Goal: Task Accomplishment & Management: Manage account settings

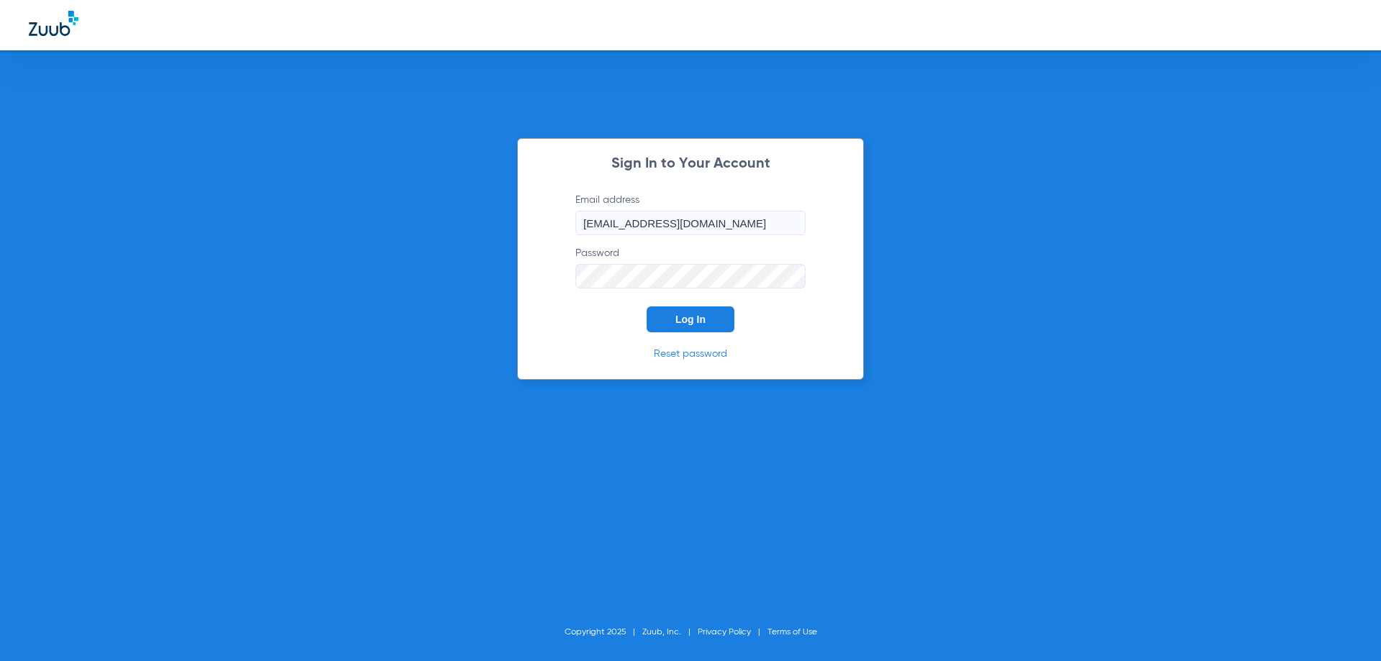
click at [698, 316] on span "Log In" at bounding box center [690, 320] width 30 height 12
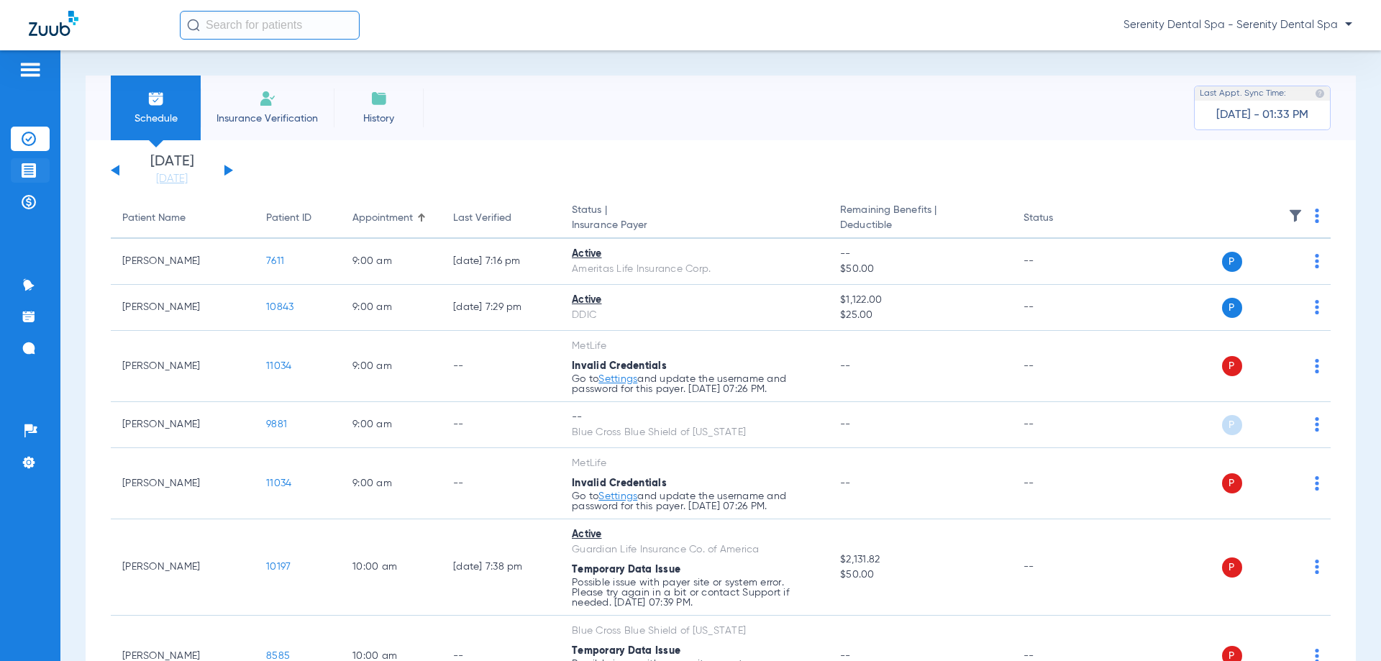
click at [37, 178] on li "Treatment Acceptance" at bounding box center [30, 170] width 39 height 24
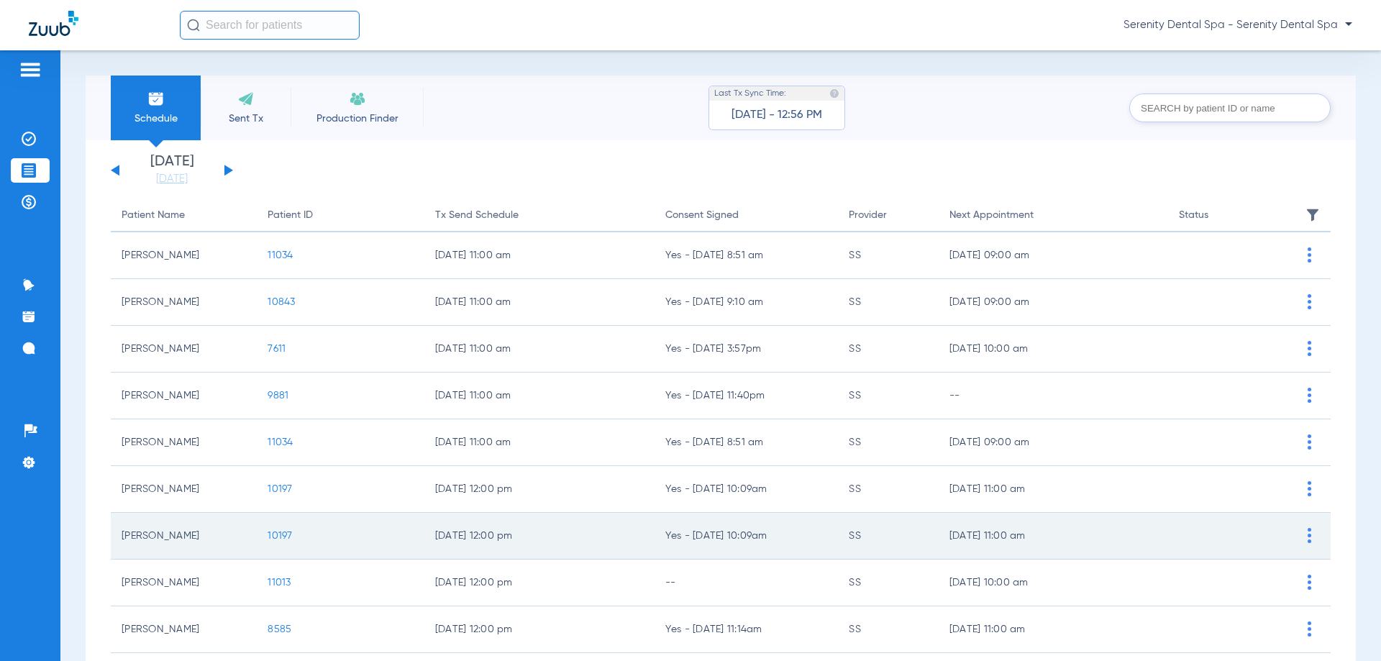
scroll to position [144, 0]
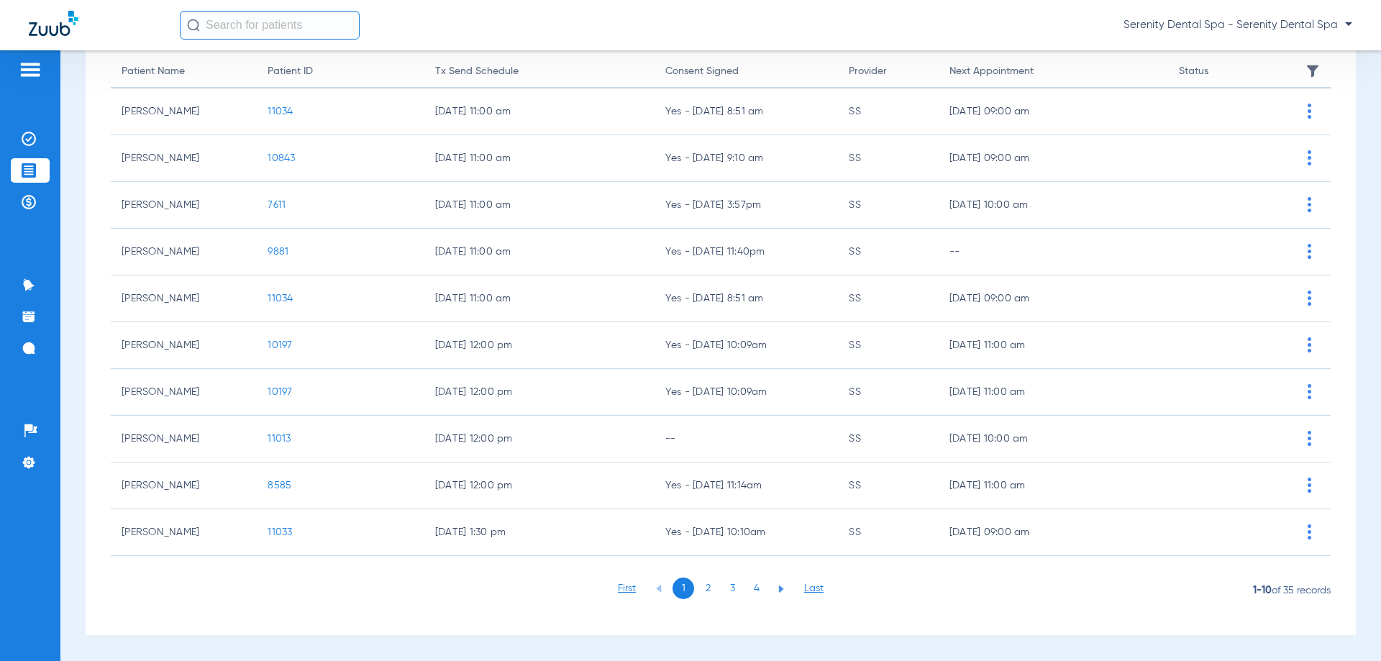
click at [706, 588] on li "2" at bounding box center [708, 589] width 22 height 22
click at [724, 590] on li "3" at bounding box center [732, 589] width 22 height 22
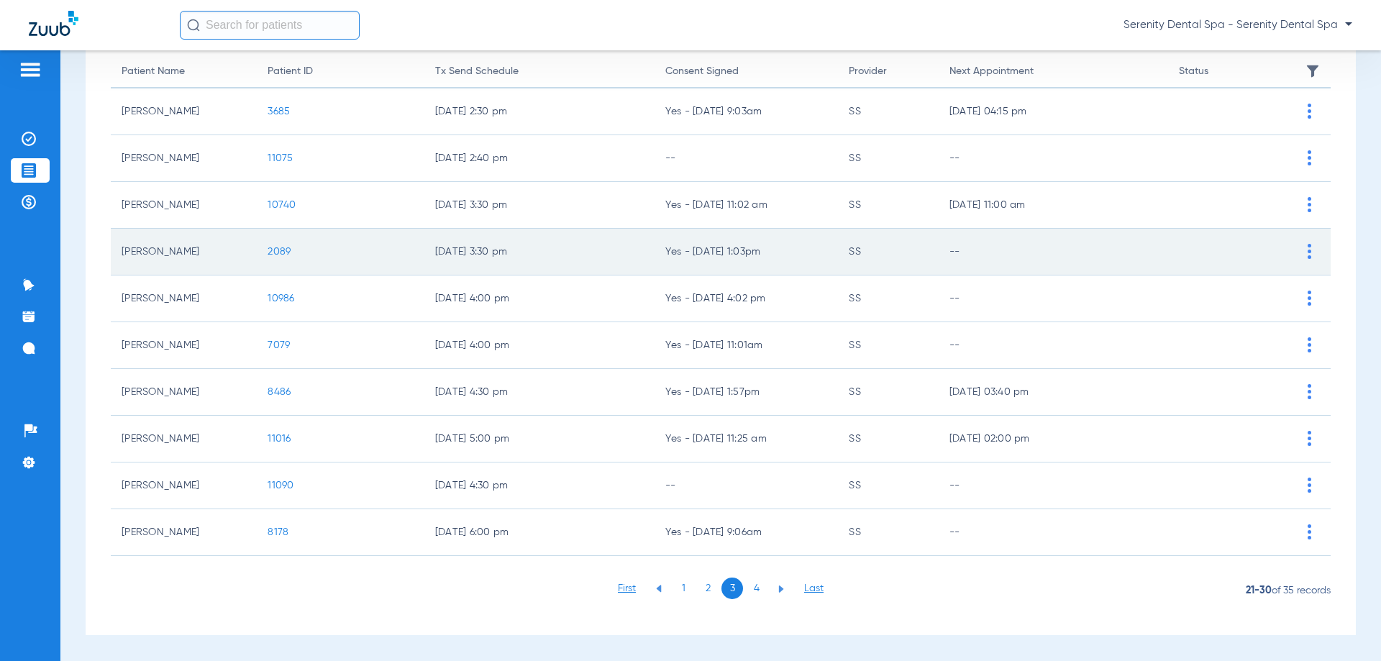
click at [270, 247] on span "2089" at bounding box center [279, 252] width 23 height 10
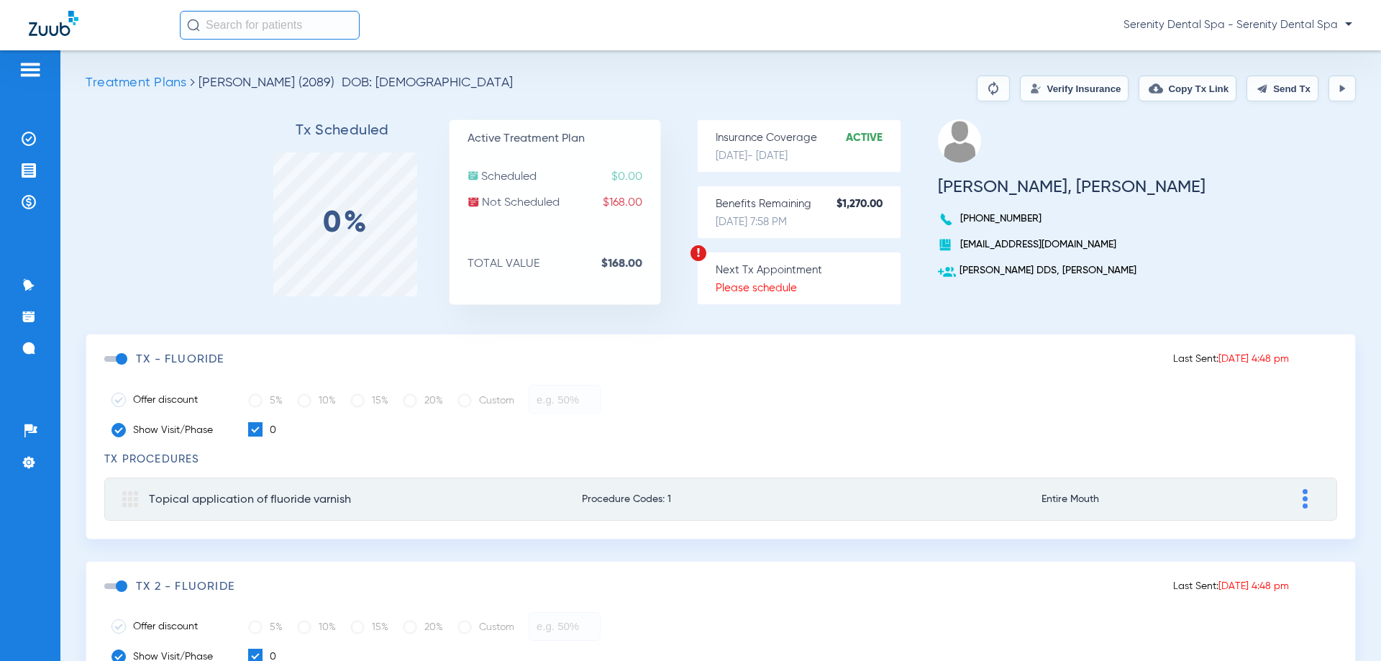
click at [115, 357] on span at bounding box center [115, 359] width 22 height 6
click at [107, 366] on input "checkbox" at bounding box center [107, 366] width 0 height 0
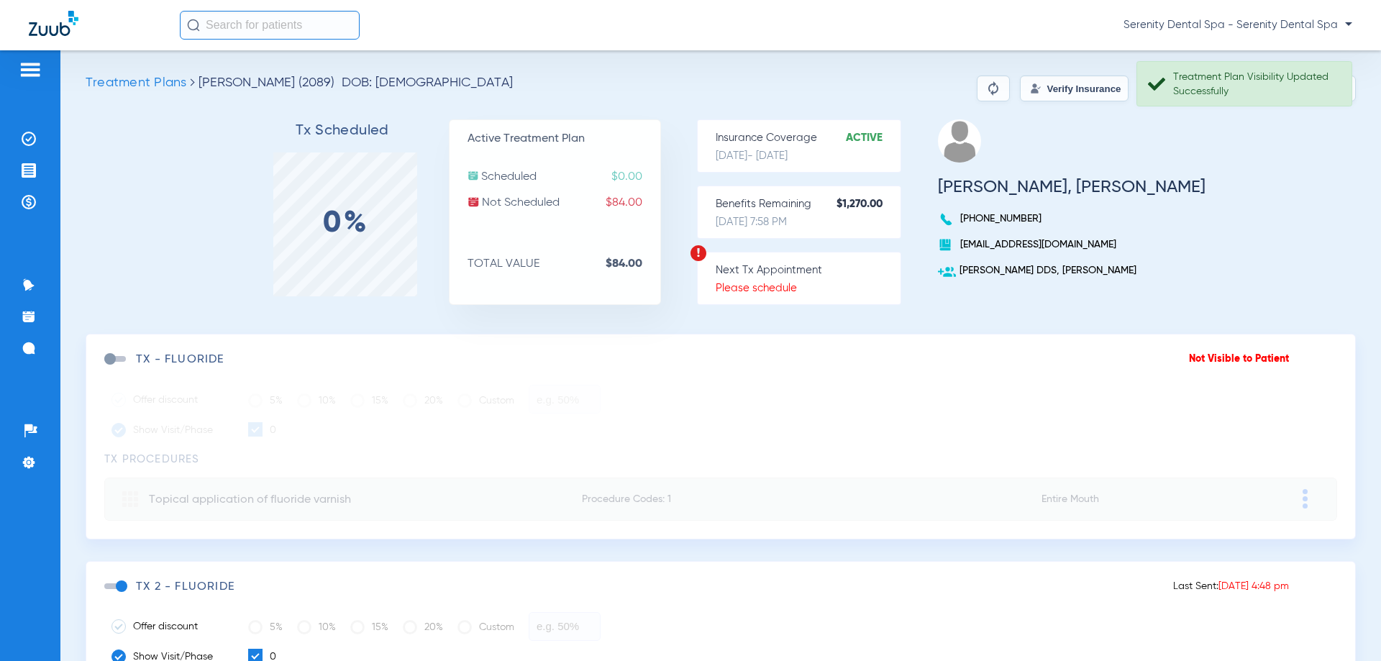
click at [122, 583] on span at bounding box center [115, 586] width 22 height 6
click at [107, 593] on input "checkbox" at bounding box center [107, 593] width 0 height 0
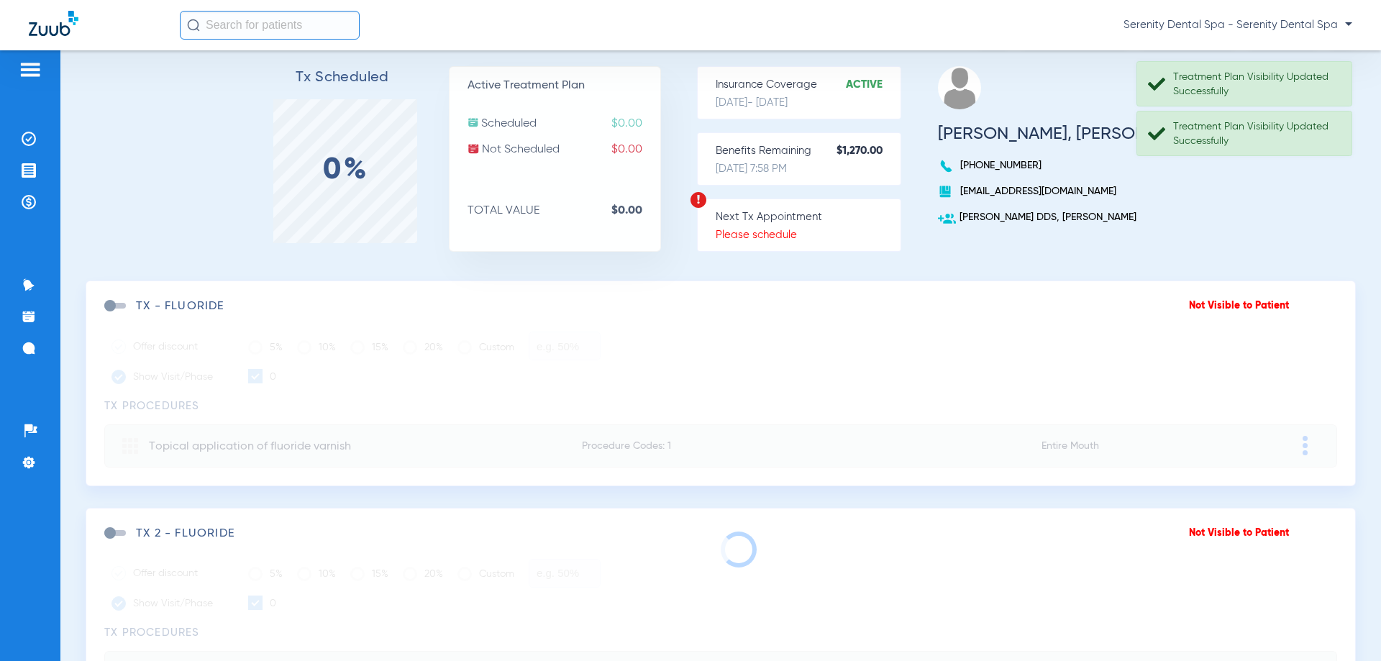
scroll to position [360, 0]
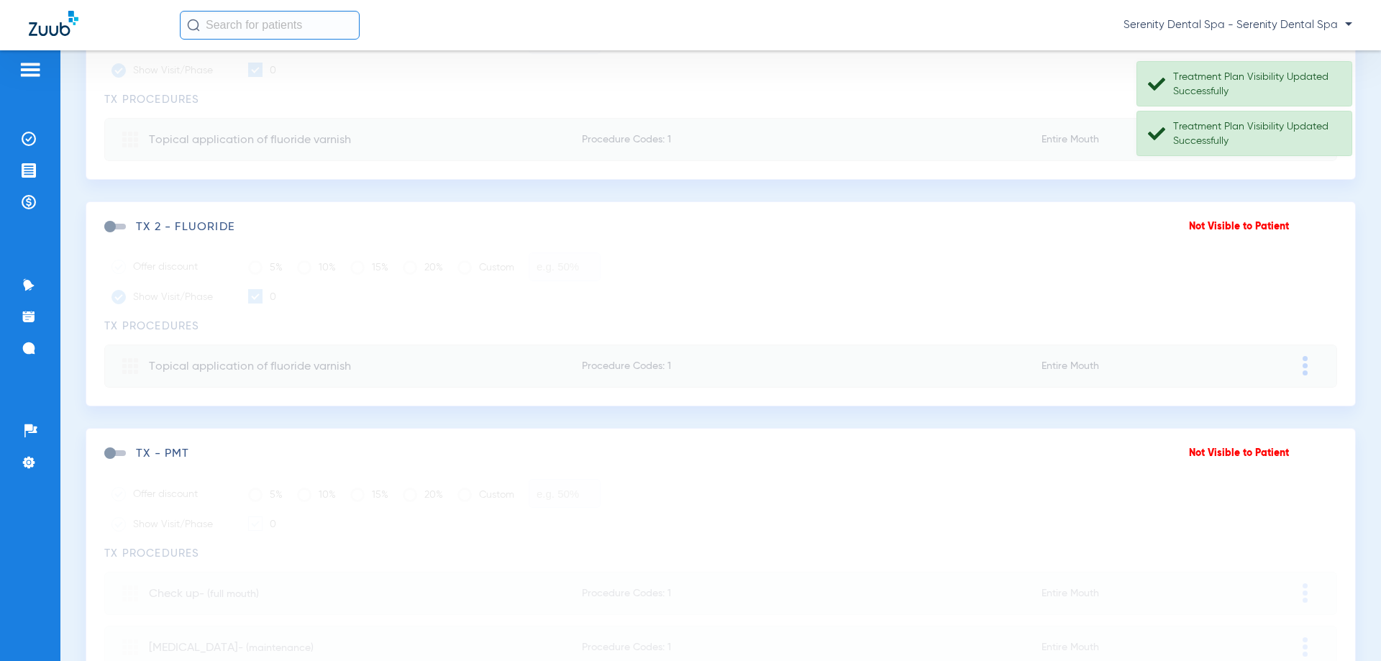
click at [116, 452] on span at bounding box center [115, 453] width 22 height 6
click at [107, 460] on input "checkbox" at bounding box center [107, 460] width 0 height 0
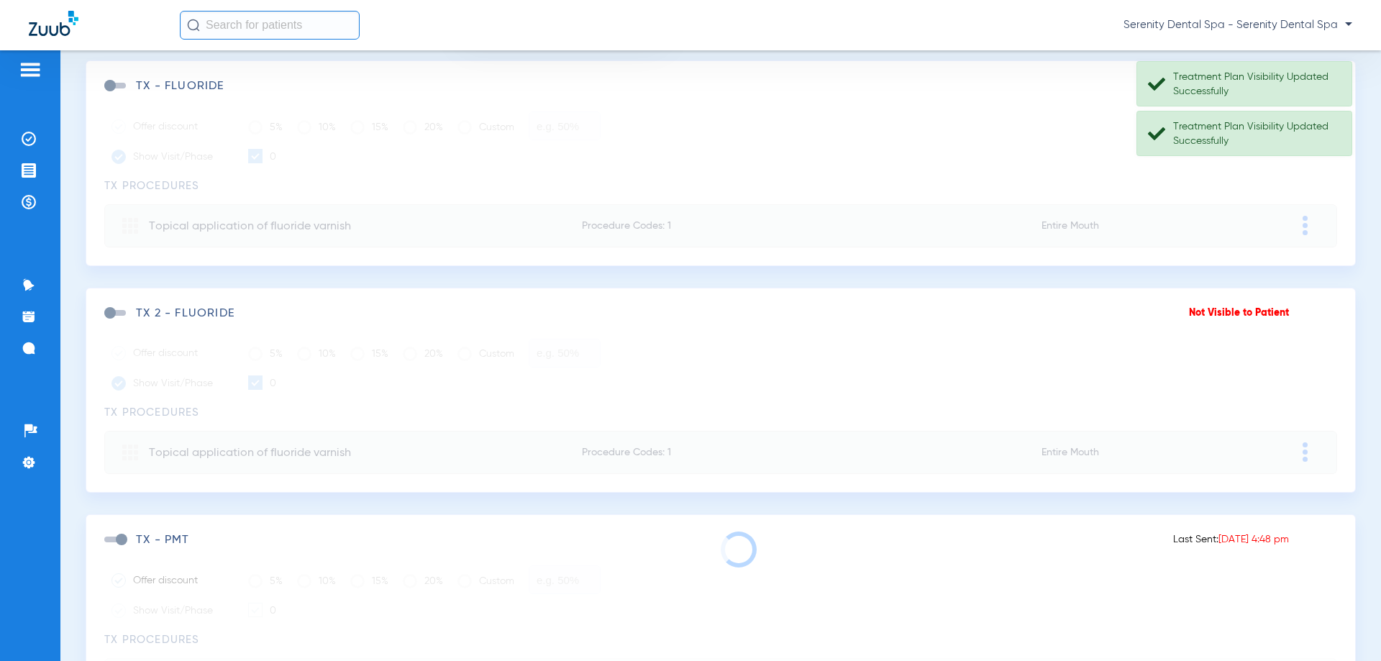
scroll to position [0, 0]
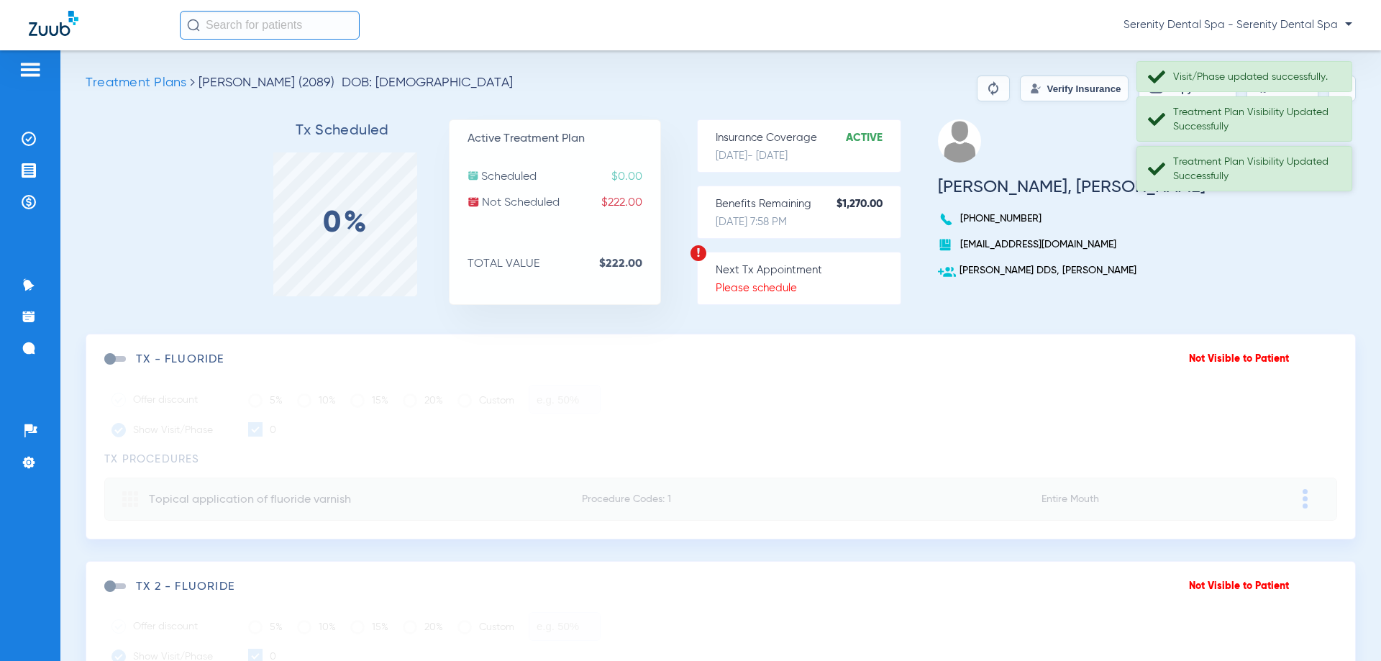
click at [1211, 188] on div "Treatment Plan Visibility Updated Successfully" at bounding box center [1244, 168] width 216 height 45
click at [1237, 127] on div "Treatment Plan Visibility Updated Successfully" at bounding box center [1256, 119] width 166 height 29
click at [1255, 81] on div "Visit/Phase updated successfully. Treatment Plan Visibility Updated Successfully" at bounding box center [1244, 103] width 216 height 85
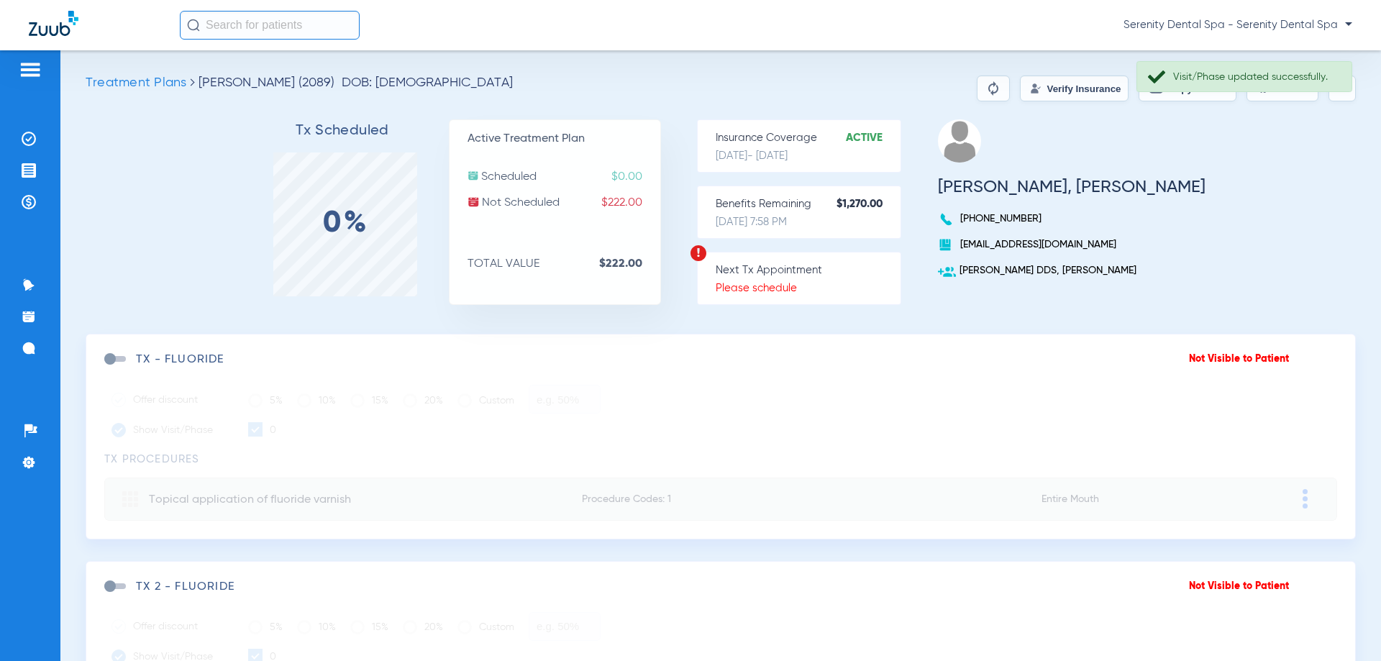
click at [1269, 56] on div "Treatment Plans Morales, Rafael (2089) DOB: 07/03/1979 Verify Insurance Copy Tx…" at bounding box center [720, 355] width 1321 height 611
click at [1262, 77] on div "Visit/Phase updated successfully." at bounding box center [1256, 77] width 166 height 14
click at [1267, 89] on button "Send Tx" at bounding box center [1282, 89] width 72 height 26
click at [1177, 94] on button "Copy Tx Link" at bounding box center [1188, 89] width 98 height 26
click at [20, 351] on li "Messages 4" at bounding box center [30, 348] width 39 height 24
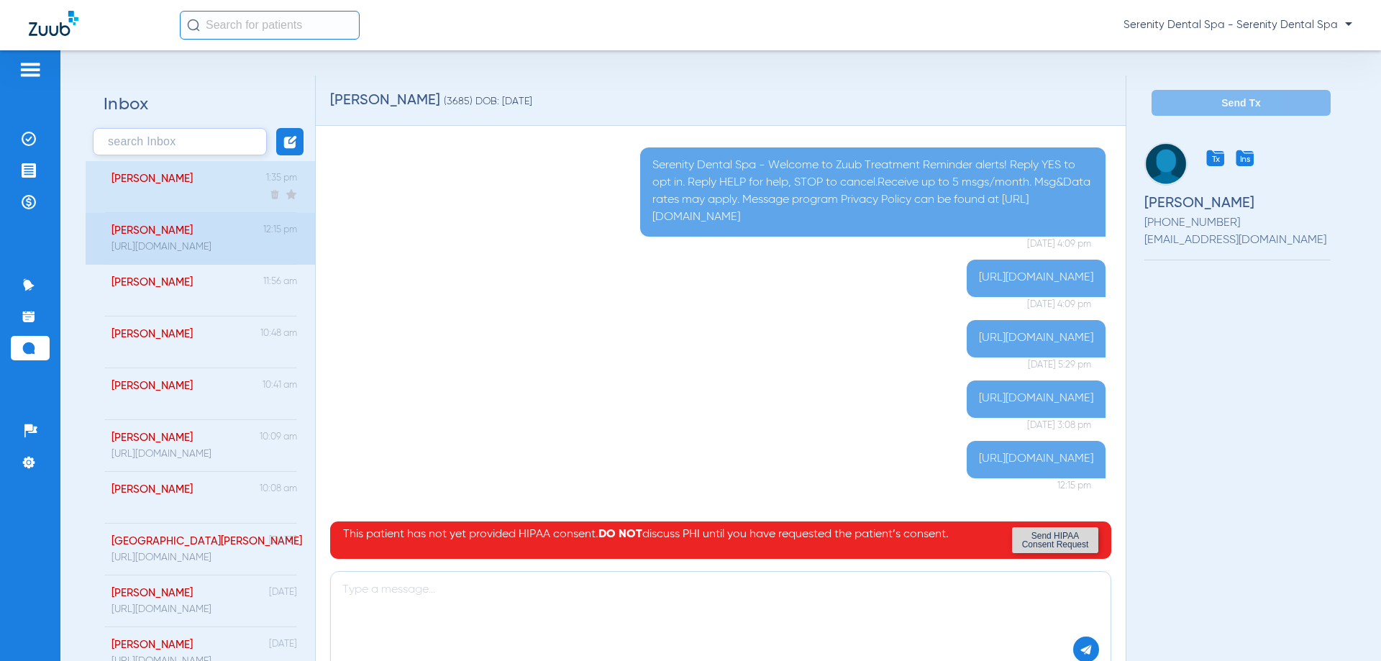
click at [175, 185] on div "Morales, Rafael" at bounding box center [151, 179] width 81 height 13
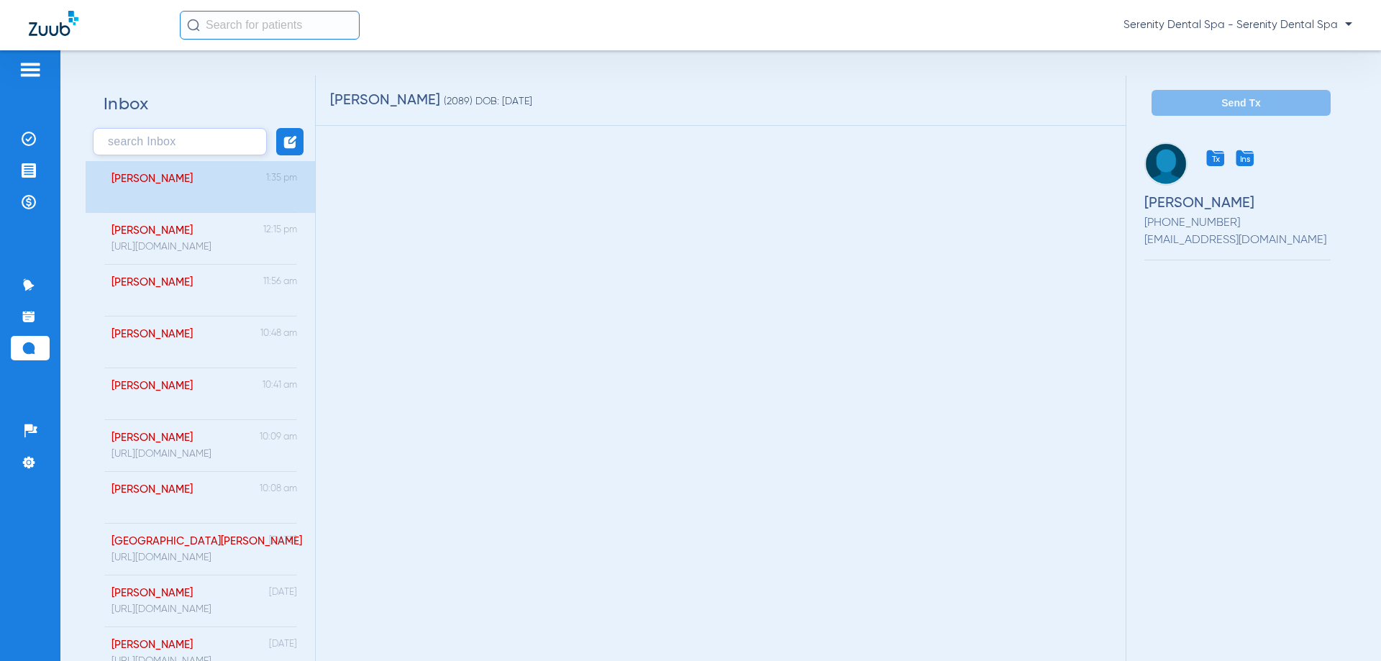
scroll to position [26, 0]
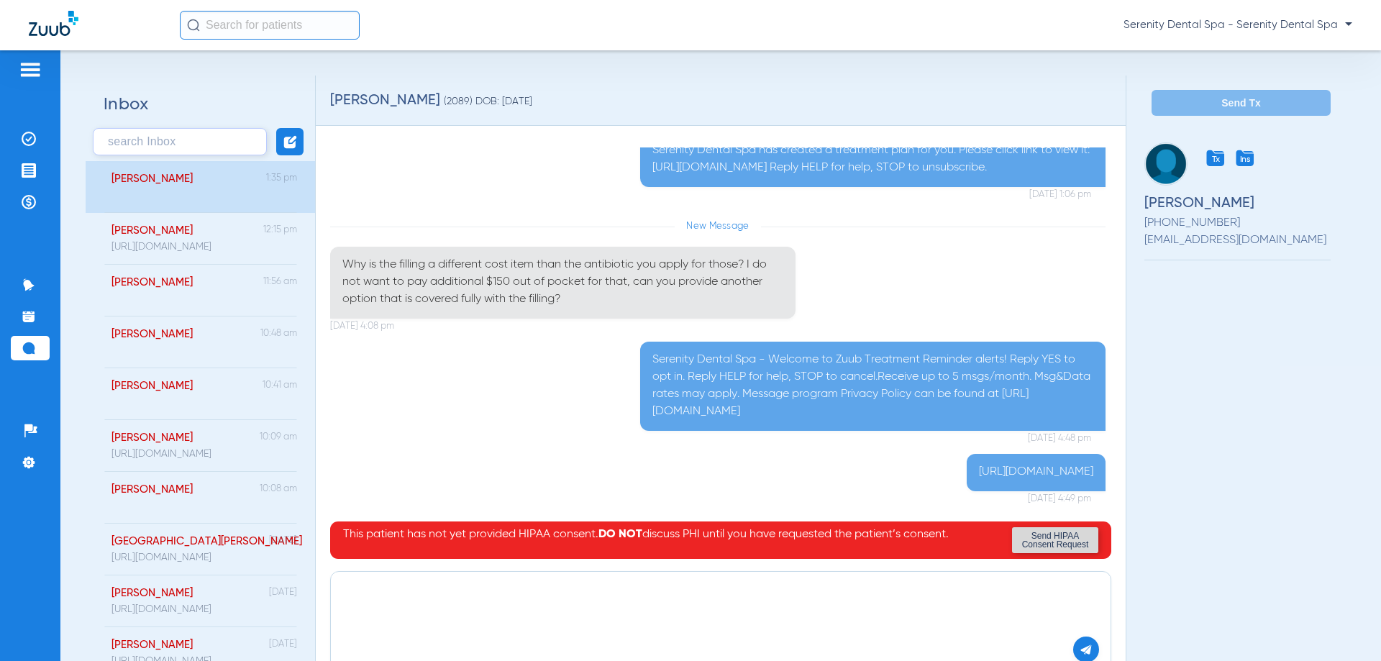
paste textarea "https://patient.zuub.com/patient/AWONrcgbqHd92jni8PIl/office/17004429/practice/…"
type textarea "https://patient.zuub.com/patient/AWONrcgbqHd92jni8PIl/office/17004429/practice/…"
click at [1075, 634] on div "https://patient.zuub.com/patient/AWONrcgbqHd92jni8PIl/office/17004429/practice/…" at bounding box center [720, 621] width 781 height 101
click at [1075, 642] on button at bounding box center [1086, 650] width 26 height 26
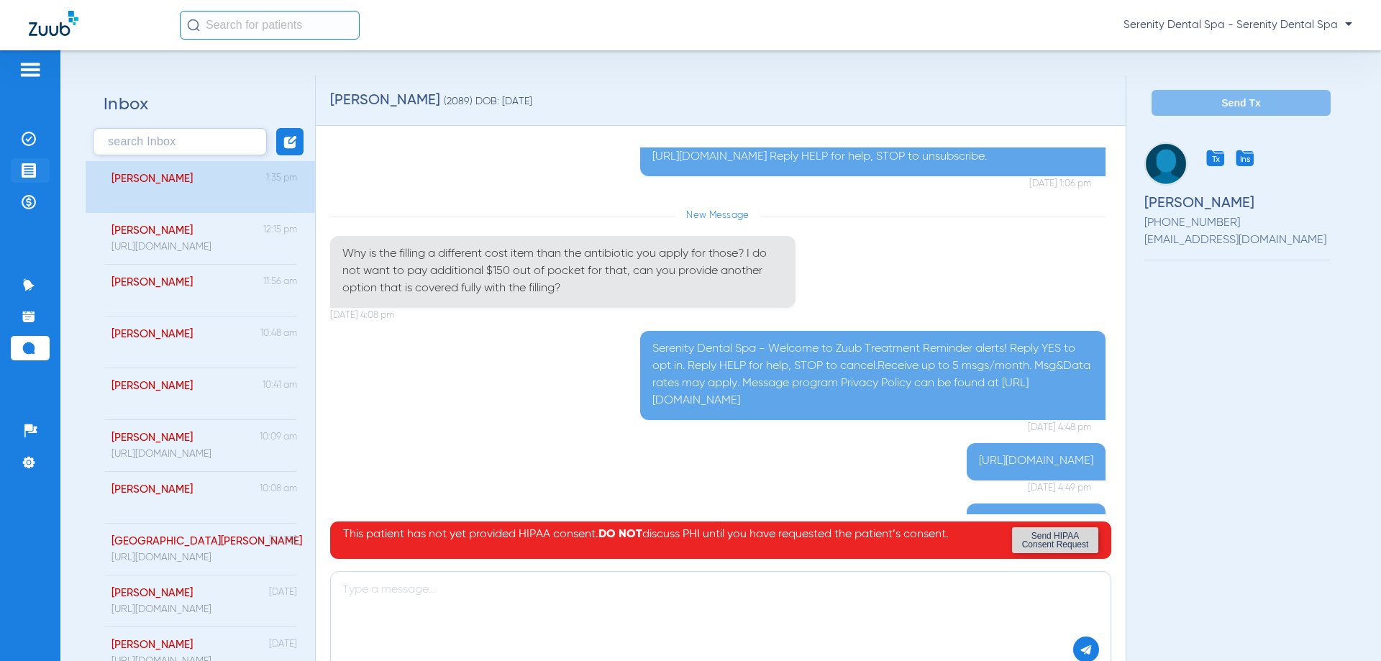
click at [24, 162] on li "Treatment Acceptance" at bounding box center [30, 170] width 39 height 24
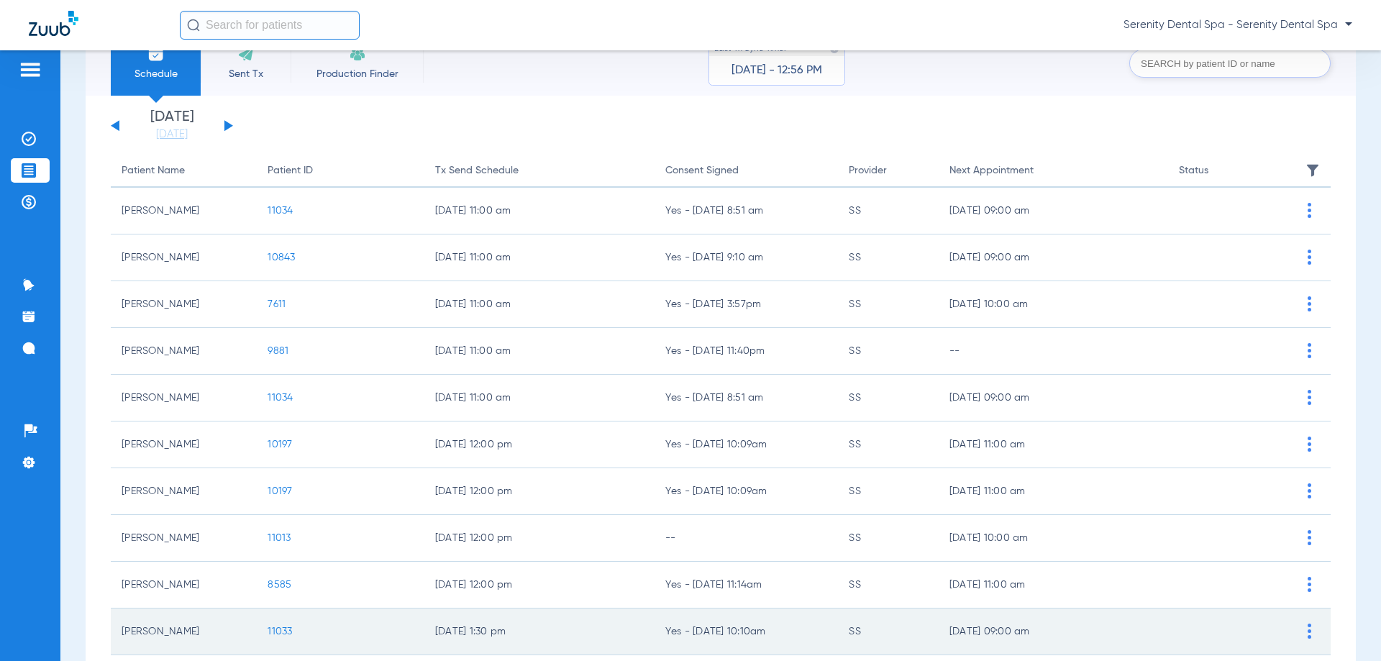
scroll to position [144, 0]
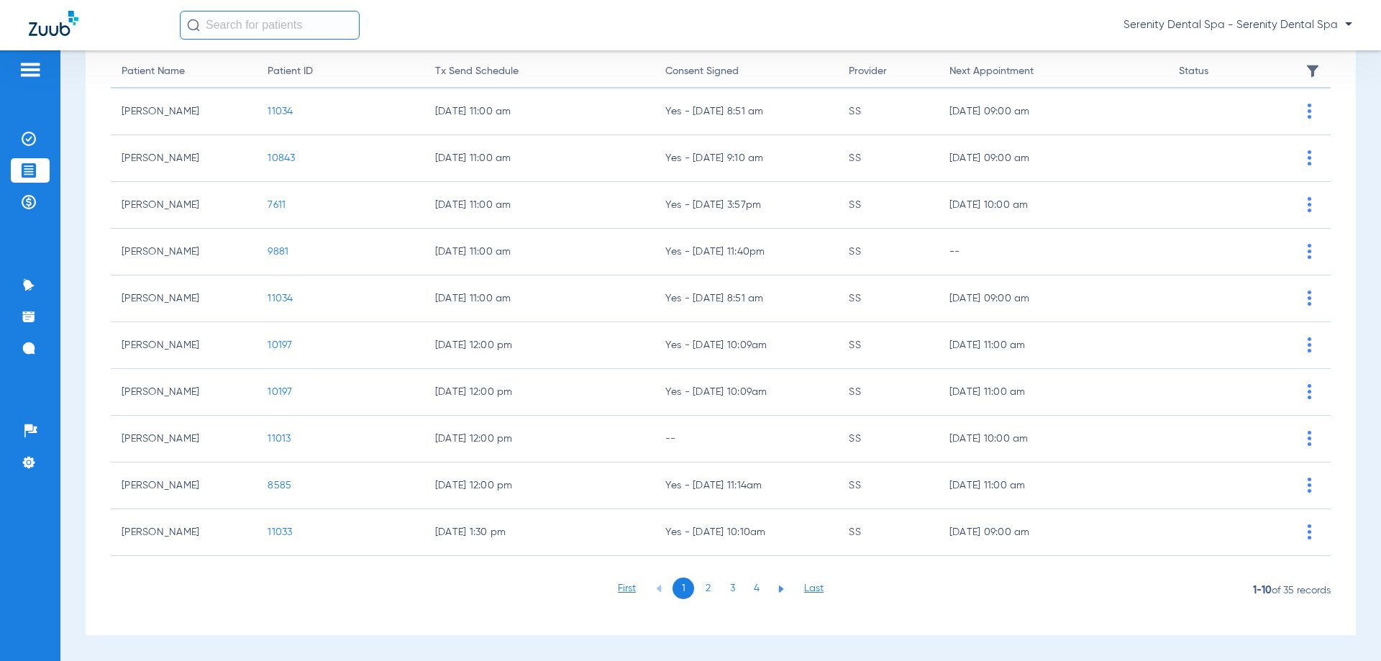
click at [729, 592] on li "3" at bounding box center [732, 589] width 22 height 22
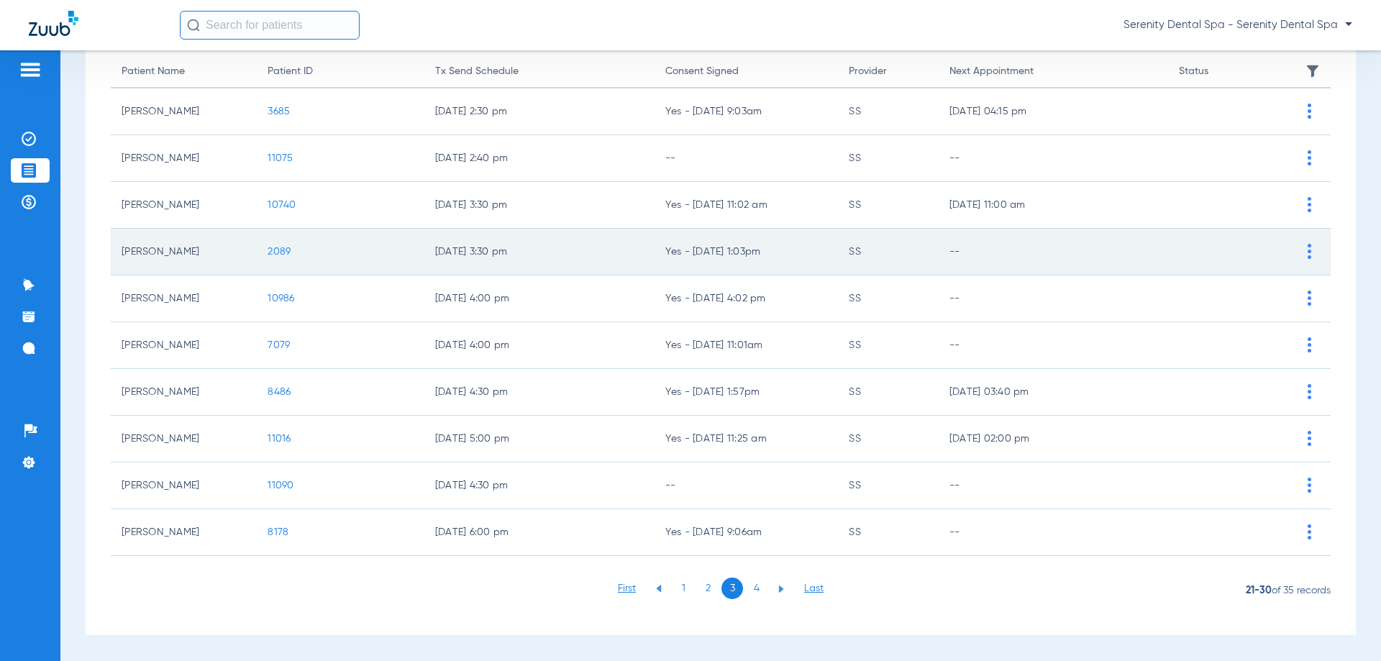
click at [279, 252] on span "2089" at bounding box center [279, 252] width 23 height 10
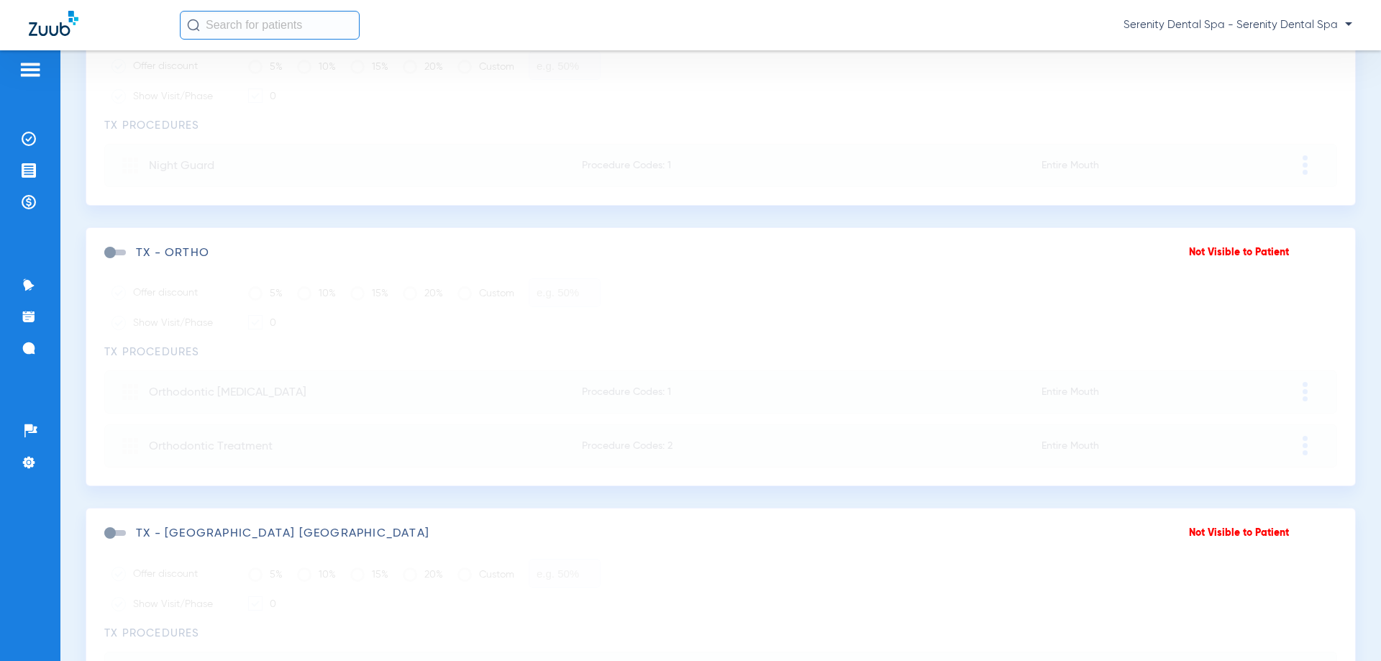
scroll to position [2348, 0]
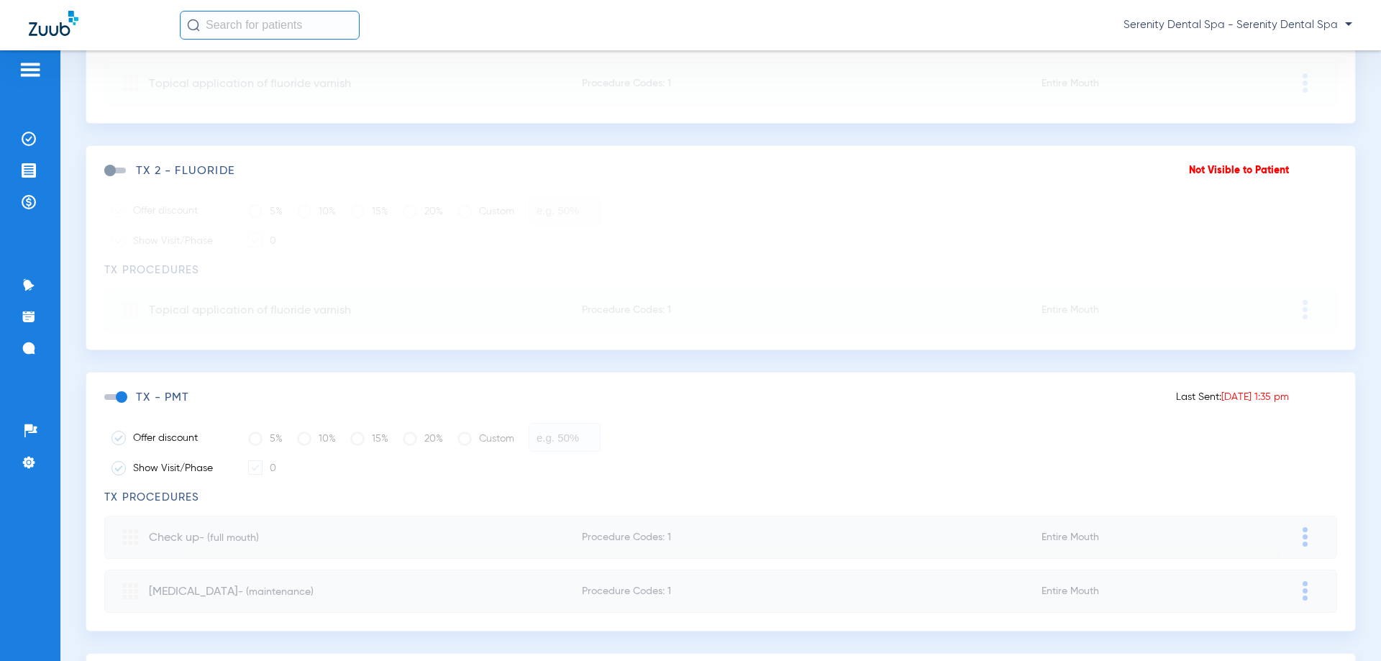
scroll to position [288, 0]
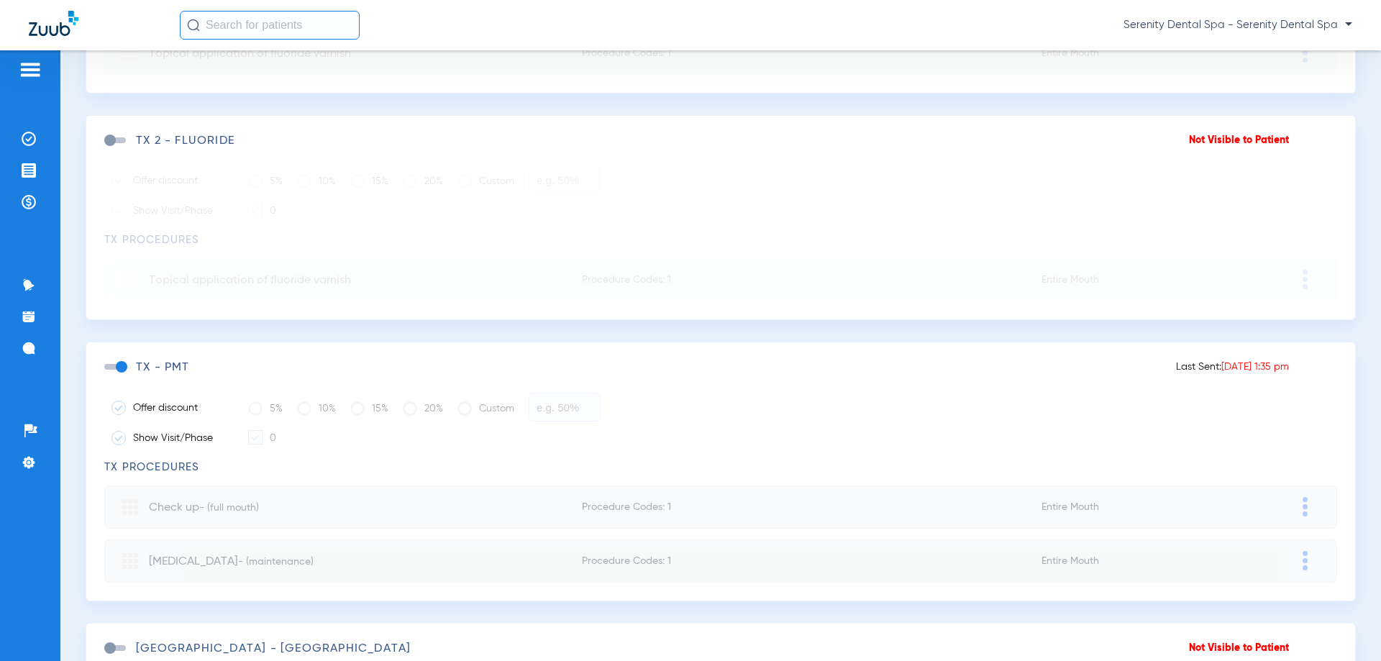
scroll to position [503, 0]
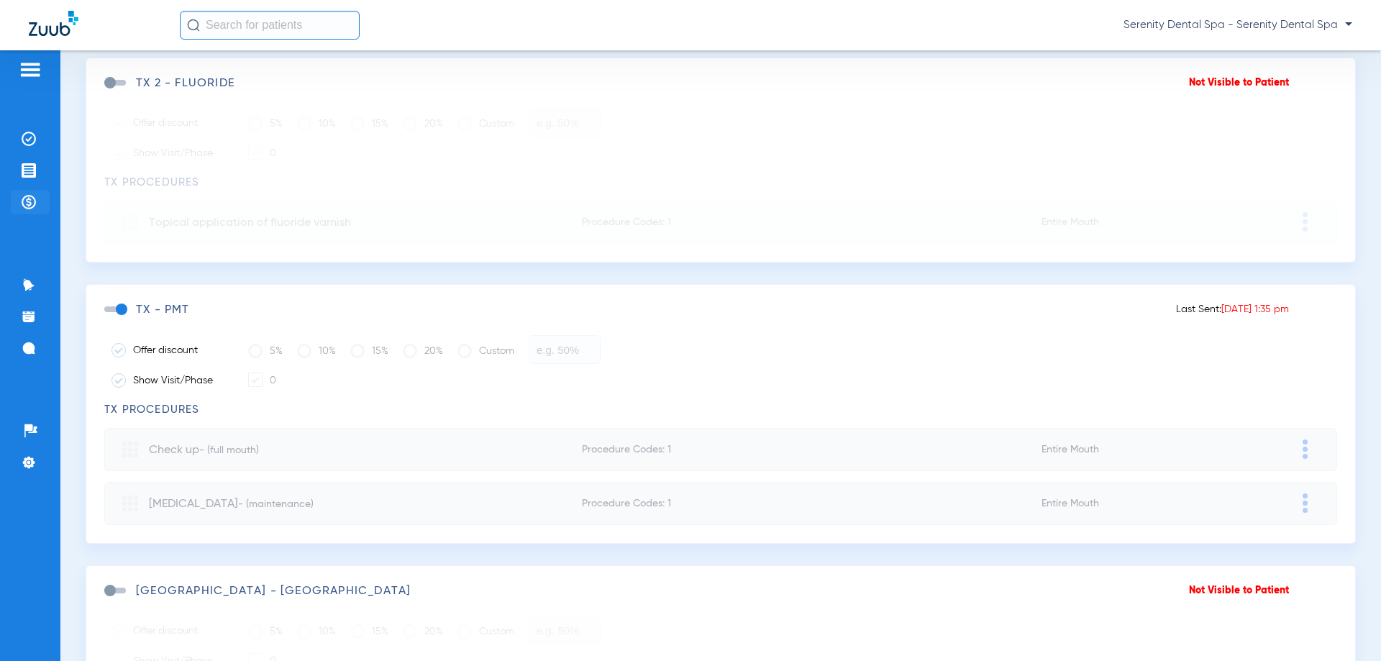
click at [32, 203] on img at bounding box center [29, 202] width 14 height 14
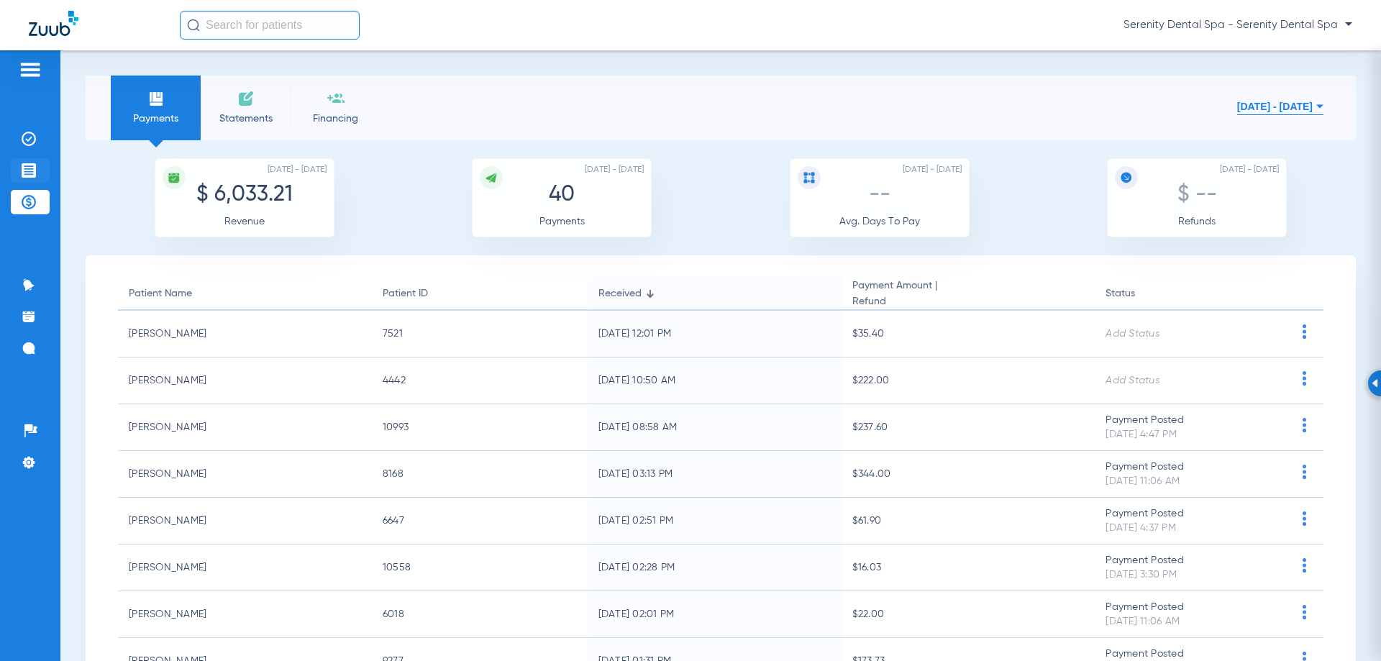
click at [22, 170] on img at bounding box center [29, 170] width 14 height 14
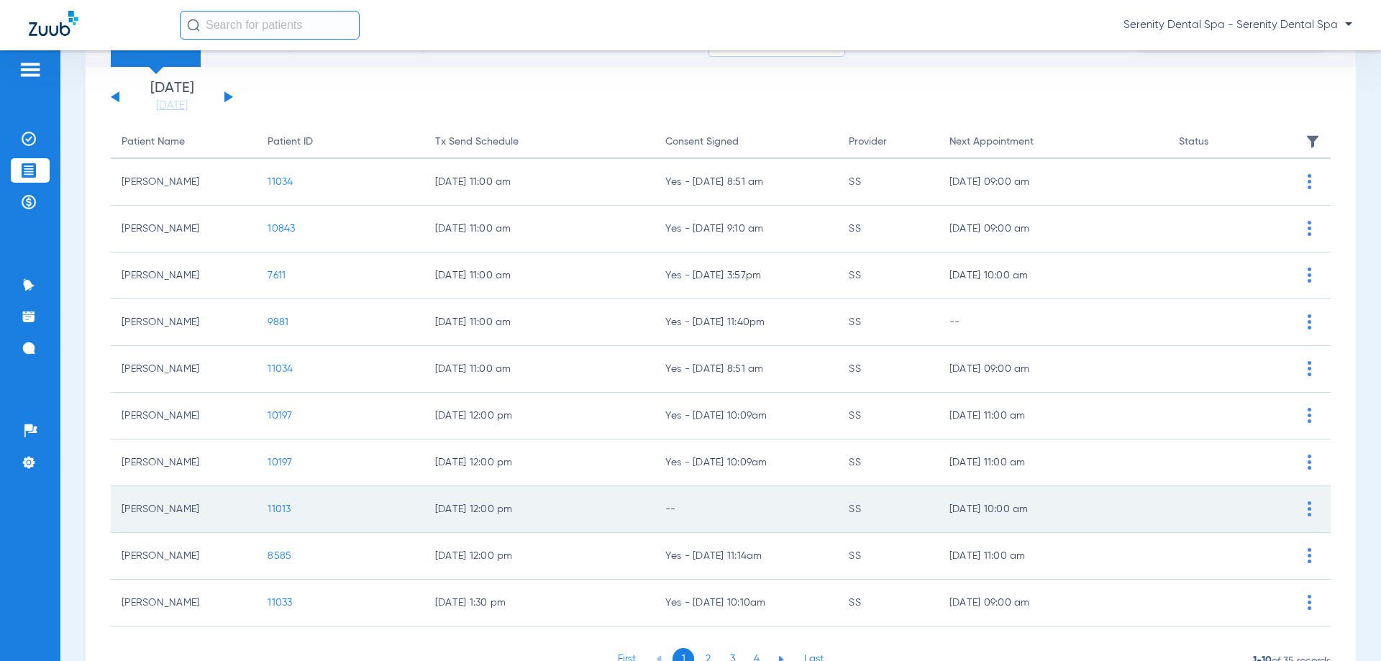
scroll to position [144, 0]
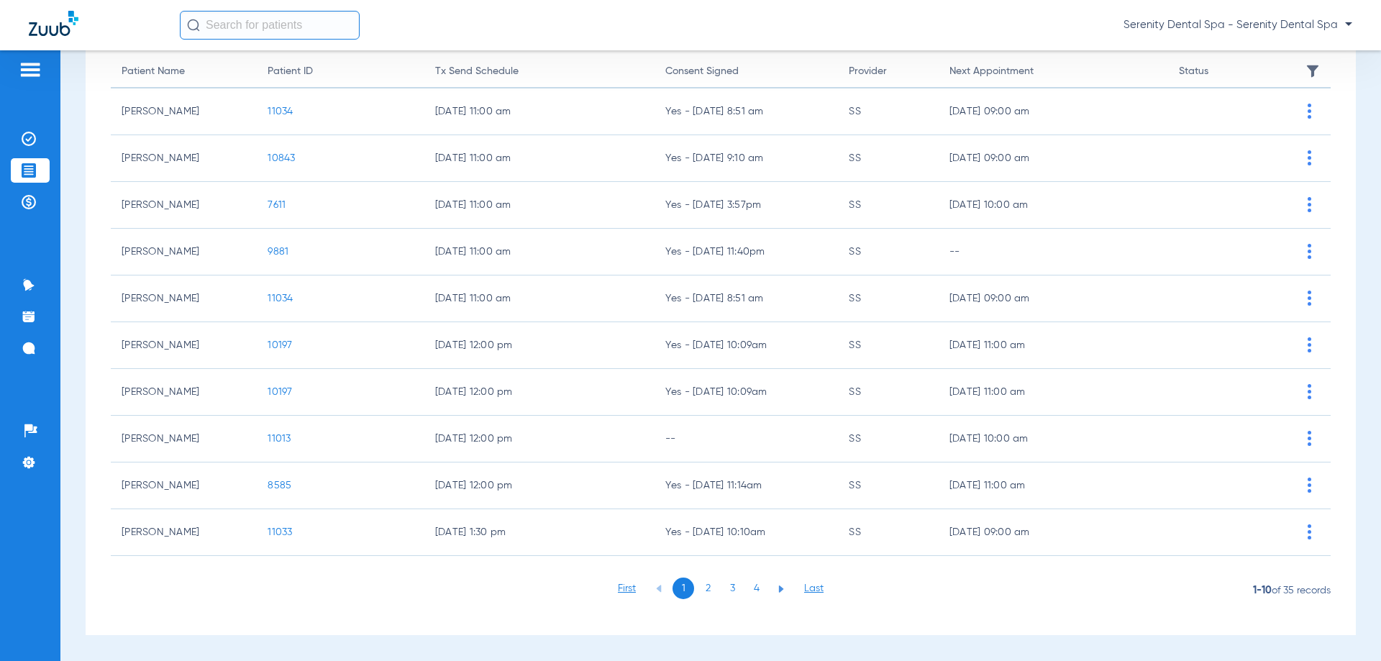
click at [733, 588] on li "3" at bounding box center [732, 589] width 22 height 22
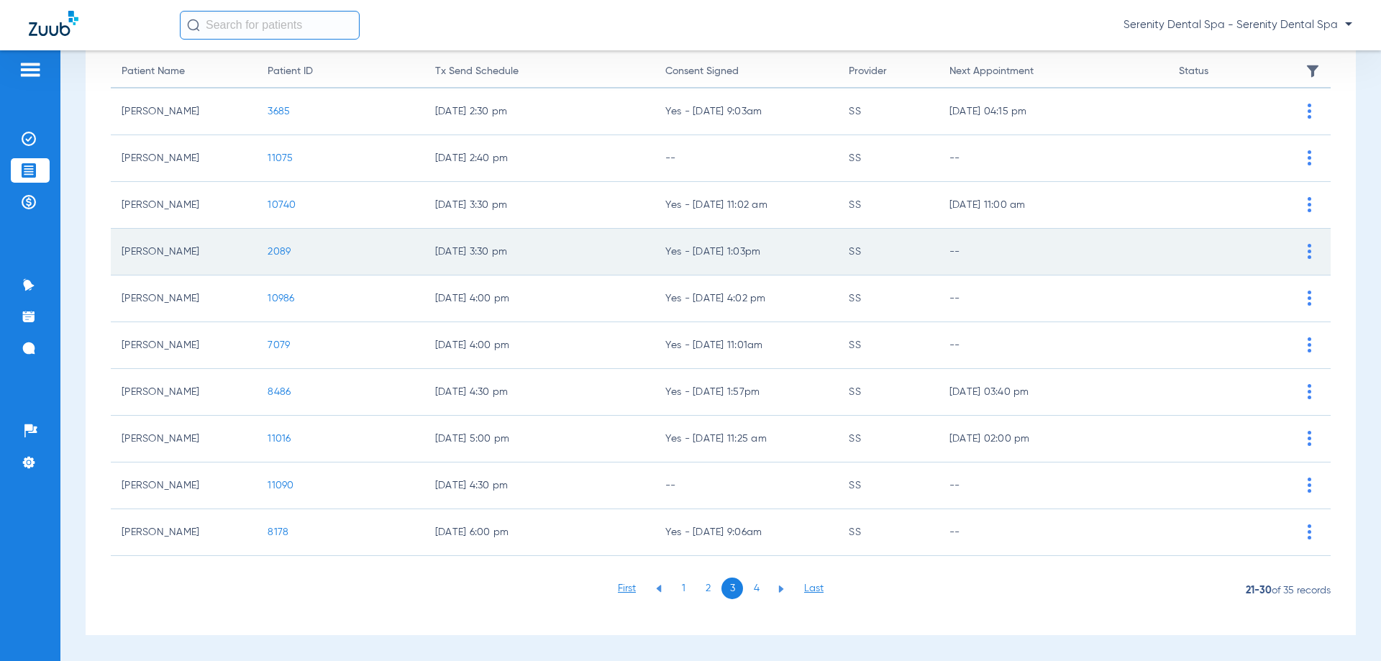
click at [280, 247] on span "2089" at bounding box center [279, 252] width 23 height 10
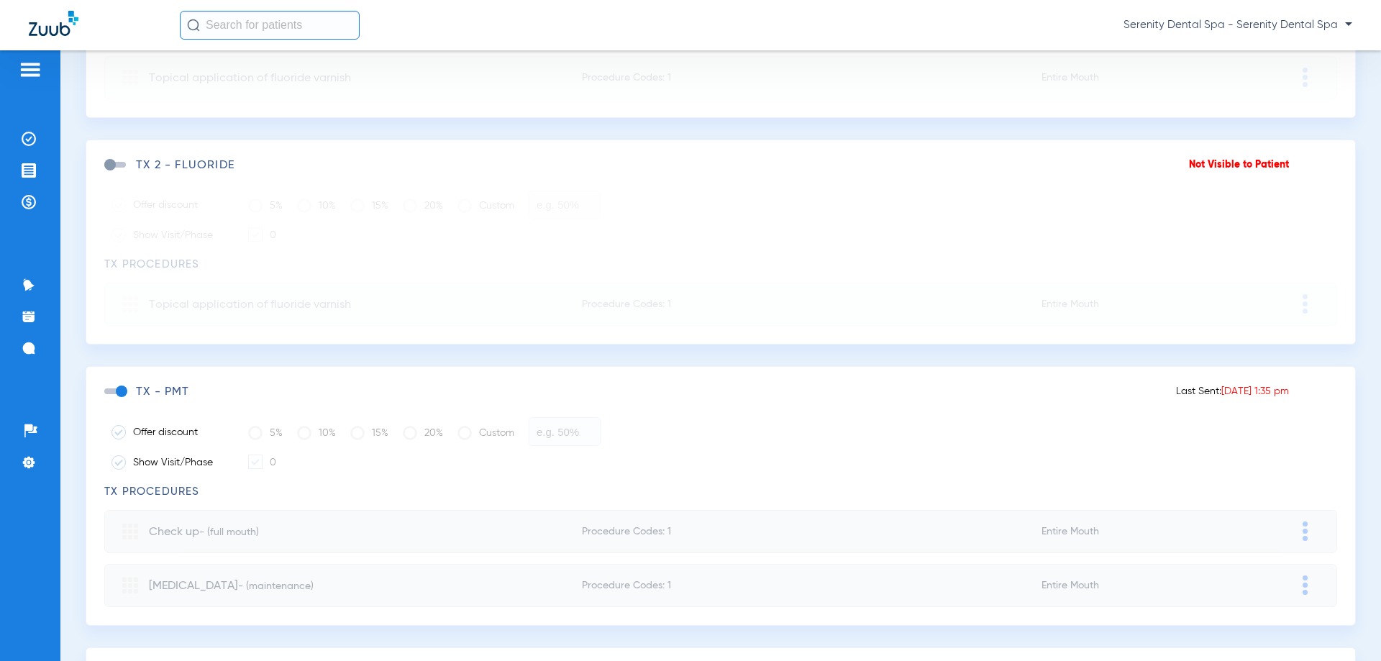
scroll to position [575, 0]
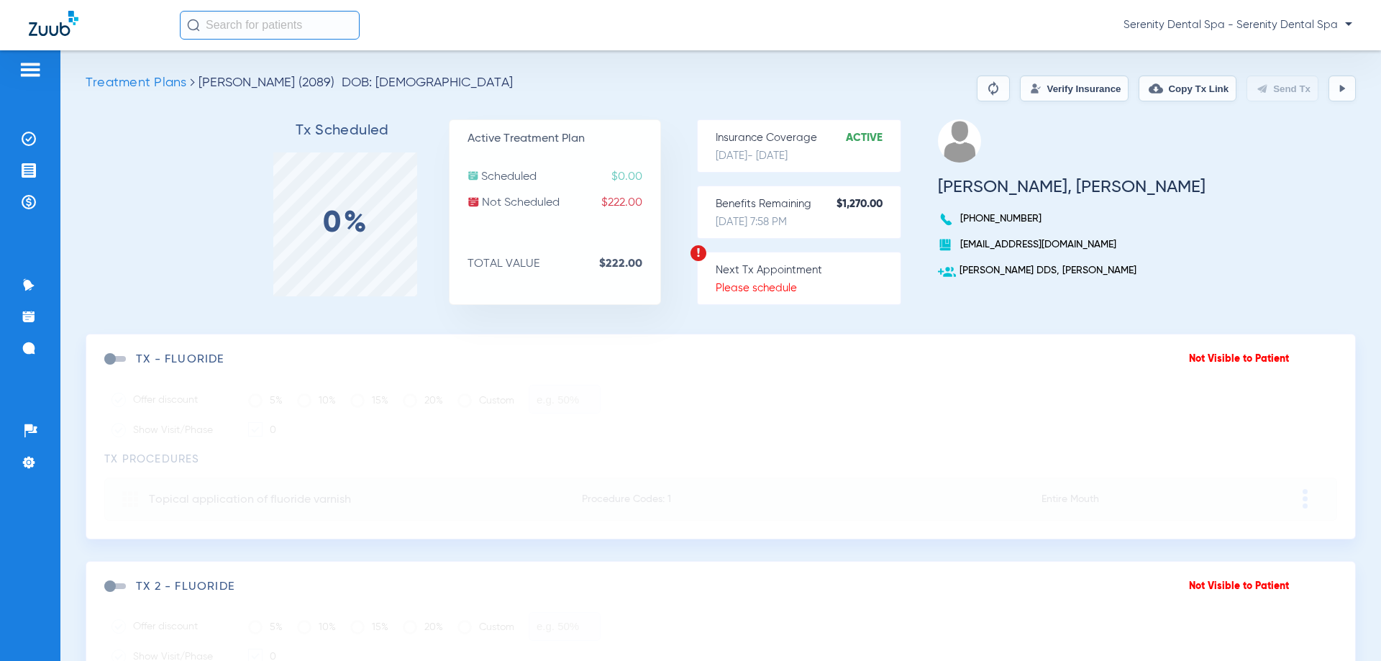
drag, startPoint x: 42, startPoint y: 170, endPoint x: 0, endPoint y: 222, distance: 66.5
click at [37, 173] on li "Treatment Acceptance" at bounding box center [30, 170] width 39 height 24
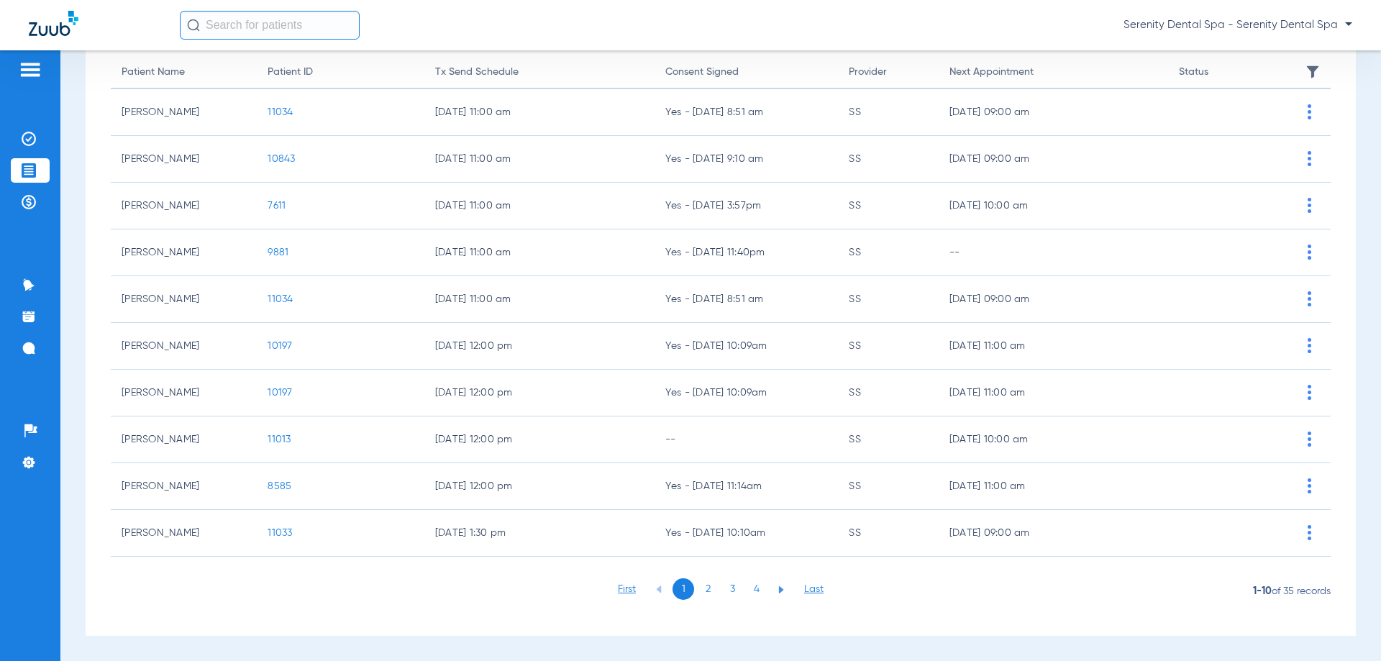
scroll to position [144, 0]
click at [726, 593] on li "3" at bounding box center [732, 589] width 22 height 22
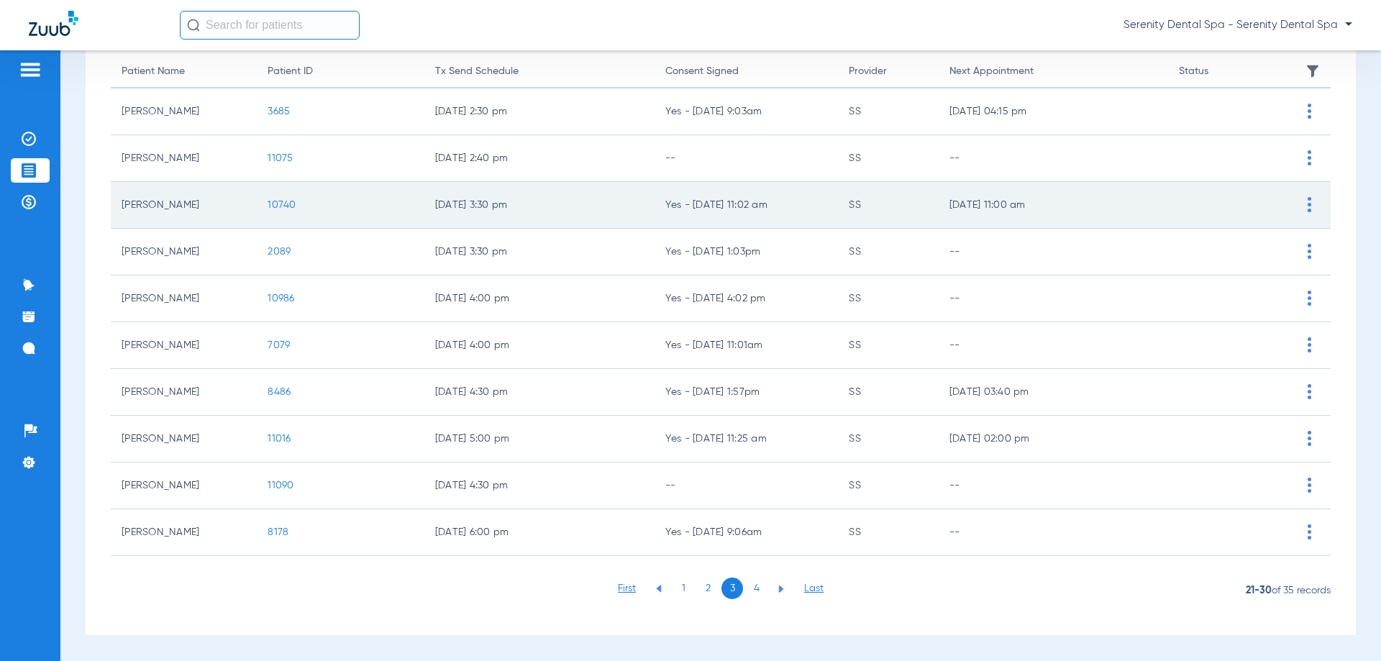
click at [286, 206] on span "10740" at bounding box center [282, 205] width 28 height 10
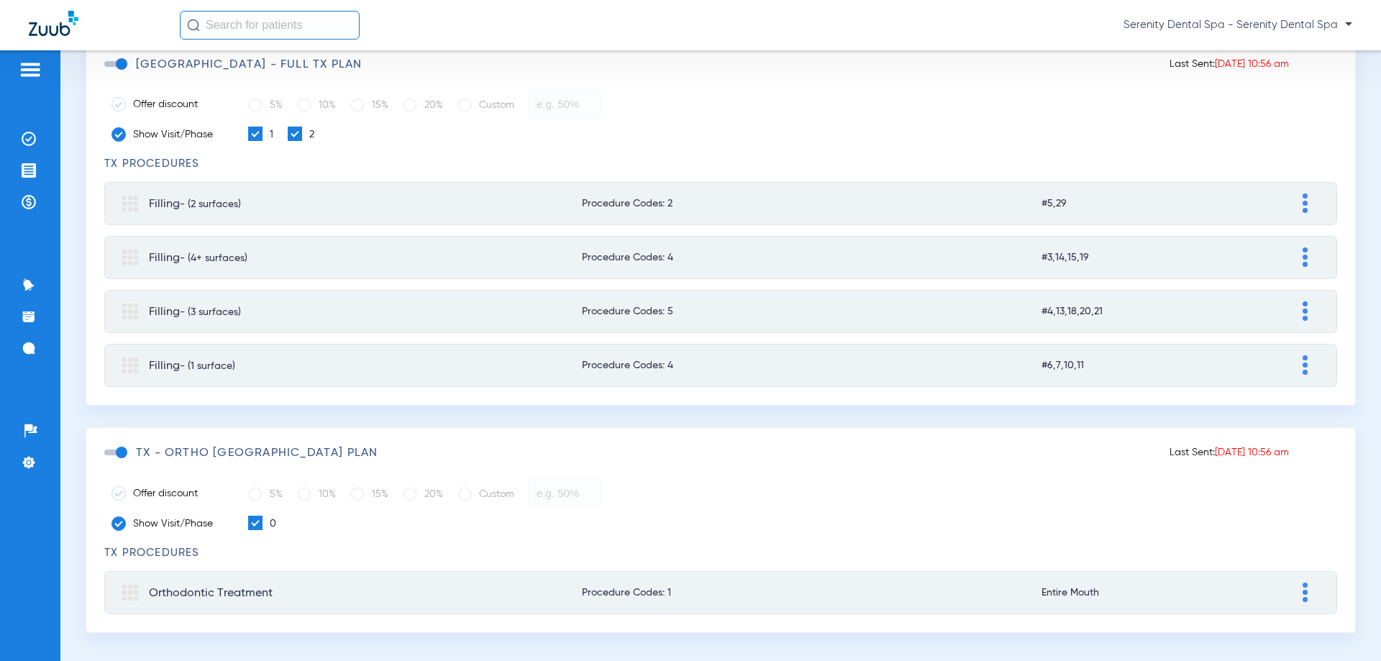
scroll to position [593, 0]
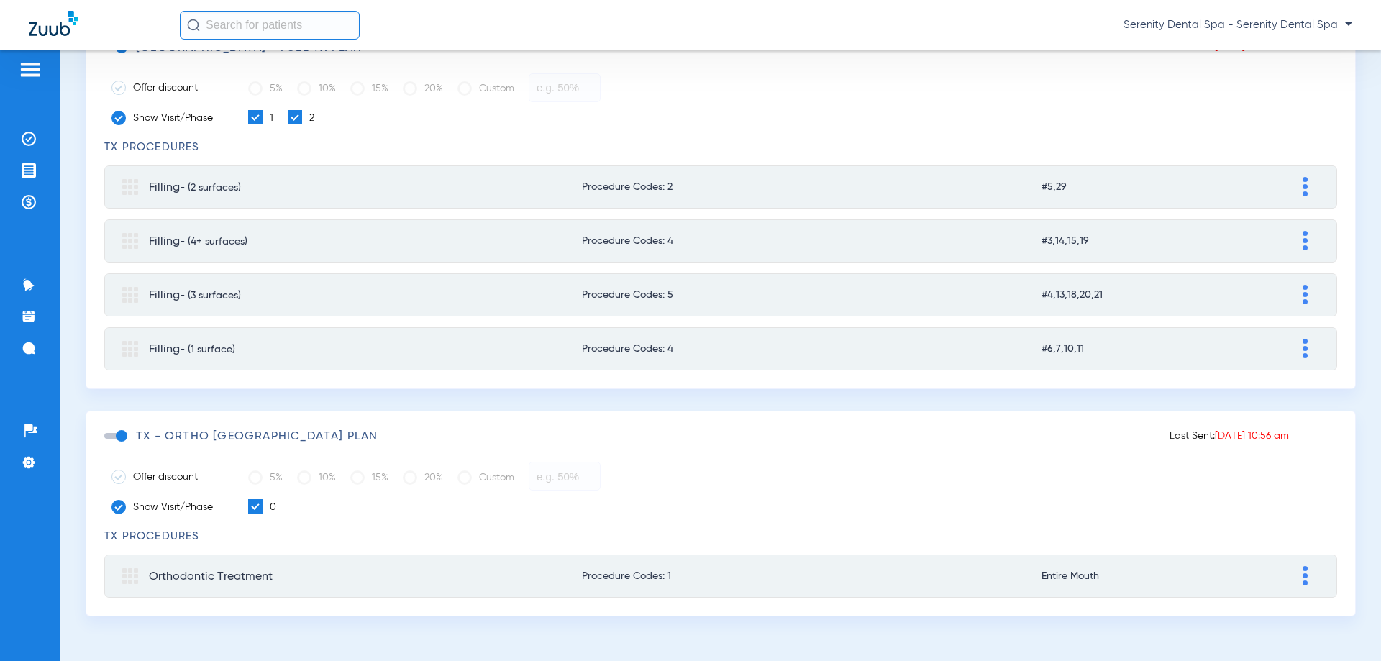
click at [118, 435] on span at bounding box center [115, 436] width 22 height 6
click at [107, 443] on input "checkbox" at bounding box center [107, 443] width 0 height 0
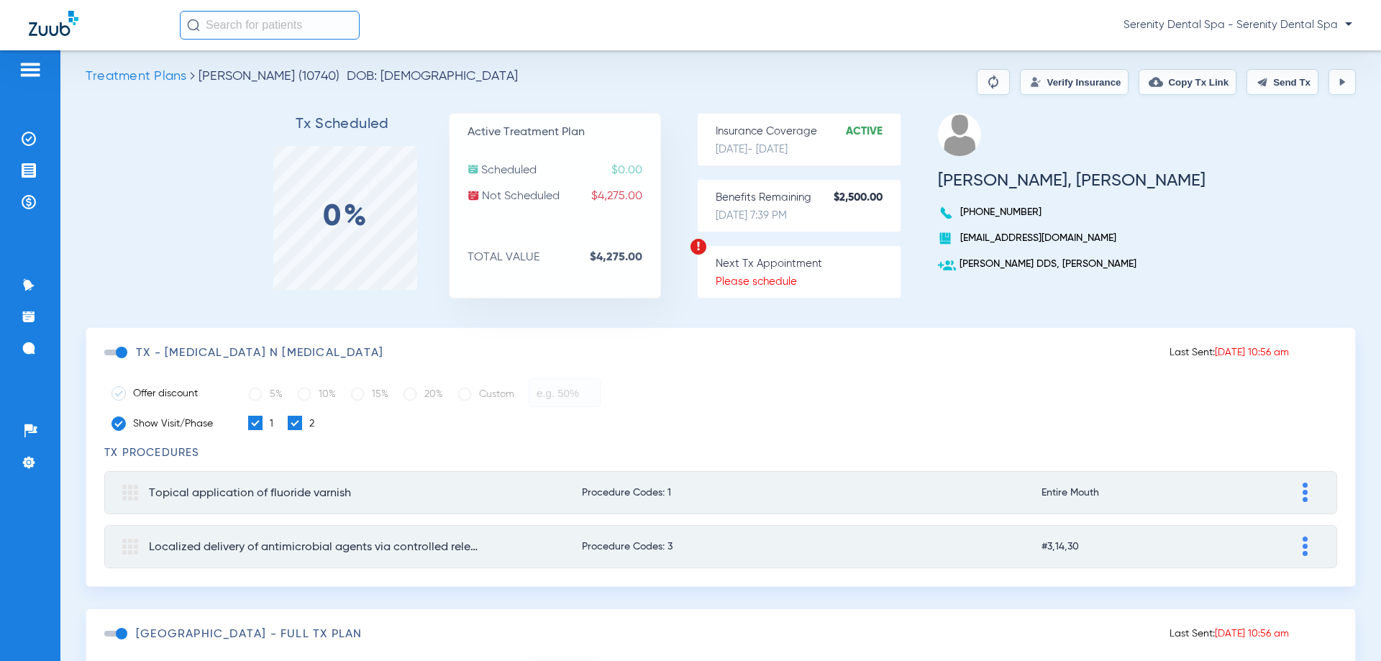
scroll to position [0, 0]
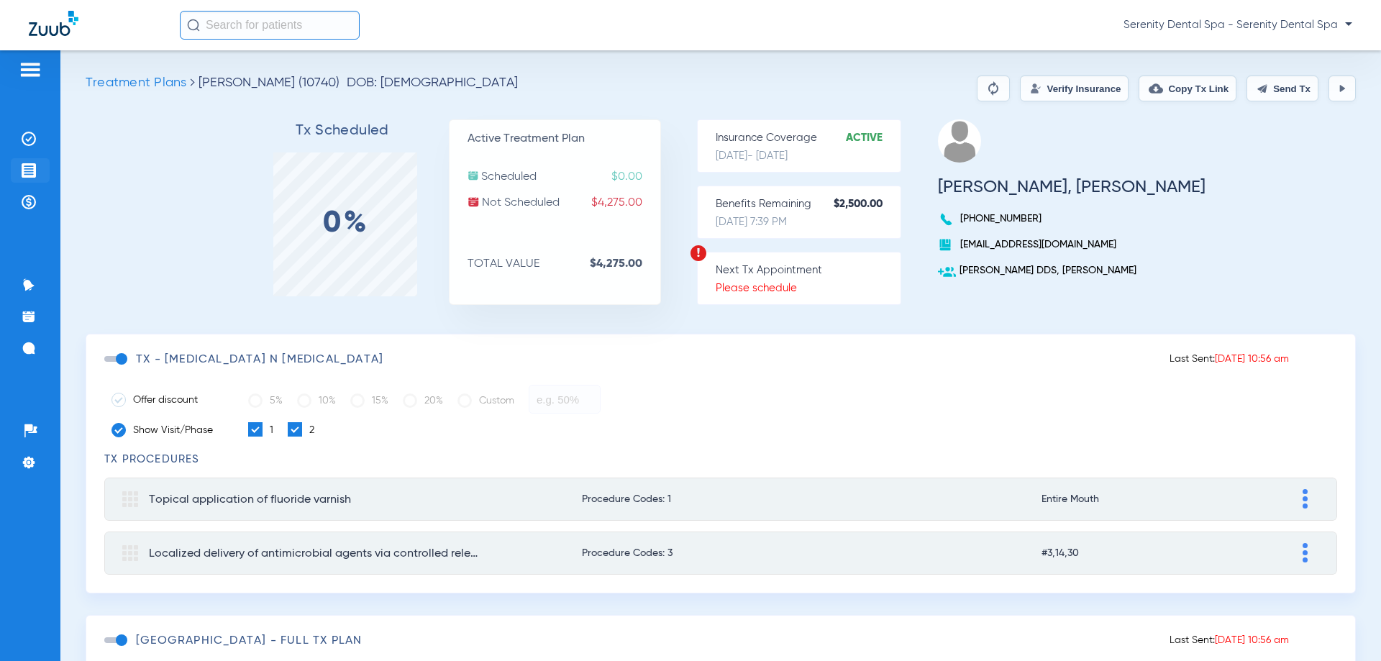
click at [37, 170] on li "Treatment Acceptance" at bounding box center [30, 170] width 39 height 24
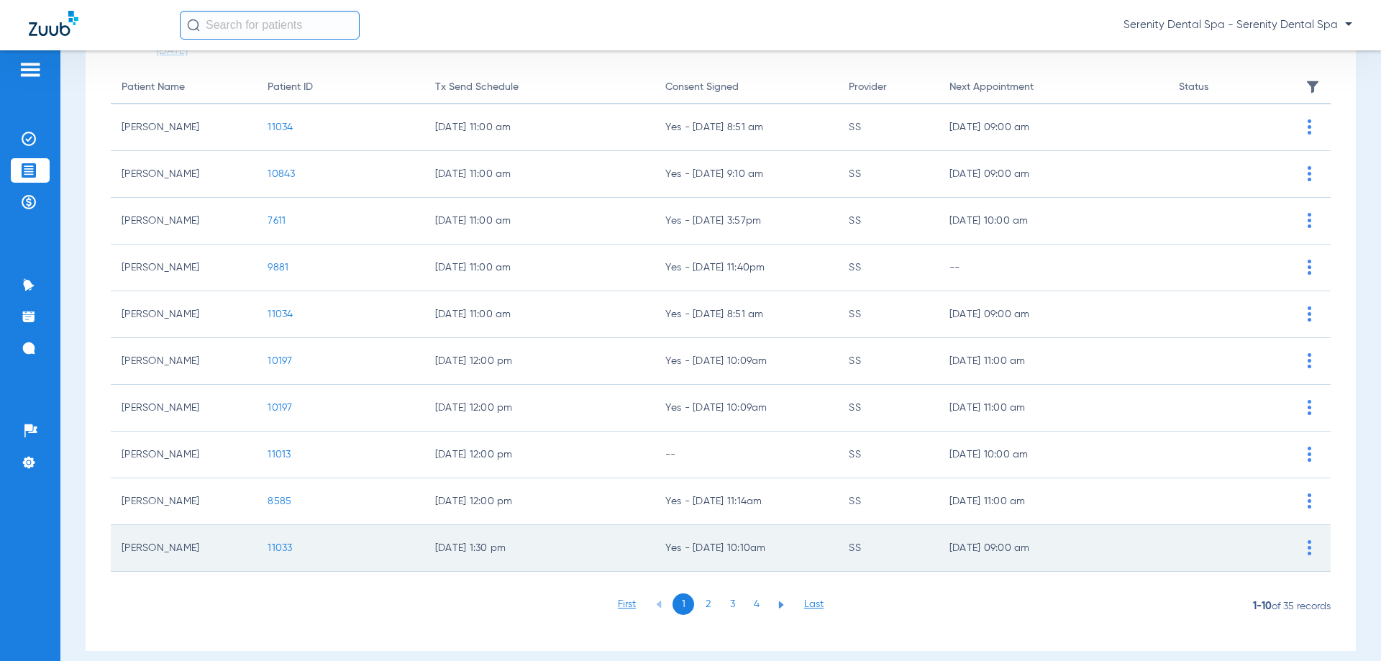
scroll to position [144, 0]
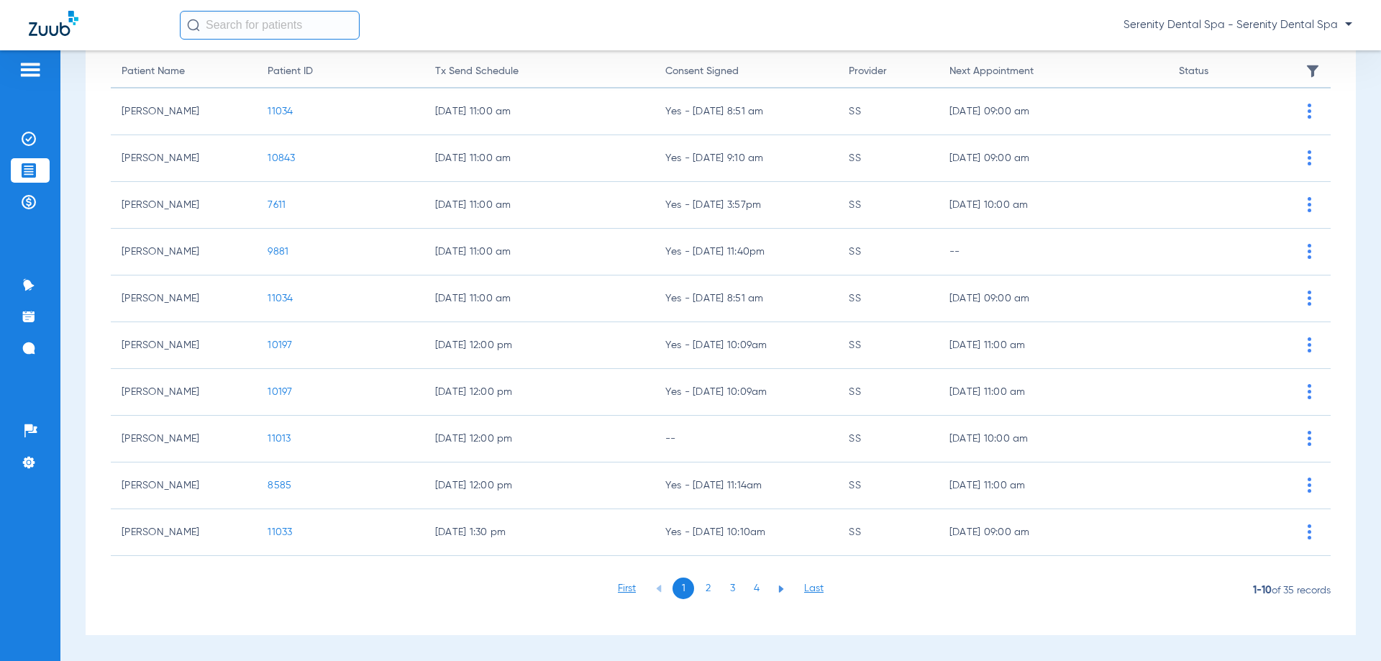
click at [724, 588] on li "3" at bounding box center [732, 589] width 22 height 22
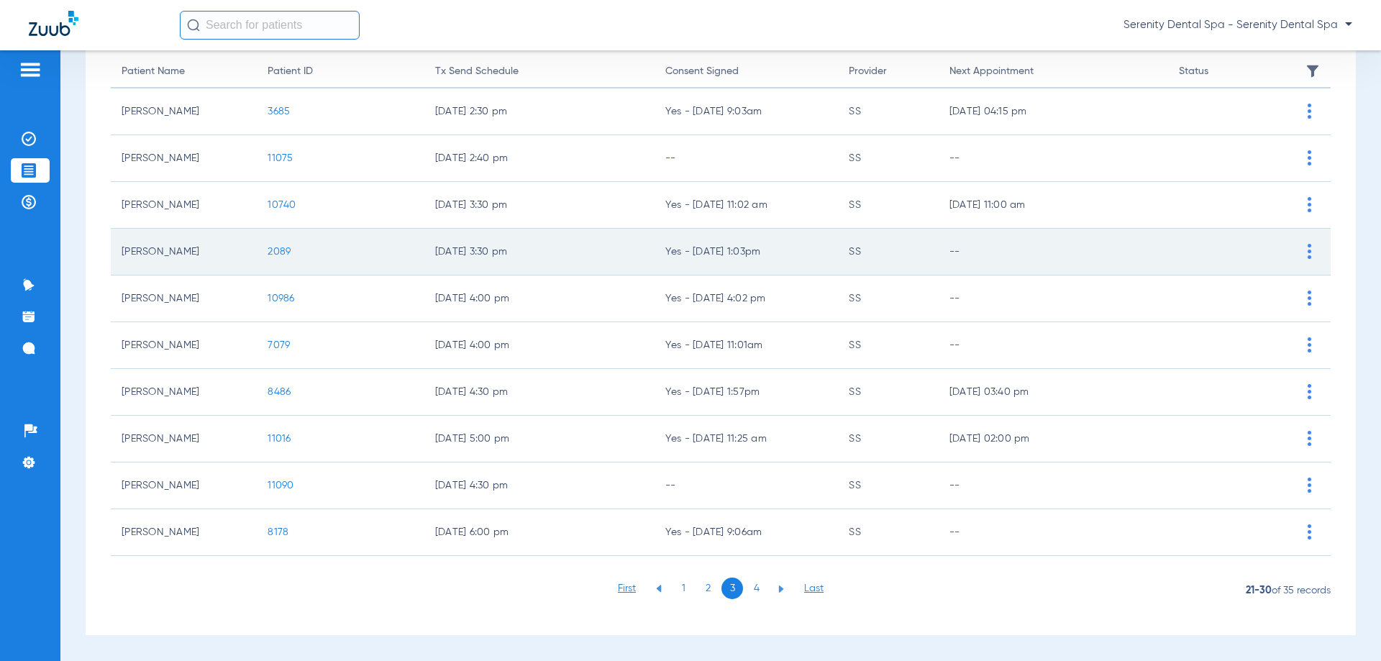
click at [288, 255] on span "2089" at bounding box center [279, 252] width 23 height 10
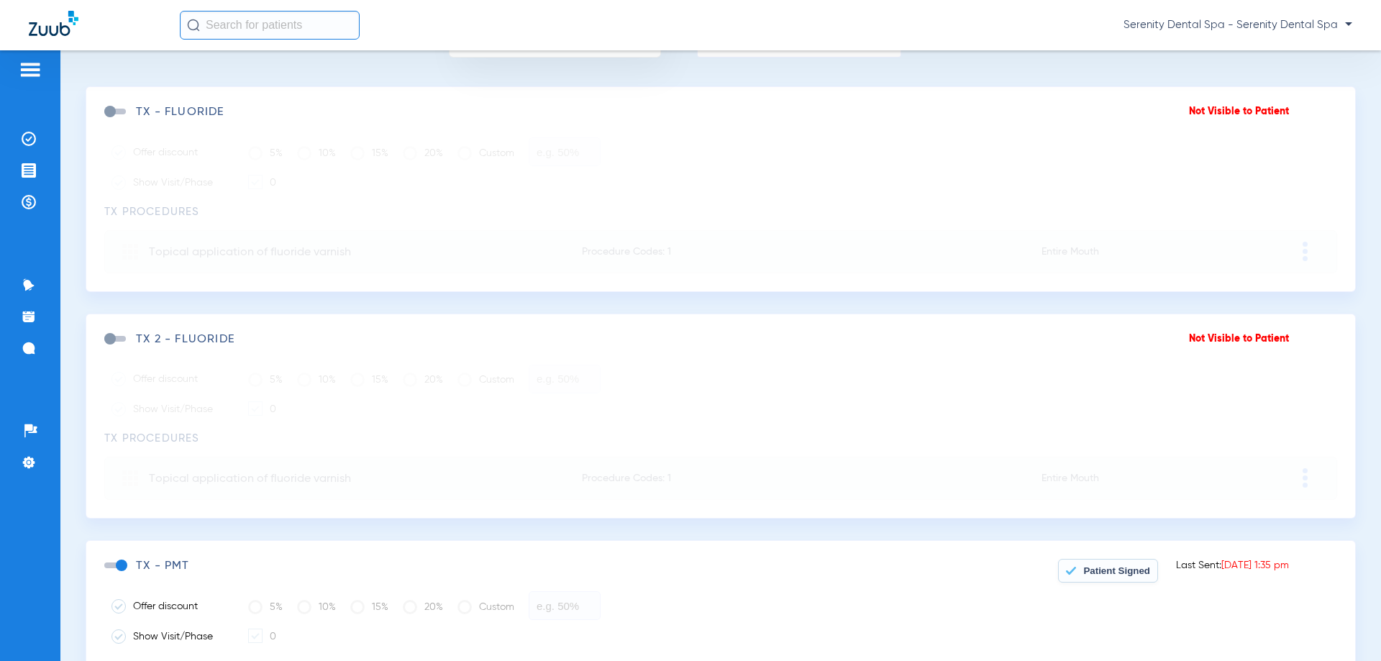
scroll to position [360, 0]
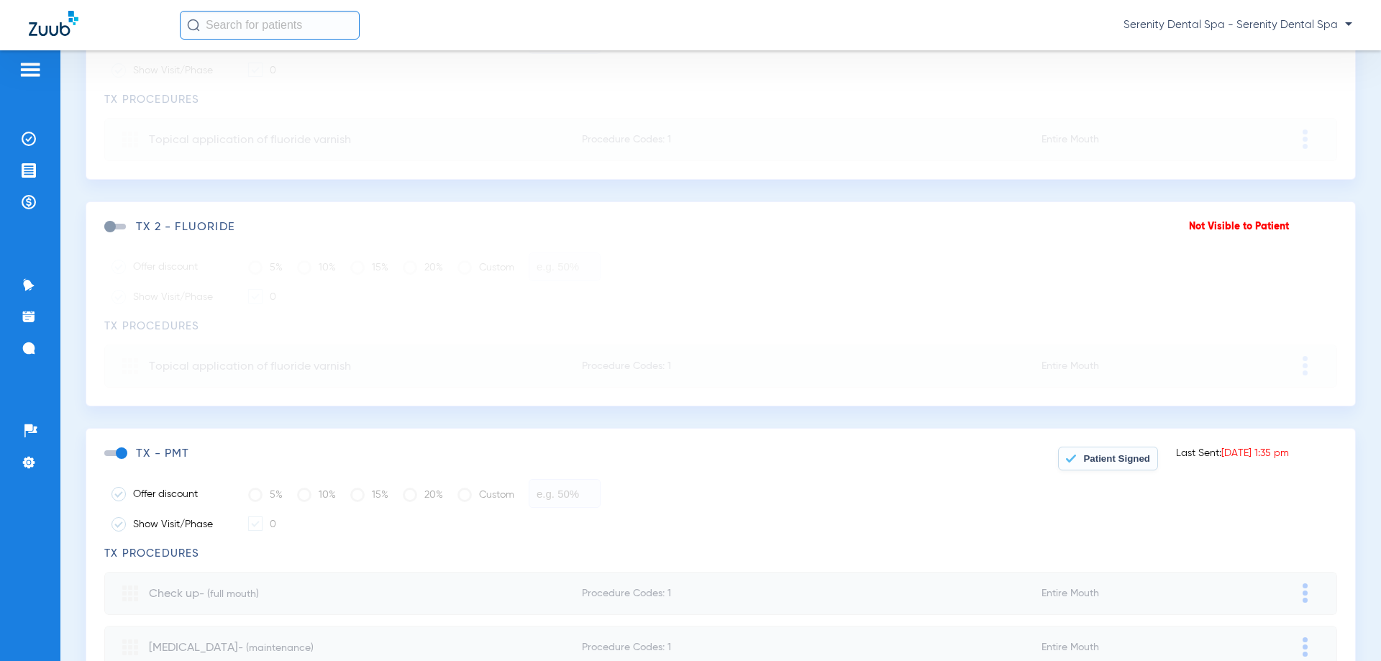
click at [1082, 452] on button "Patient Signed" at bounding box center [1108, 459] width 100 height 24
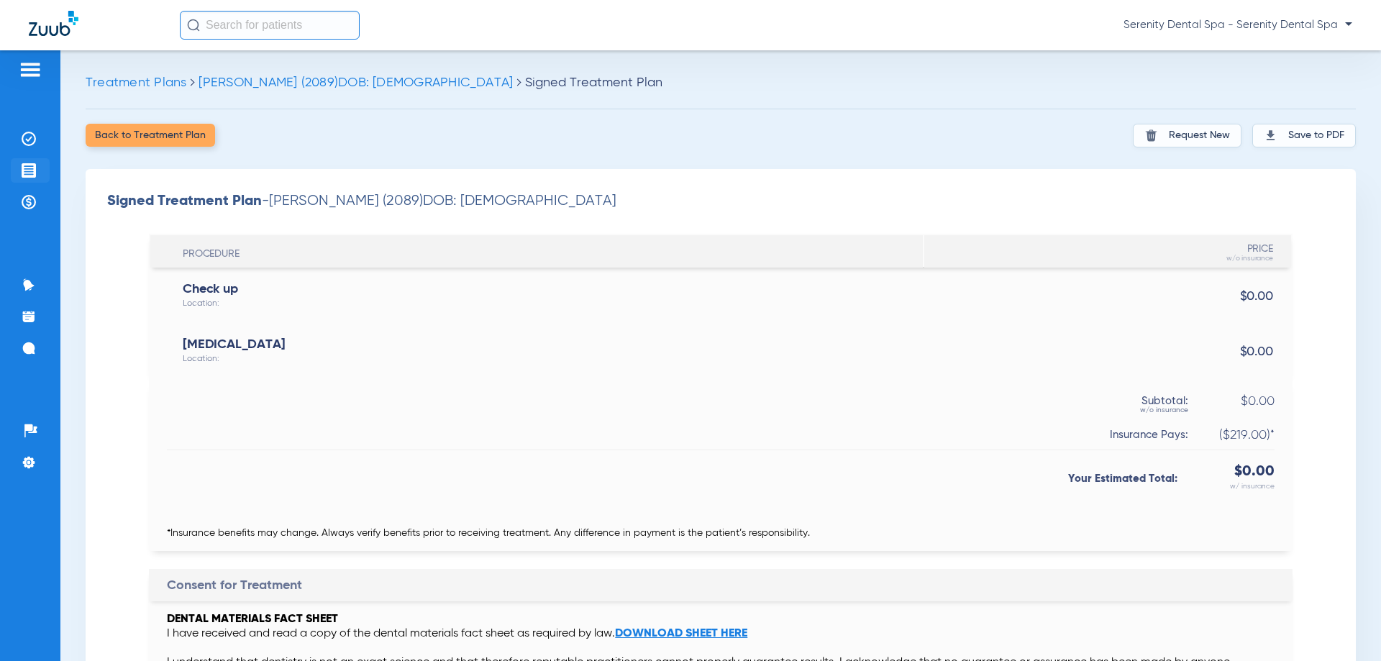
click at [43, 167] on li "Treatment Acceptance" at bounding box center [30, 170] width 39 height 24
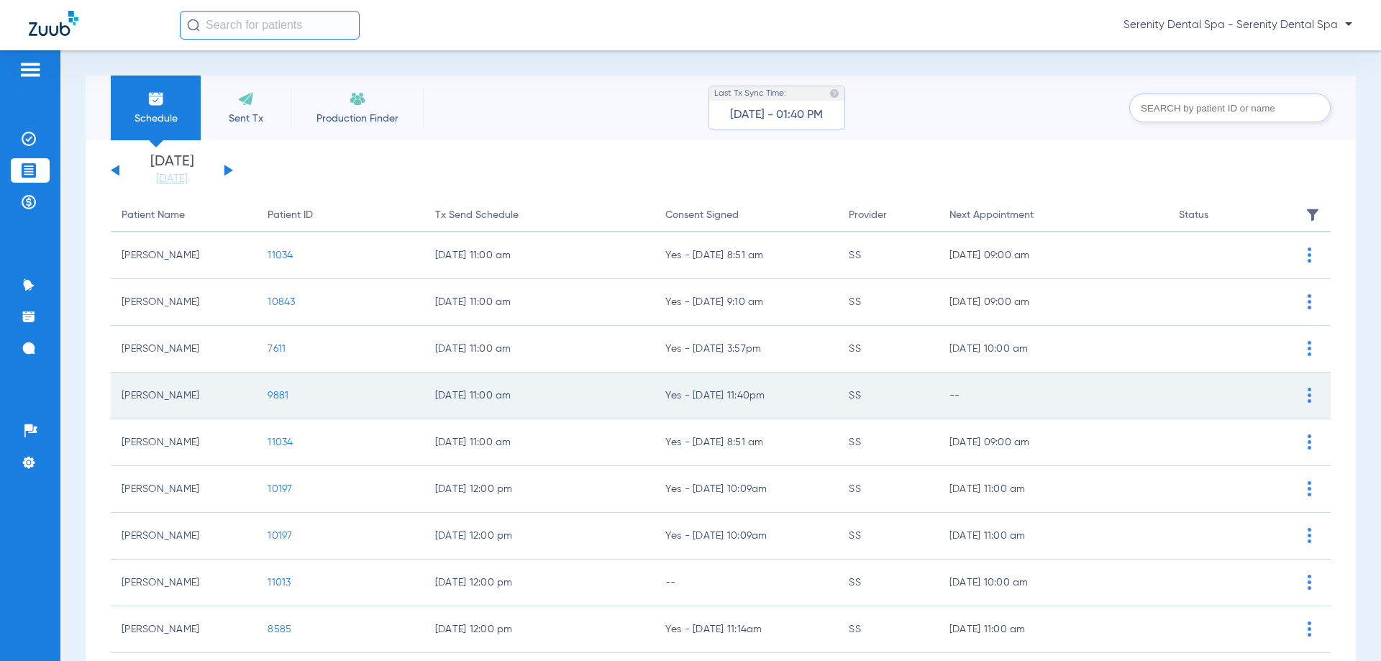
scroll to position [144, 0]
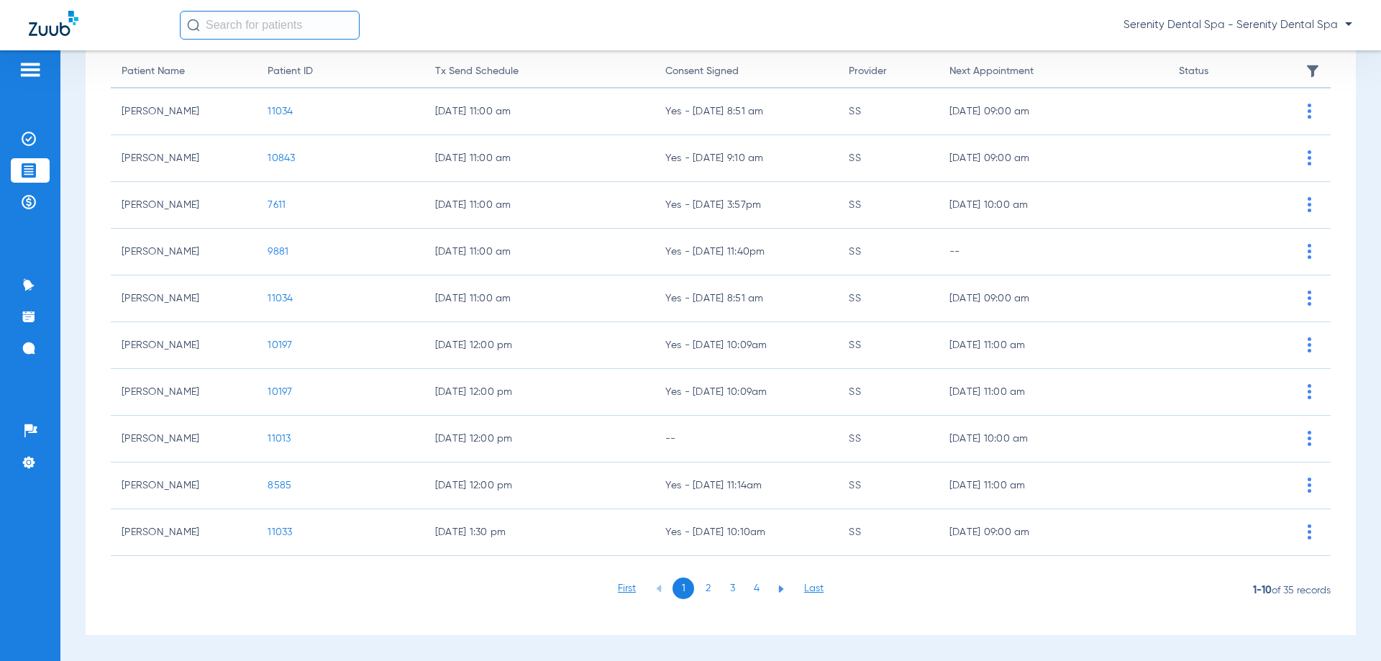
click at [726, 591] on li "3" at bounding box center [732, 589] width 22 height 22
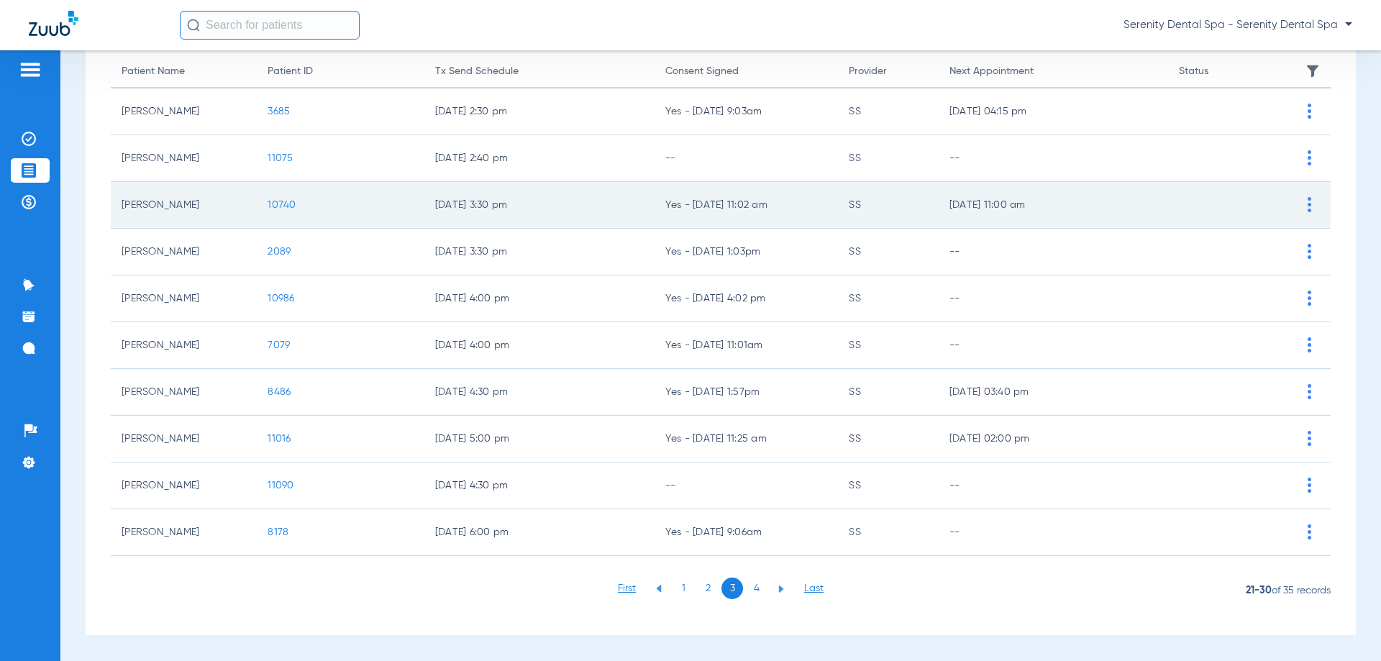
click at [273, 203] on span "10740" at bounding box center [282, 205] width 28 height 10
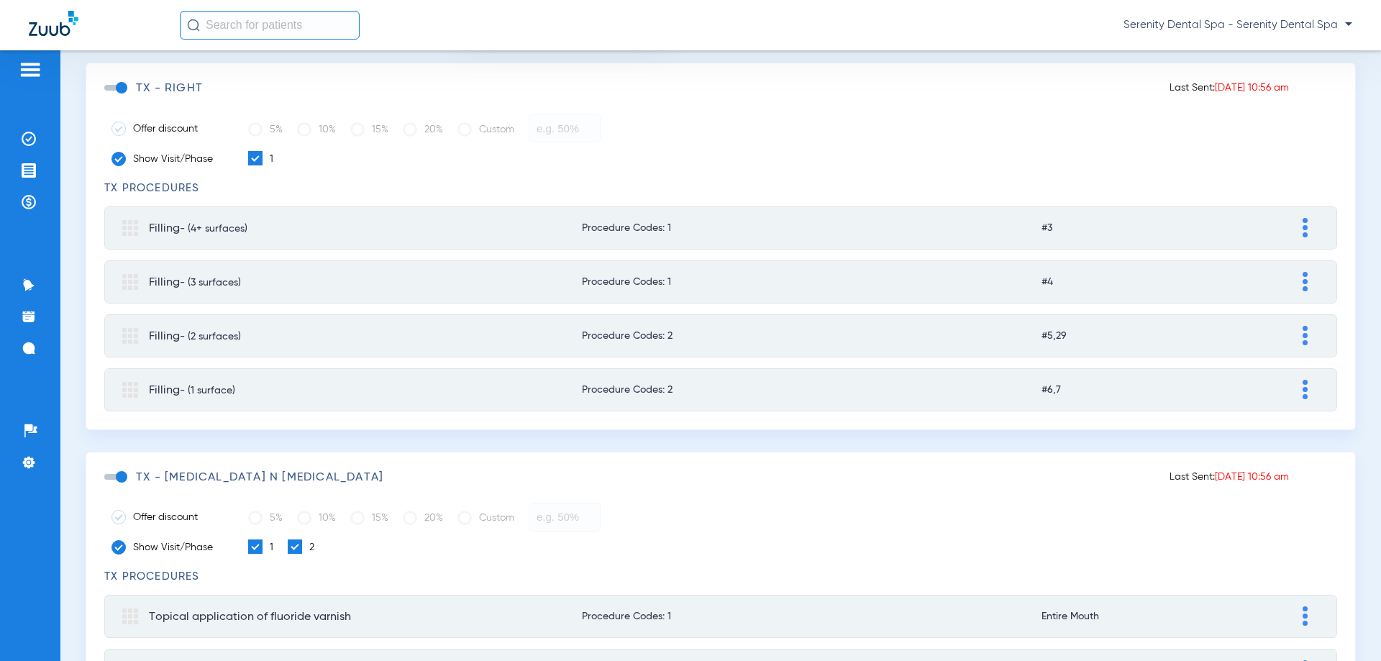
scroll to position [288, 0]
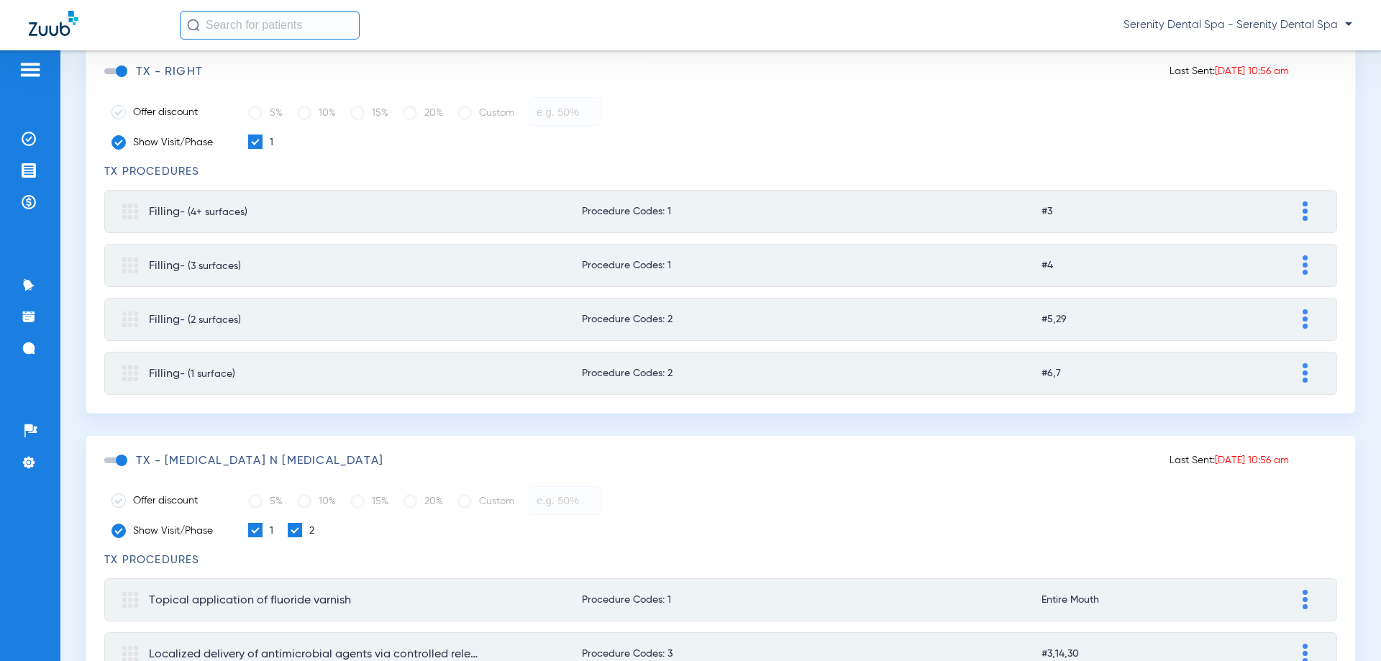
click at [124, 460] on span at bounding box center [115, 460] width 22 height 6
click at [107, 468] on input "checkbox" at bounding box center [107, 468] width 0 height 0
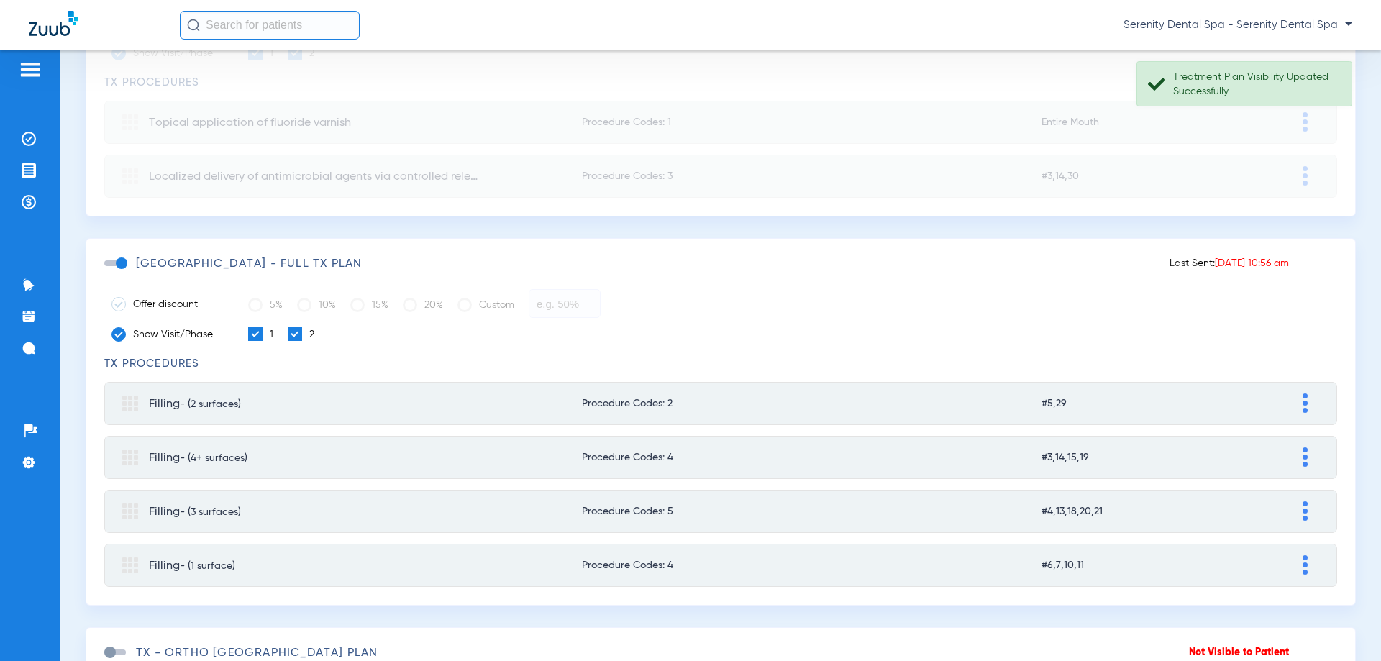
scroll to position [791, 0]
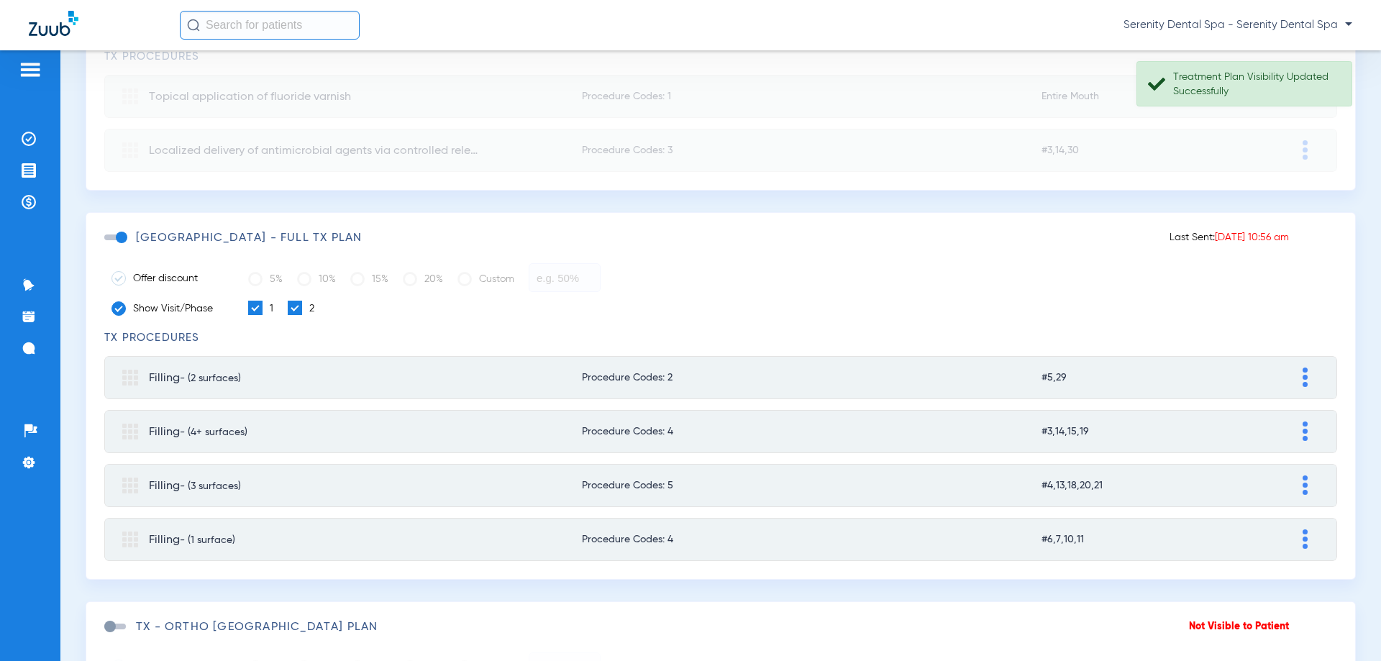
click at [122, 234] on span at bounding box center [115, 237] width 22 height 6
click at [107, 245] on input "checkbox" at bounding box center [107, 245] width 0 height 0
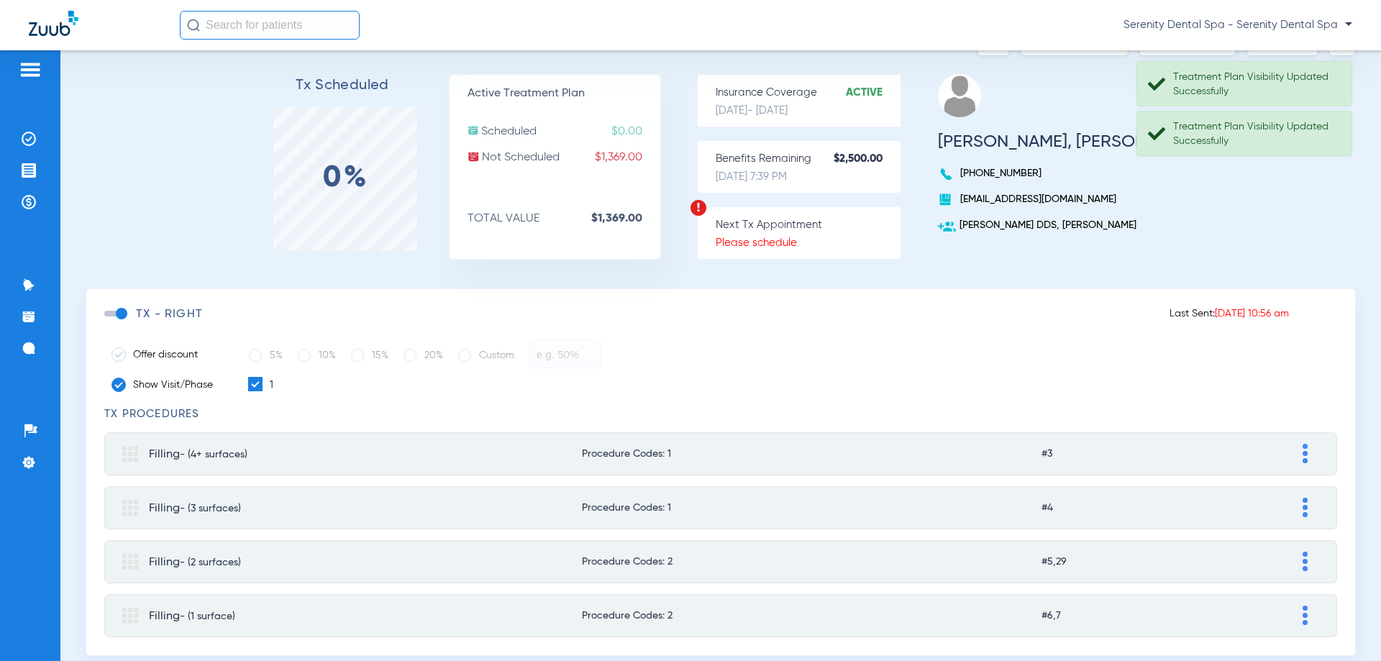
scroll to position [0, 0]
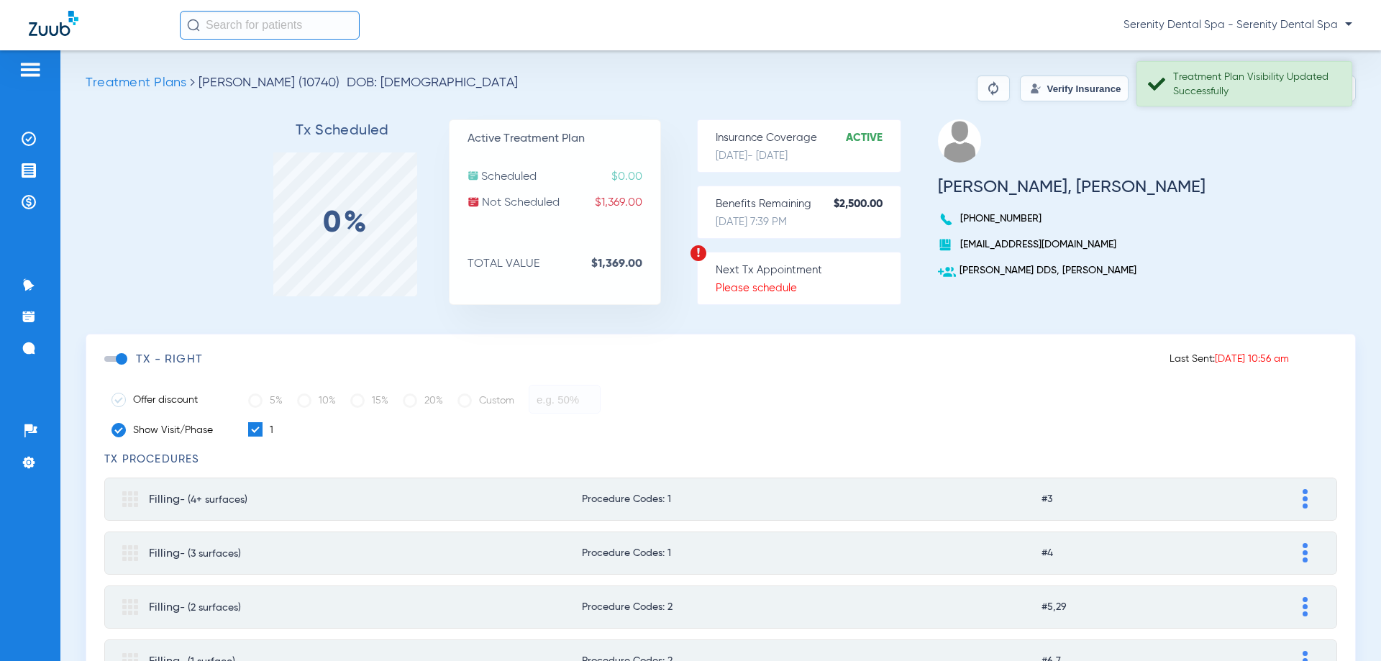
click at [1306, 94] on div "Treatment Plan Visibility Updated Successfully" at bounding box center [1256, 84] width 166 height 29
click at [1293, 94] on button "Send Tx" at bounding box center [1282, 89] width 72 height 26
click at [1192, 84] on button "Copy Tx Link" at bounding box center [1188, 89] width 98 height 26
click at [27, 181] on li "Treatment Acceptance" at bounding box center [30, 170] width 39 height 24
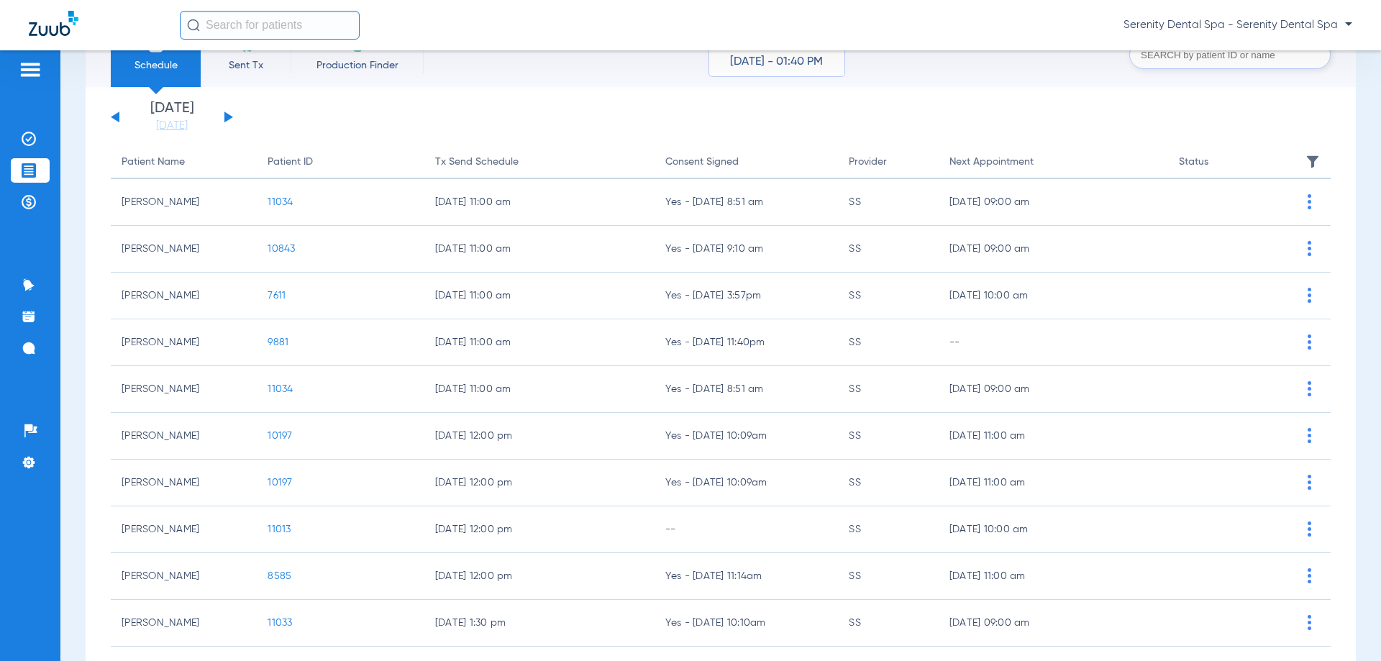
scroll to position [144, 0]
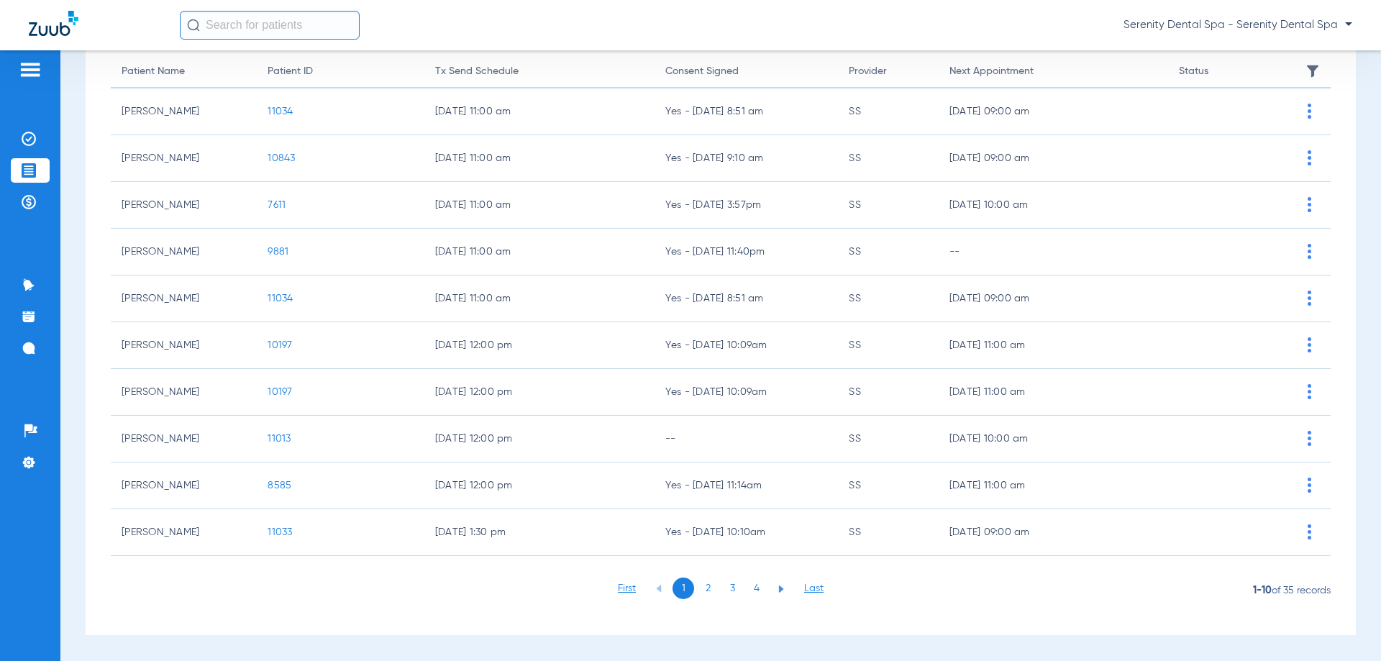
click at [721, 588] on li "3" at bounding box center [732, 589] width 22 height 22
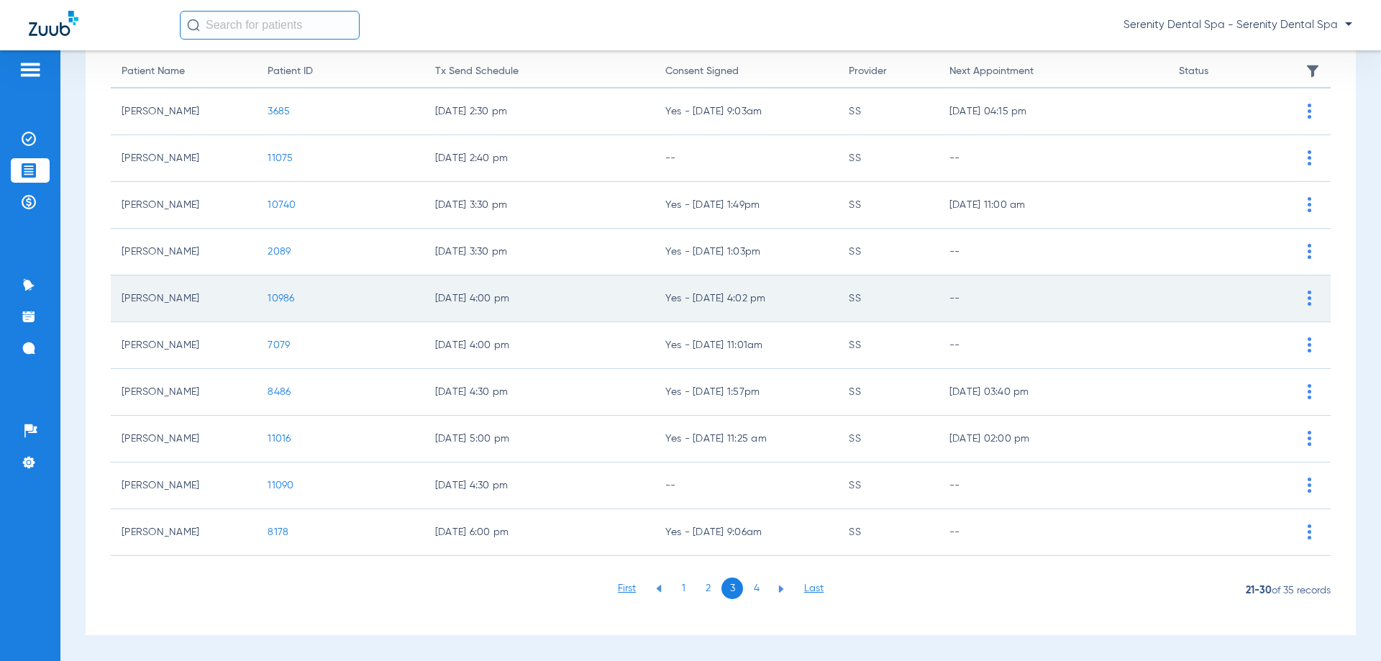
click at [282, 293] on span "10986" at bounding box center [281, 298] width 27 height 10
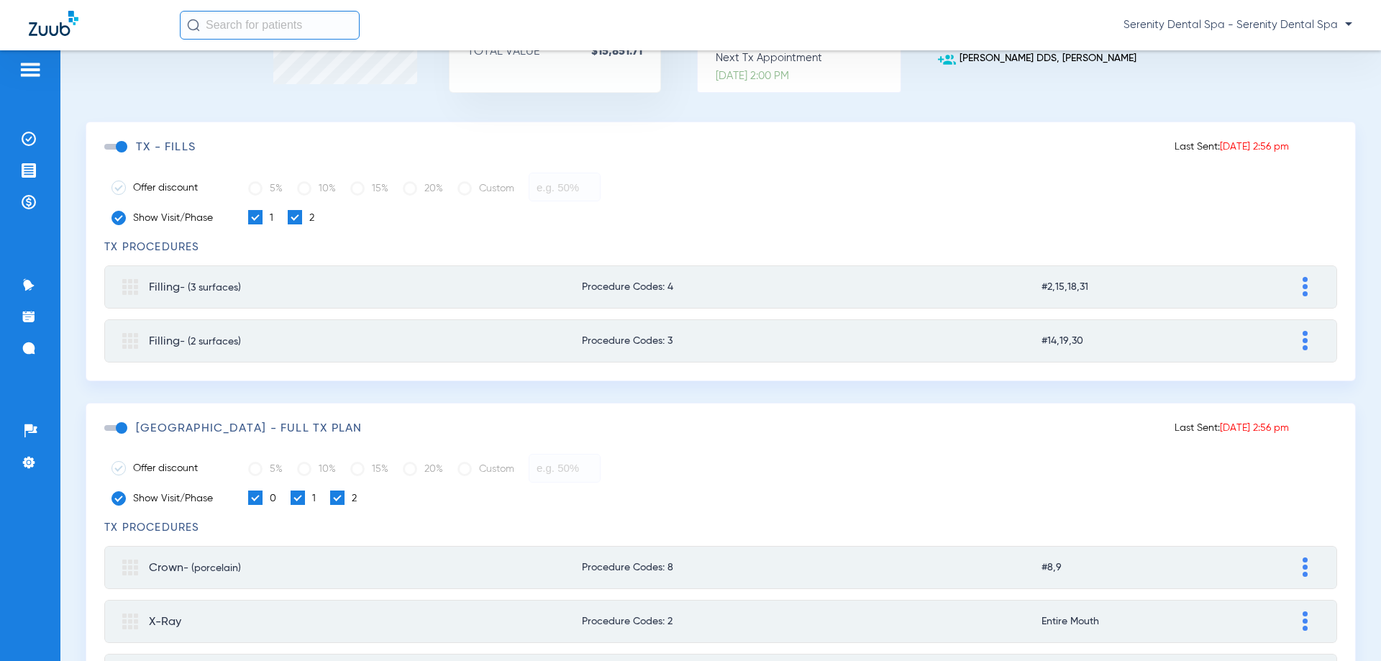
scroll to position [216, 0]
click at [122, 422] on span at bounding box center [115, 424] width 22 height 6
click at [107, 432] on input "checkbox" at bounding box center [107, 432] width 0 height 0
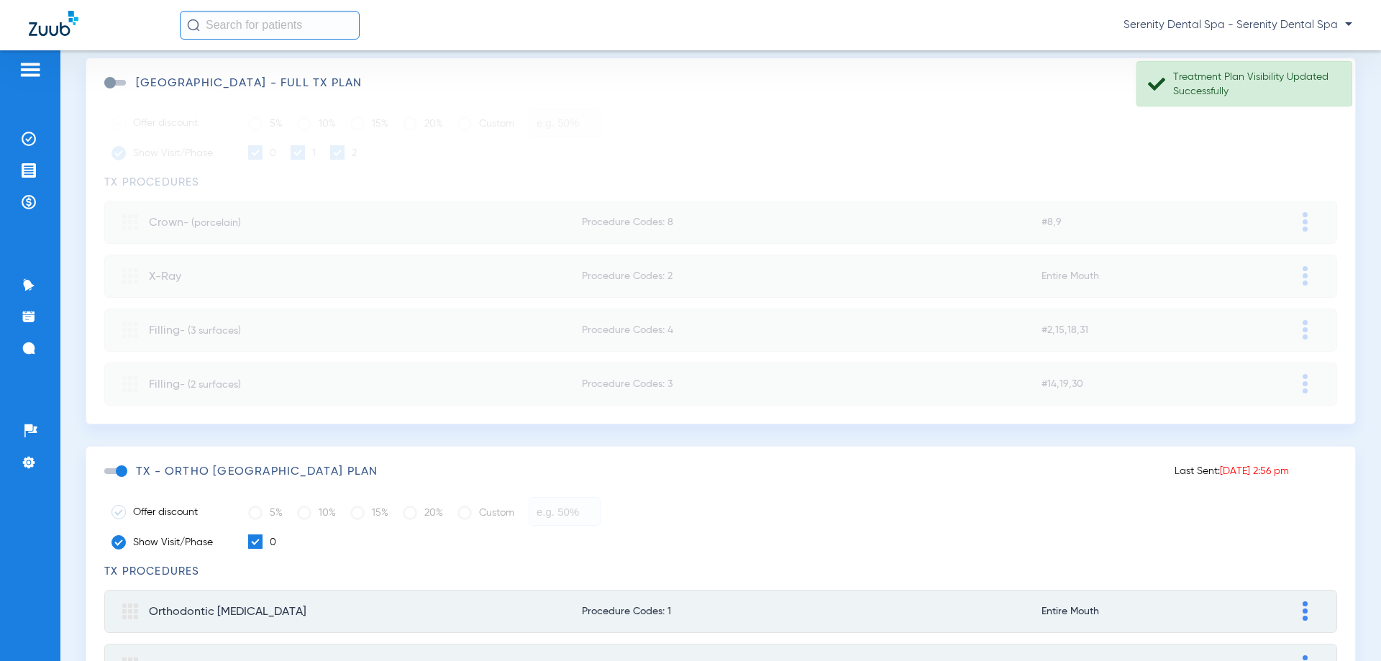
scroll to position [647, 0]
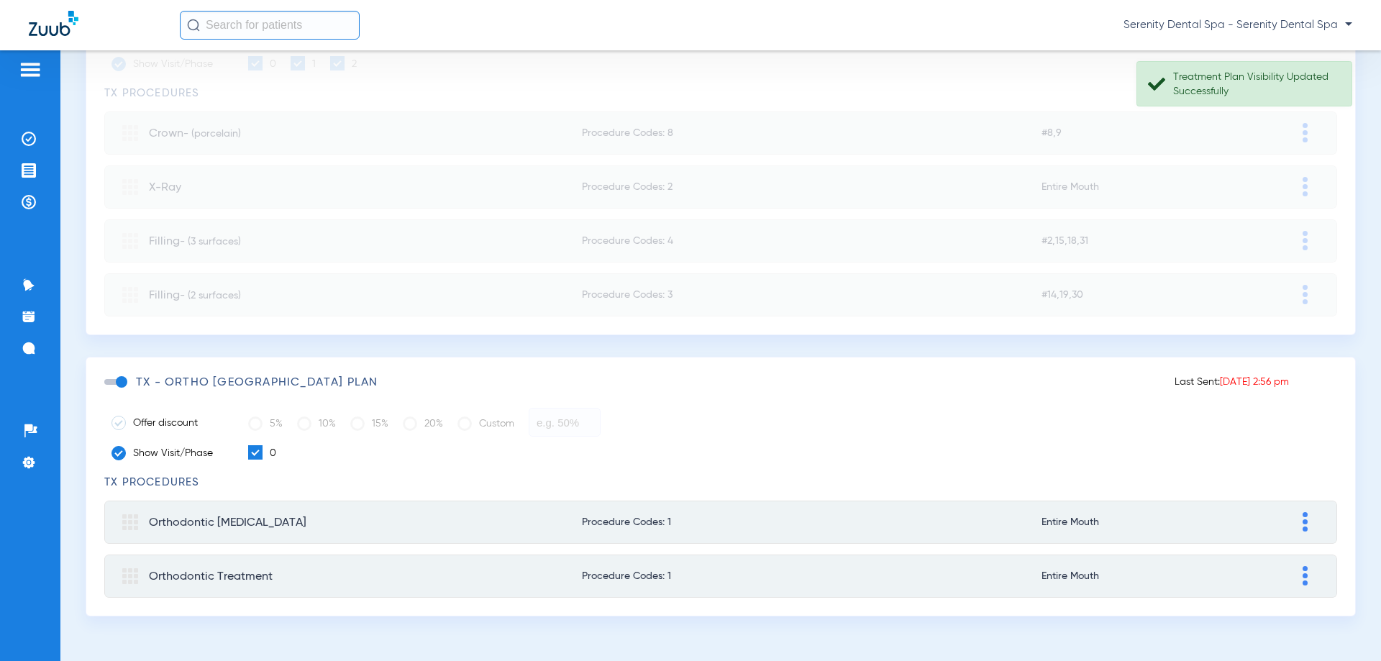
click at [118, 380] on span at bounding box center [115, 382] width 22 height 6
click at [107, 389] on input "checkbox" at bounding box center [107, 389] width 0 height 0
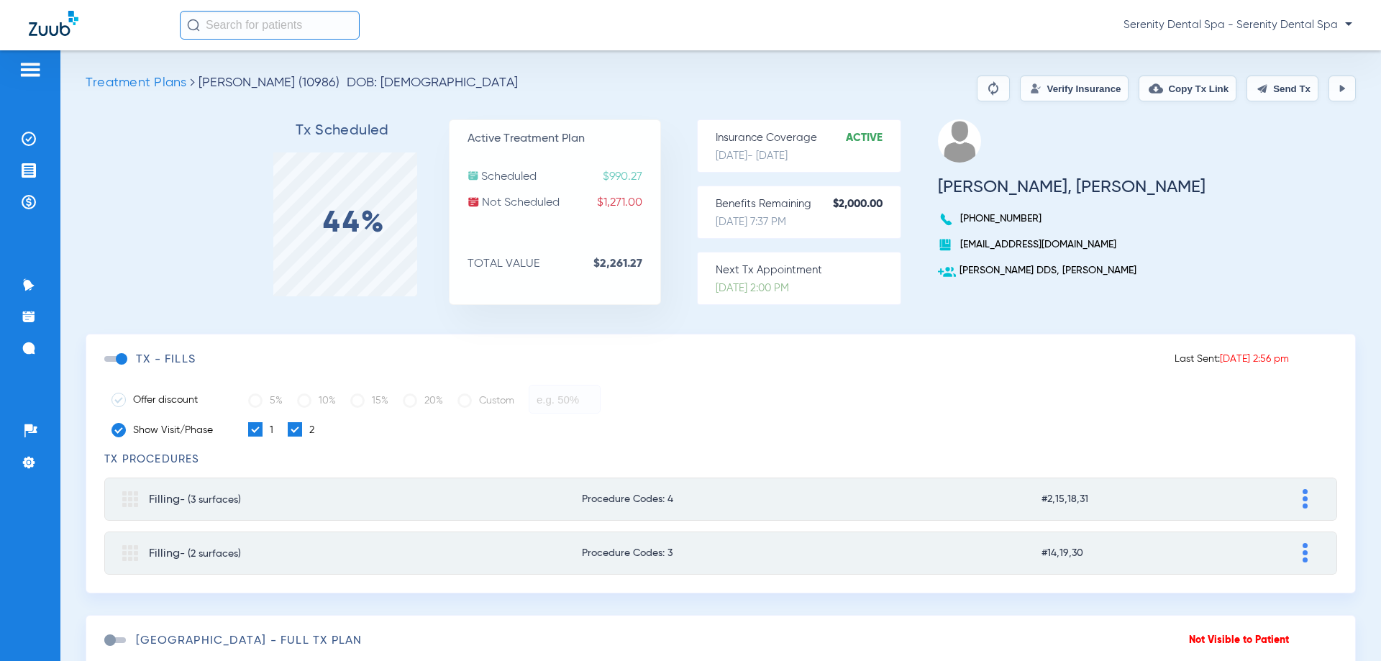
click at [120, 356] on span at bounding box center [115, 359] width 22 height 6
click at [107, 366] on input "checkbox" at bounding box center [107, 366] width 0 height 0
click at [1299, 99] on button "Send Tx" at bounding box center [1282, 89] width 72 height 26
click at [1193, 82] on button "Copy Tx Link" at bounding box center [1188, 89] width 98 height 26
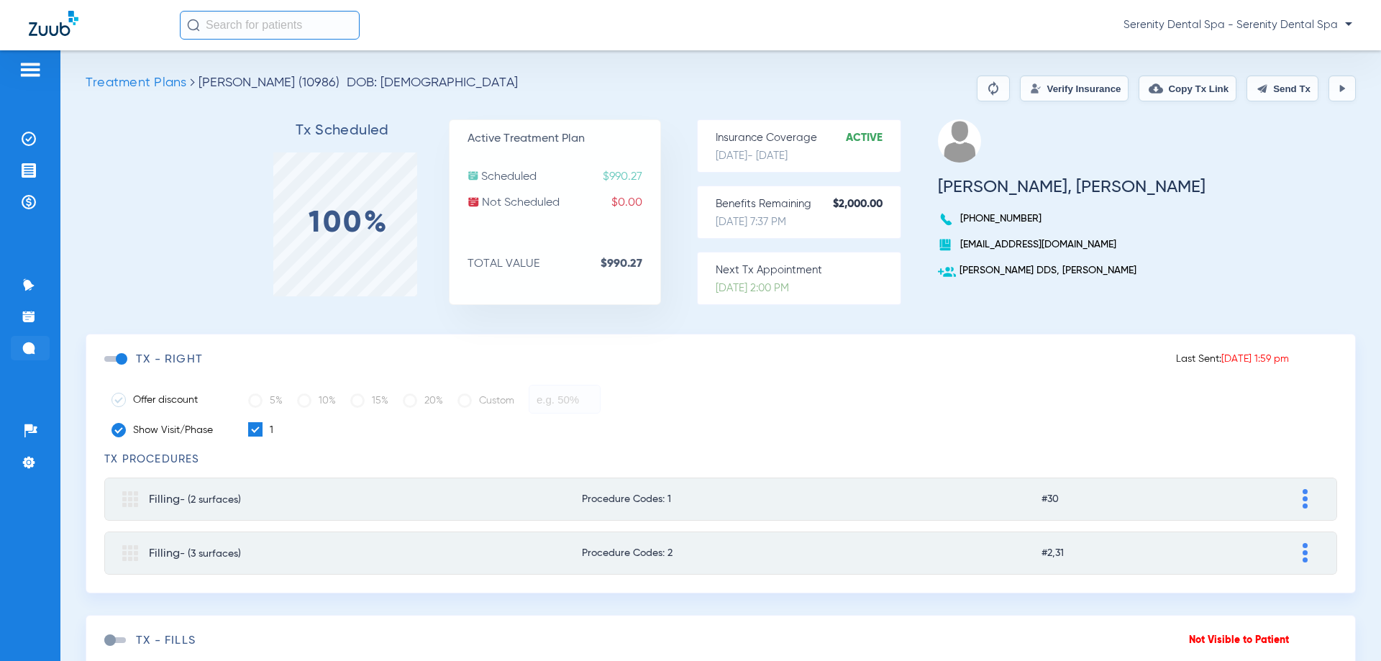
click at [24, 342] on li "Messages 4" at bounding box center [30, 348] width 39 height 24
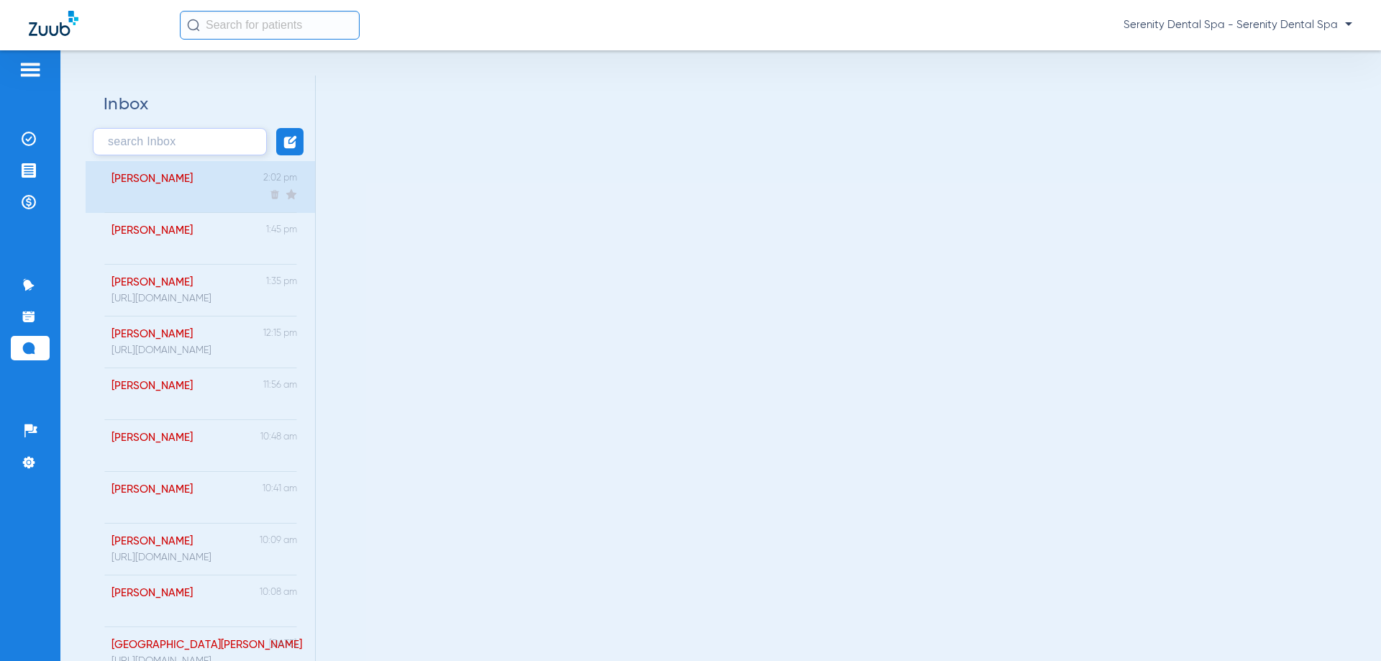
click at [206, 194] on div "[PERSON_NAME] 2:02 pm" at bounding box center [200, 187] width 229 height 52
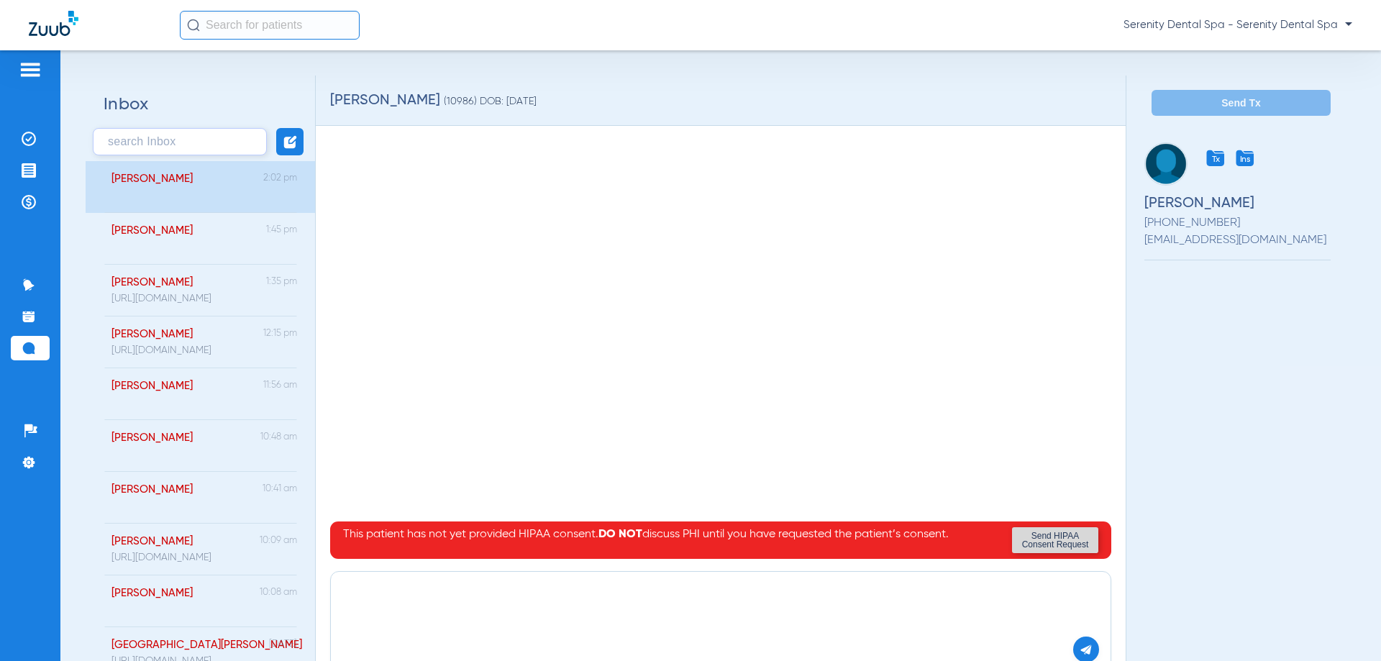
drag, startPoint x: 451, startPoint y: 567, endPoint x: 445, endPoint y: 586, distance: 19.6
paste textarea "[URL][DOMAIN_NAME]"
type textarea "[URL][DOMAIN_NAME]"
click at [1080, 647] on img at bounding box center [1086, 649] width 13 height 13
click at [32, 172] on img at bounding box center [29, 170] width 14 height 14
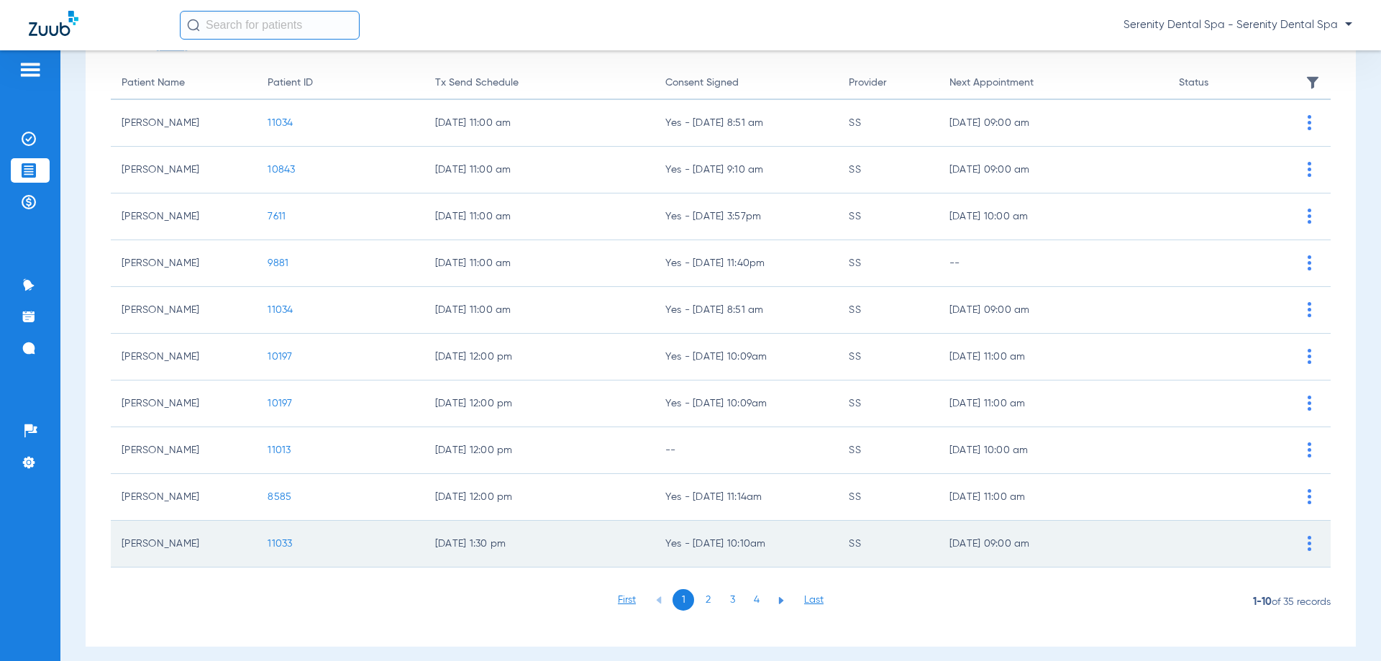
scroll to position [144, 0]
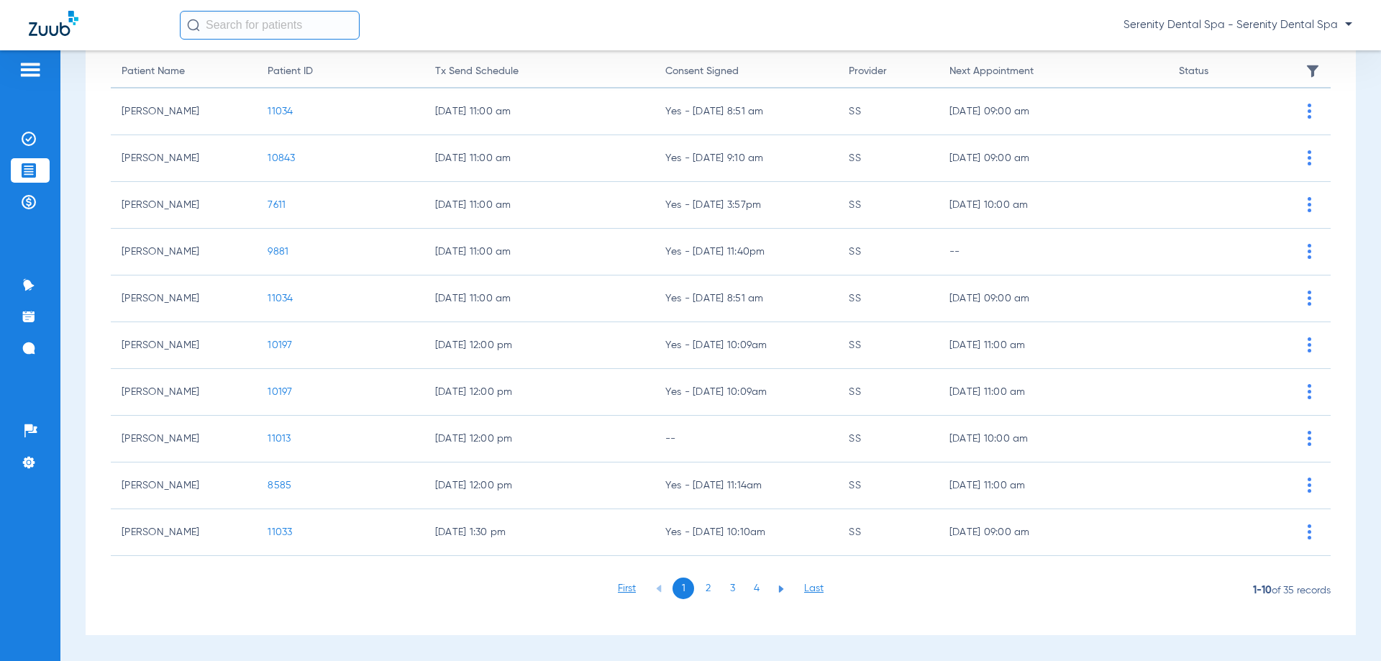
click at [736, 589] on li "3" at bounding box center [732, 589] width 22 height 22
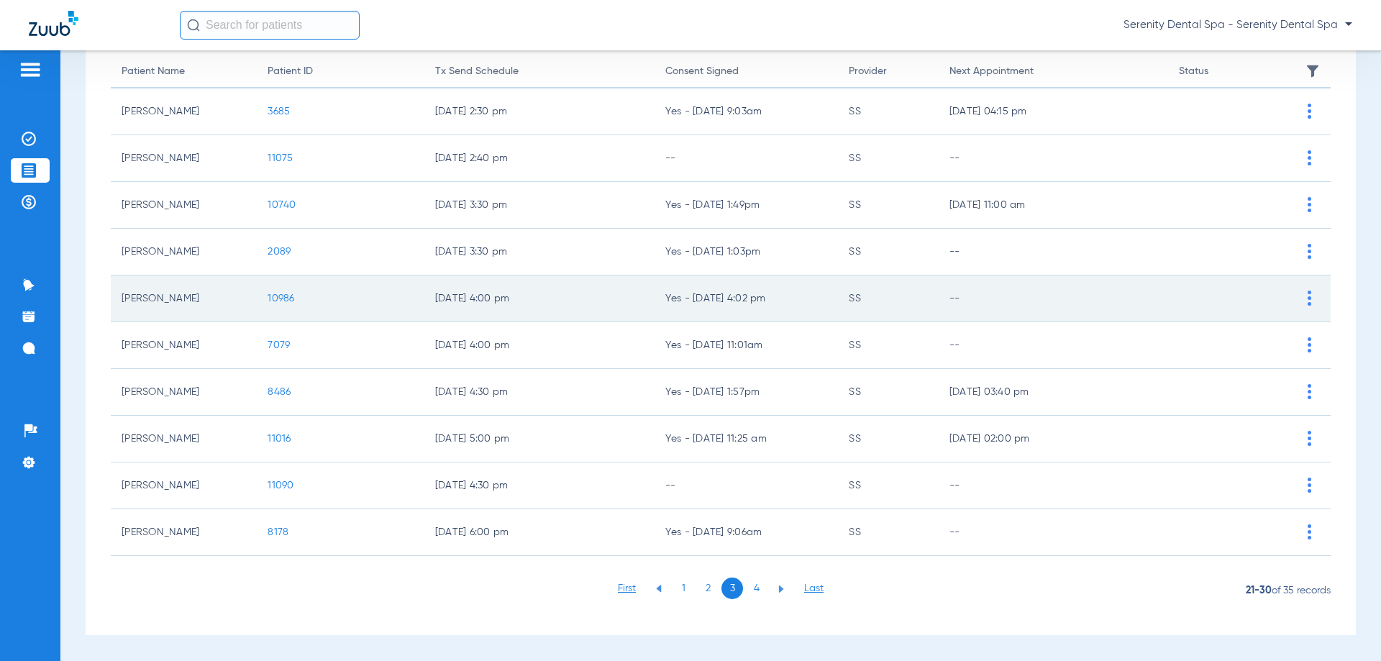
click at [281, 299] on span "10986" at bounding box center [281, 298] width 27 height 10
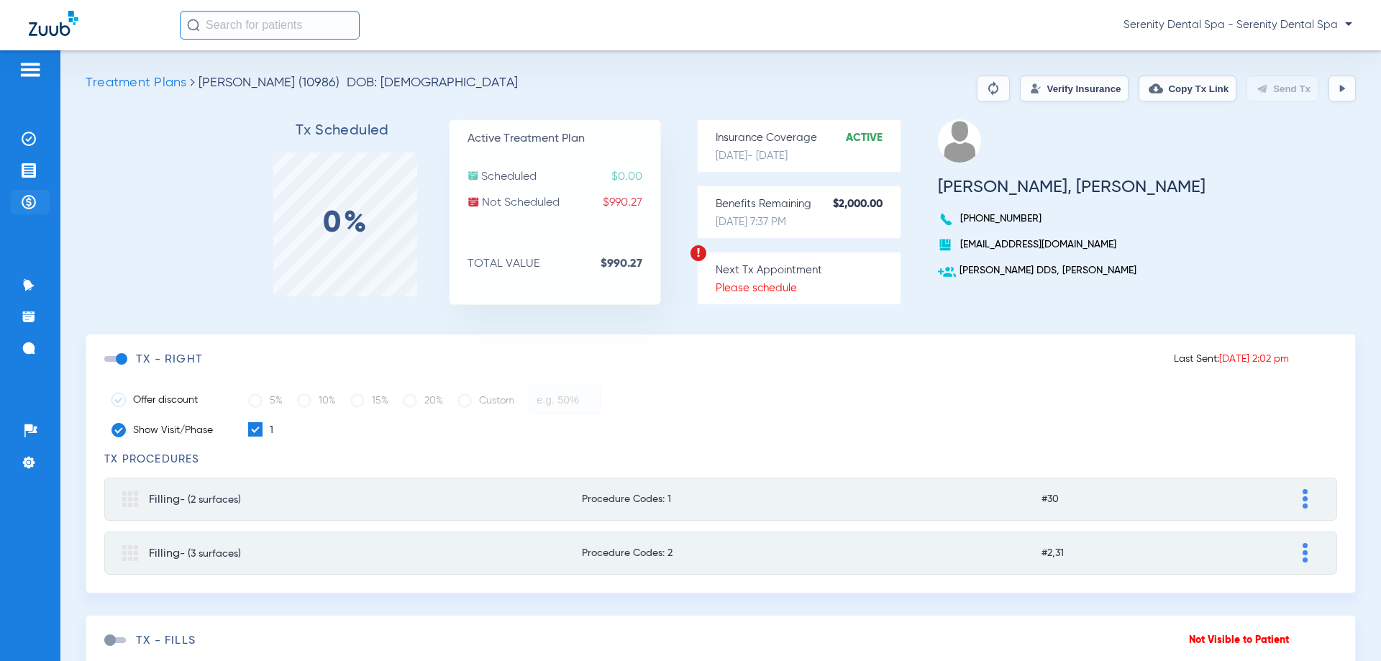
click at [33, 193] on li "Payments & A/R" at bounding box center [30, 202] width 39 height 24
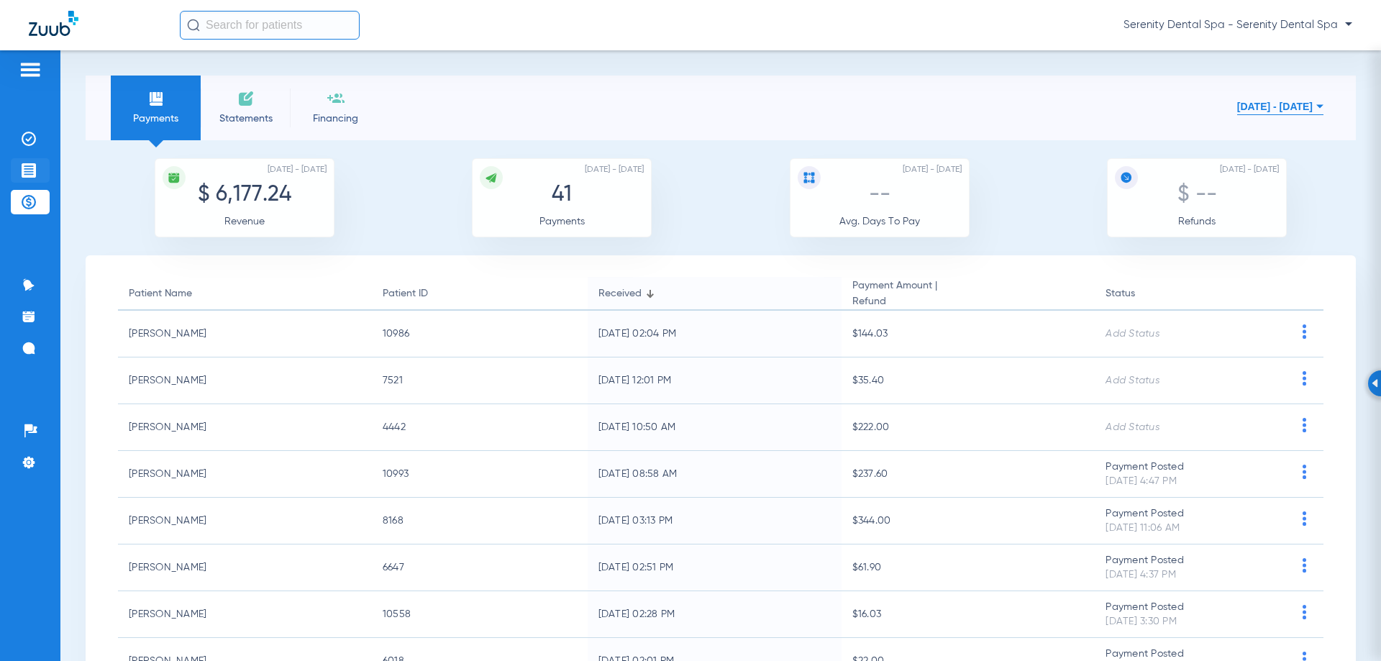
click at [29, 161] on li "Treatment Acceptance" at bounding box center [30, 170] width 39 height 24
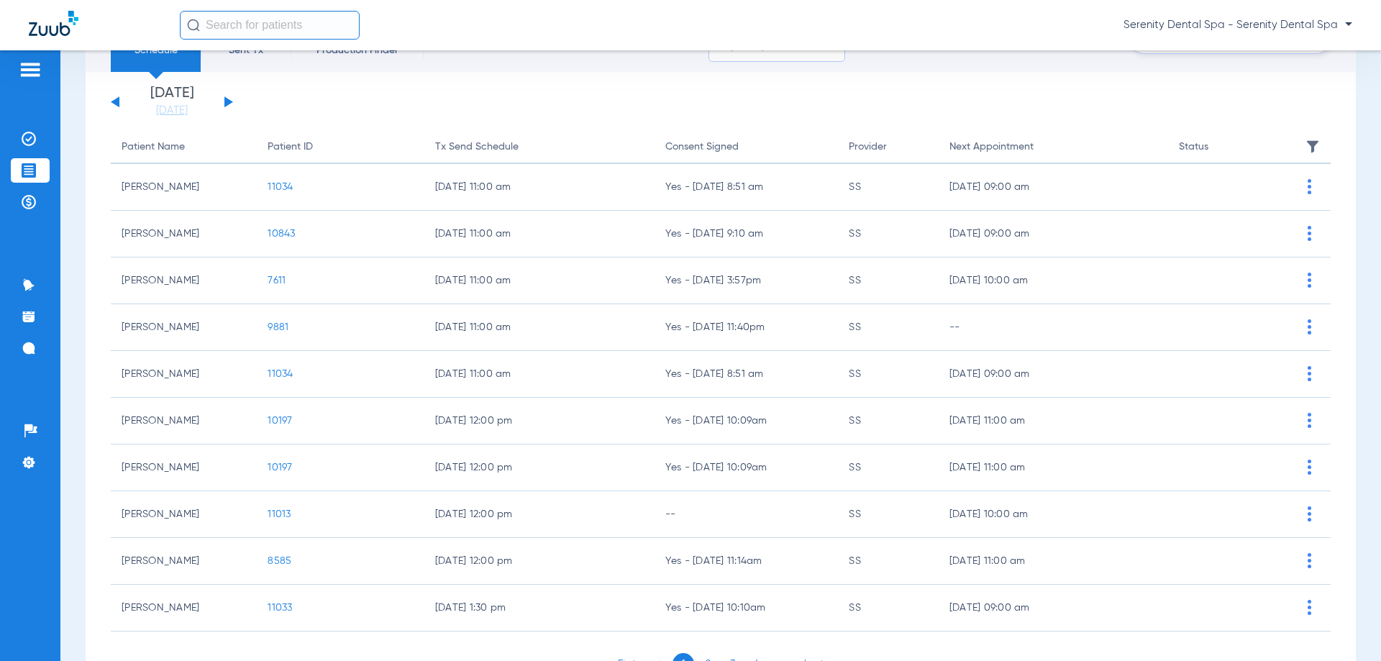
scroll to position [144, 0]
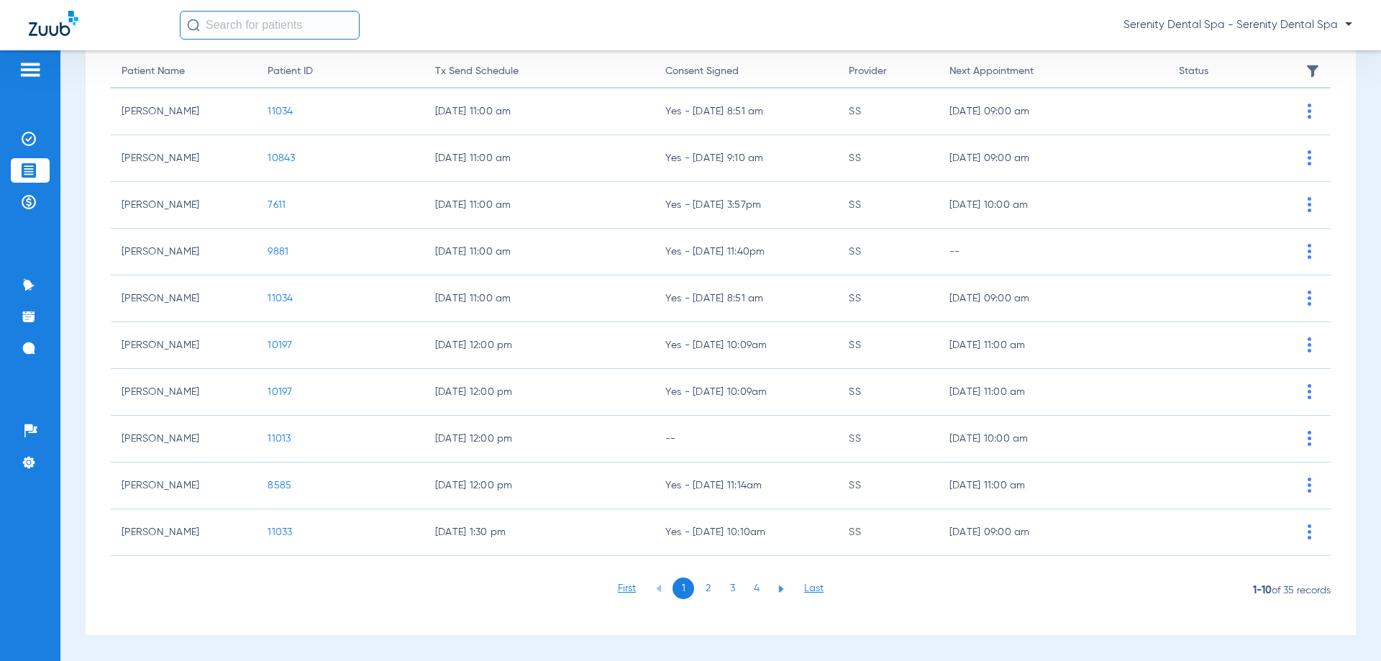
click at [729, 585] on li "3" at bounding box center [732, 589] width 22 height 22
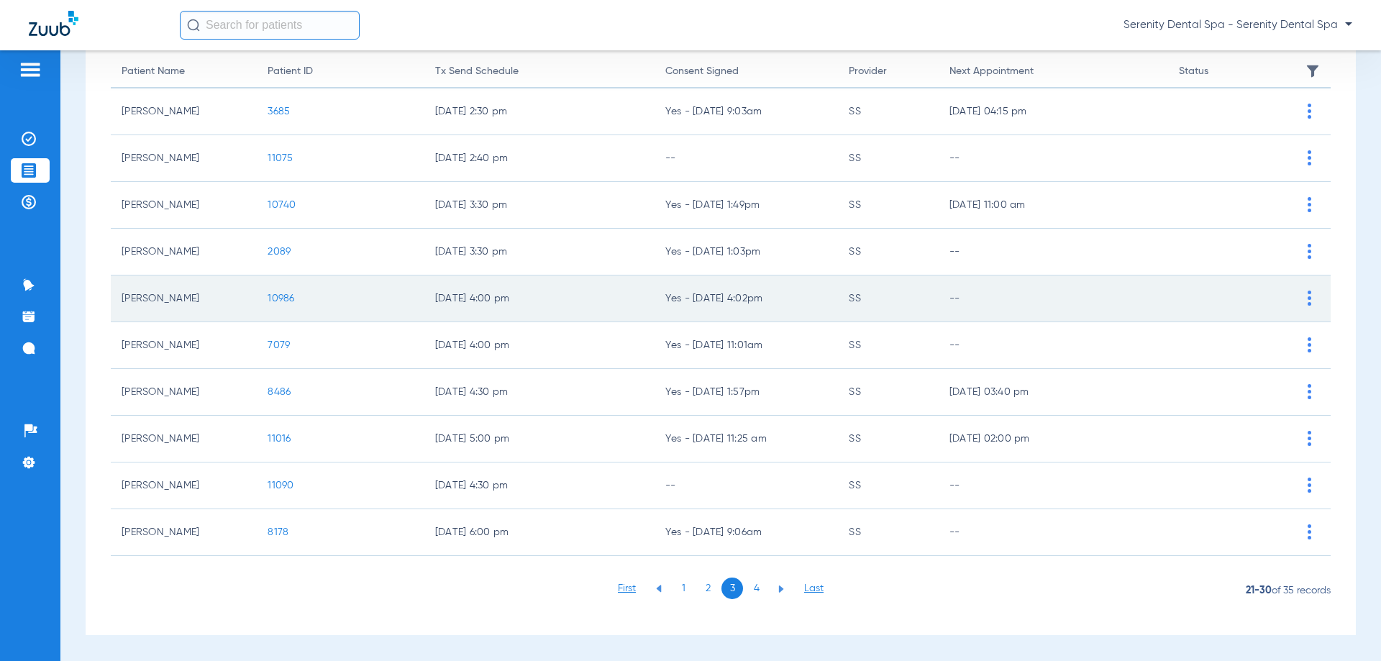
click at [279, 300] on span "10986" at bounding box center [281, 298] width 27 height 10
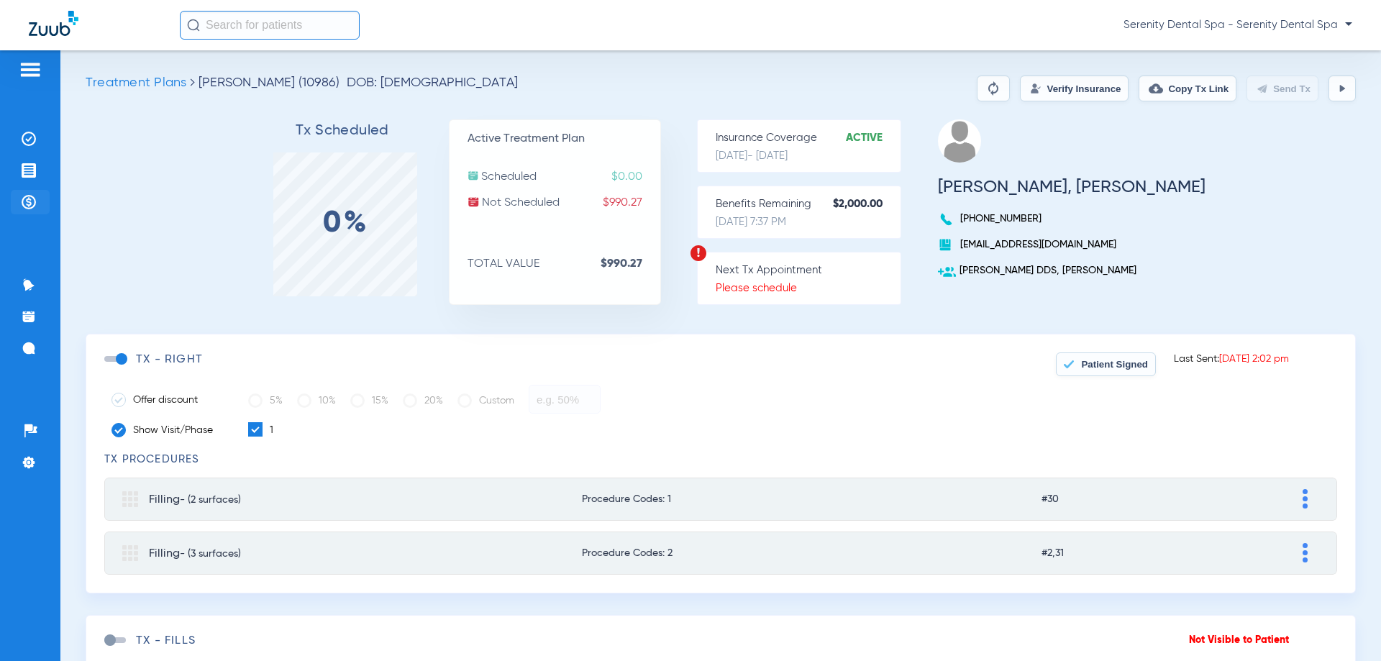
click at [25, 195] on img at bounding box center [29, 202] width 14 height 14
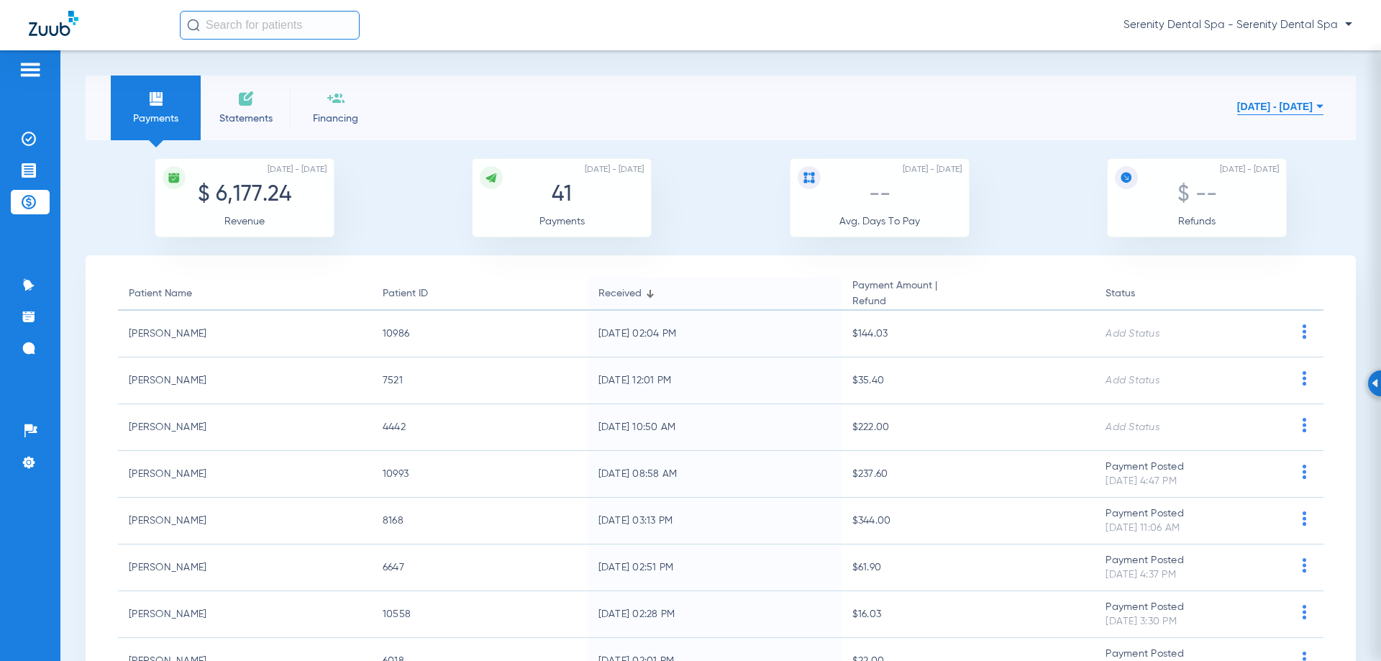
click at [1292, 101] on button "[DATE] - [DATE]" at bounding box center [1280, 106] width 86 height 29
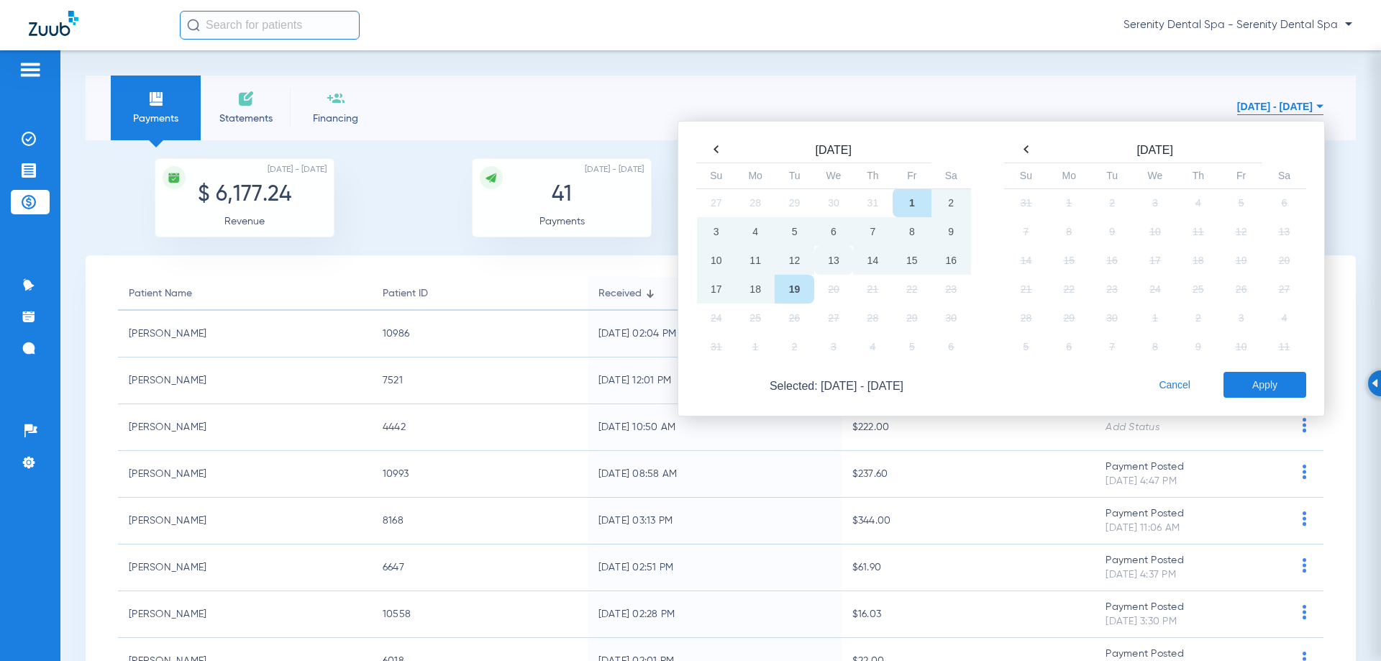
click at [823, 257] on td "13" at bounding box center [833, 260] width 39 height 29
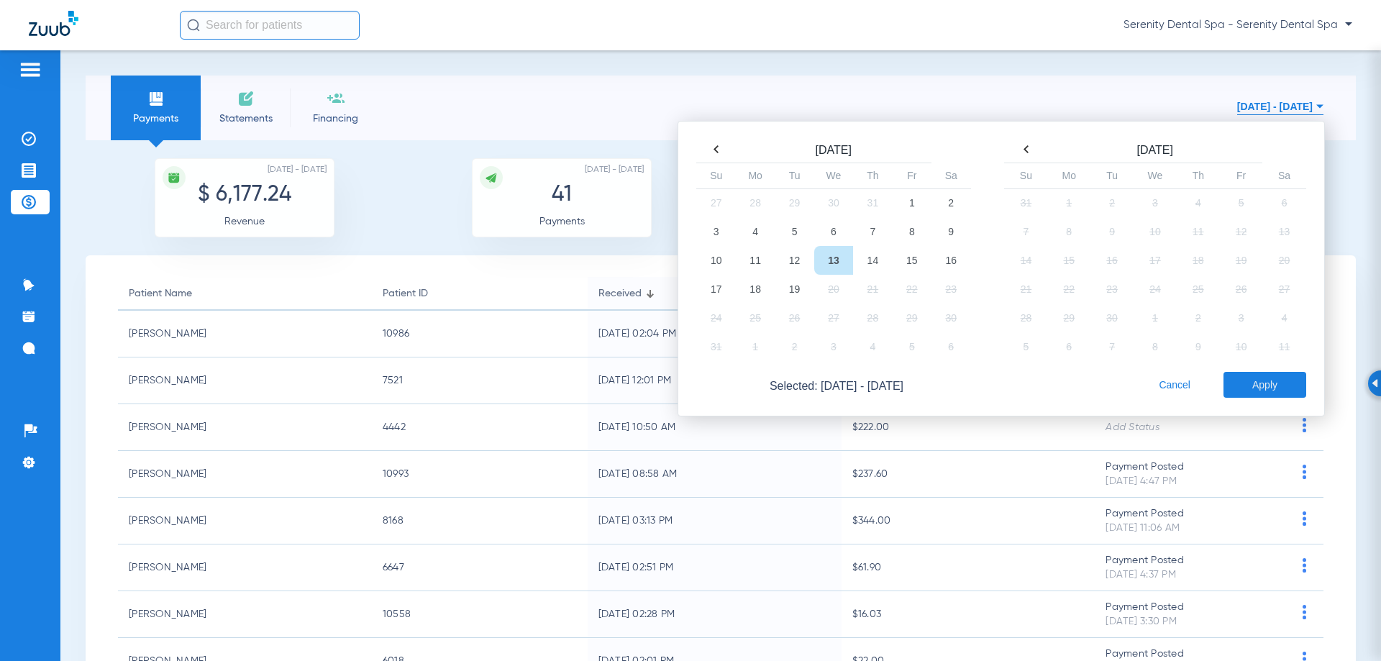
click at [823, 257] on td "13" at bounding box center [833, 260] width 39 height 29
click at [1238, 383] on button "Apply" at bounding box center [1264, 385] width 83 height 26
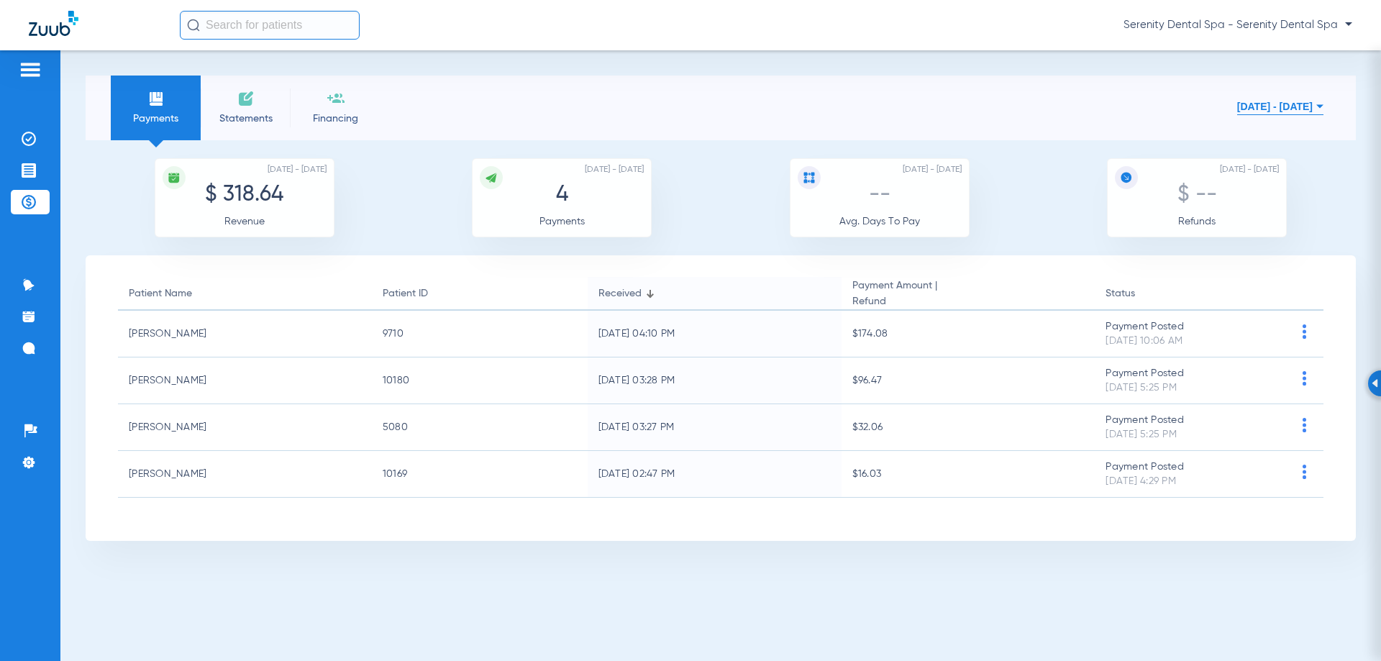
click at [37, 182] on ul "Insurance Verification Treatment Acceptance Payments & A/R" at bounding box center [30, 178] width 39 height 102
click at [35, 174] on img at bounding box center [29, 170] width 14 height 14
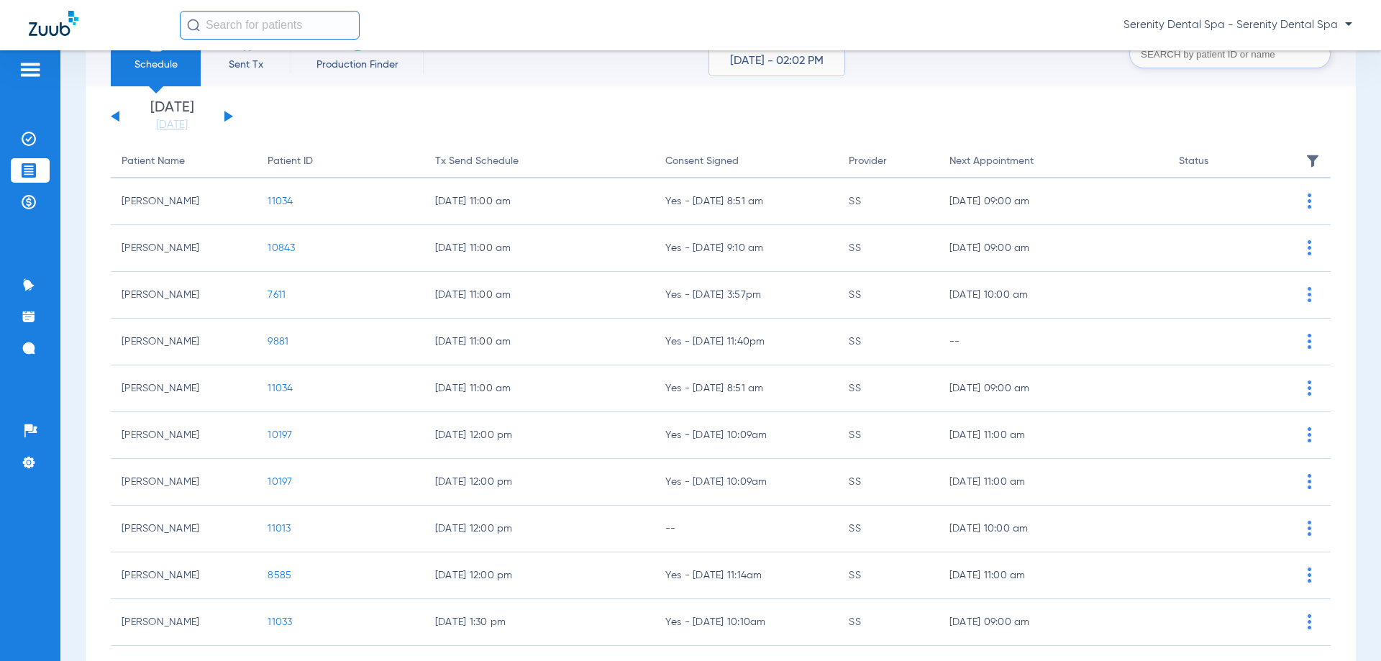
scroll to position [144, 0]
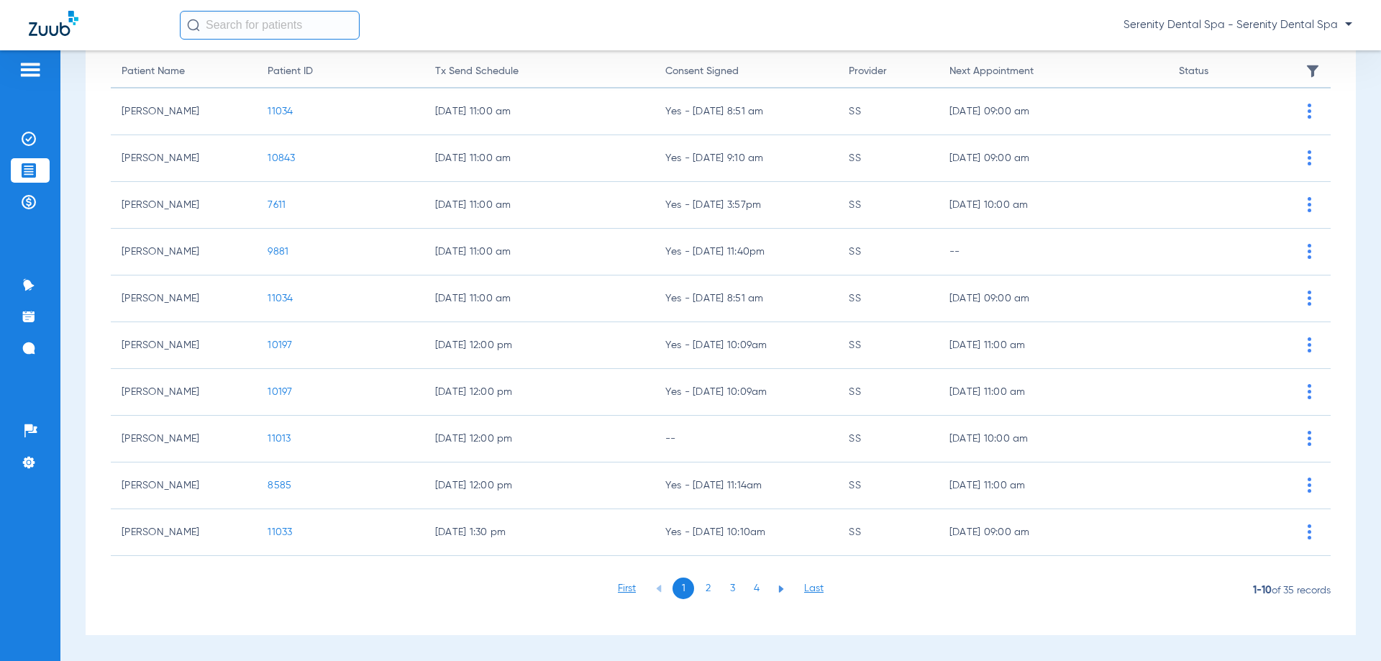
click at [731, 588] on li "3" at bounding box center [732, 589] width 22 height 22
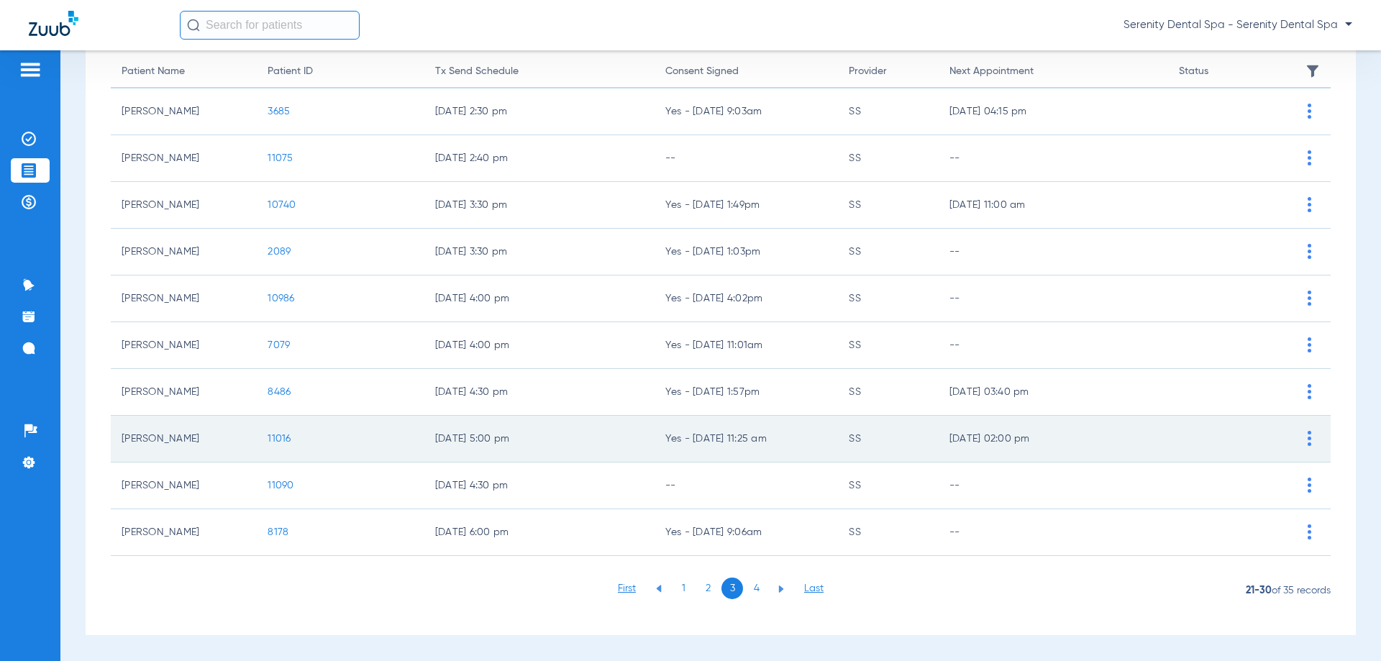
click at [265, 442] on td "11016" at bounding box center [340, 439] width 167 height 47
click at [278, 432] on td "11016" at bounding box center [340, 439] width 167 height 47
click at [281, 430] on td "11016" at bounding box center [340, 439] width 167 height 47
click at [275, 434] on span "11016" at bounding box center [279, 439] width 23 height 10
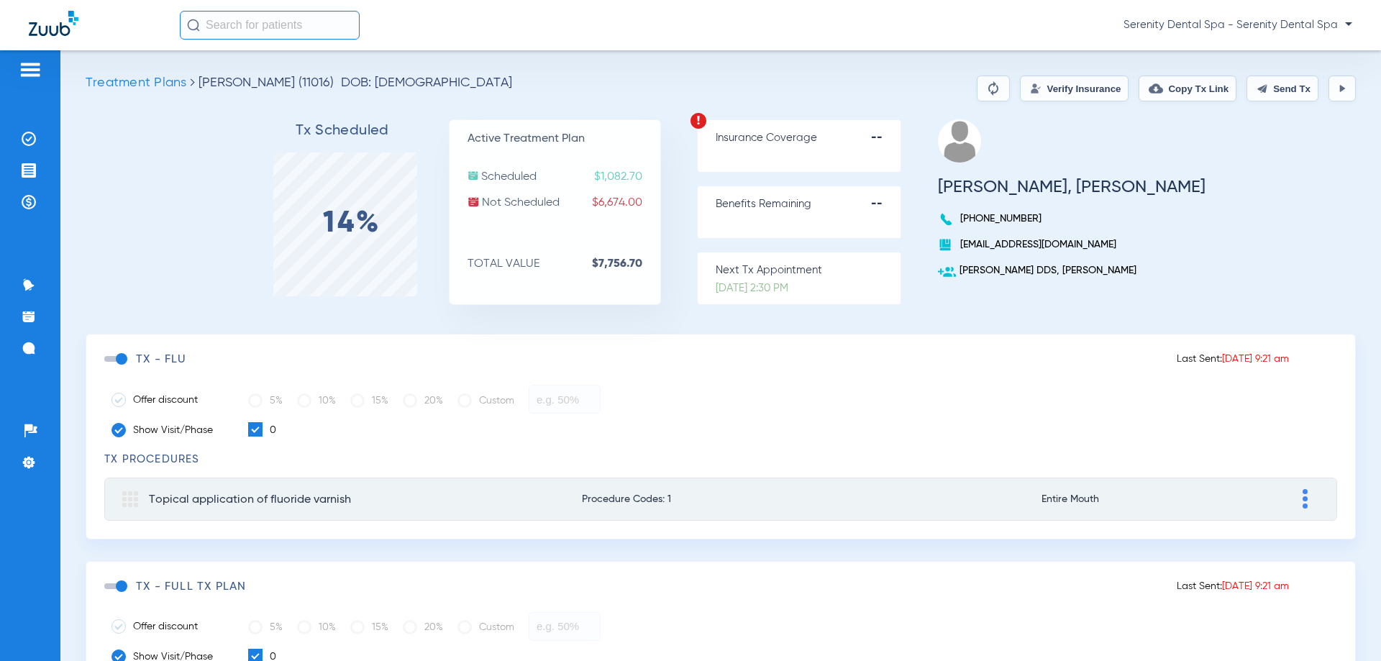
click at [124, 359] on span at bounding box center [115, 359] width 22 height 6
click at [107, 366] on input "checkbox" at bounding box center [107, 366] width 0 height 0
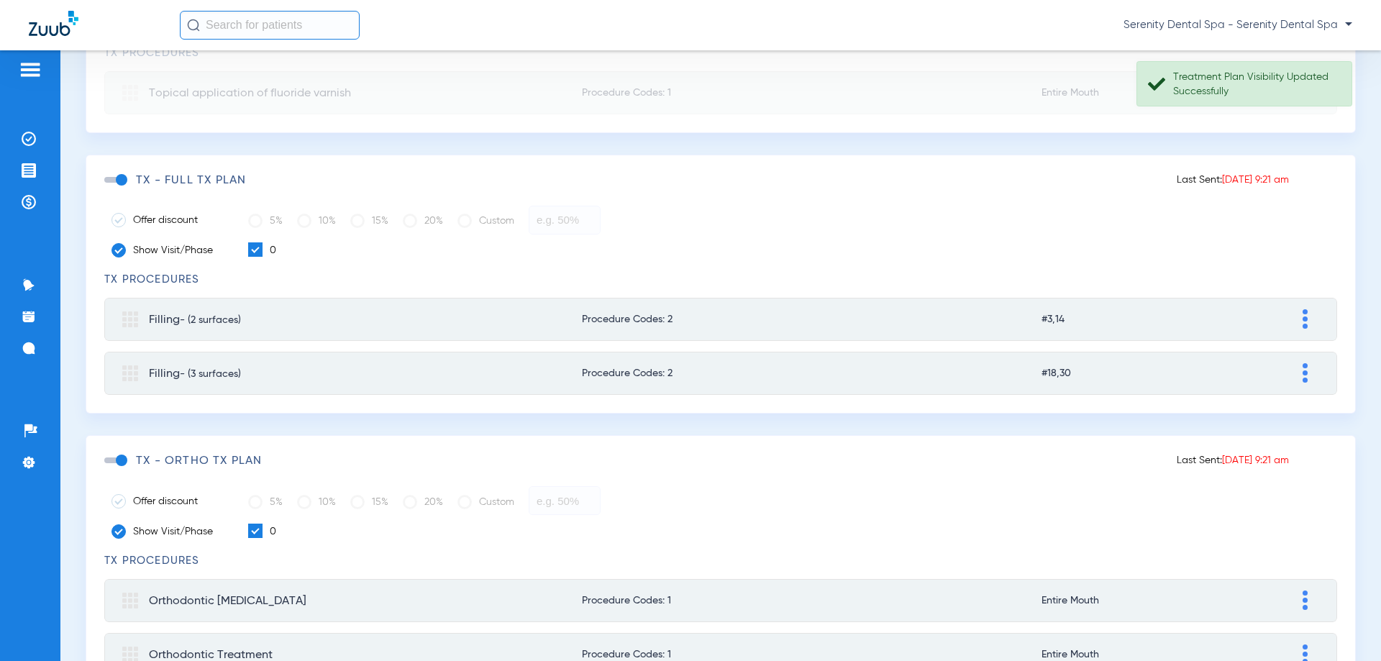
scroll to position [485, 0]
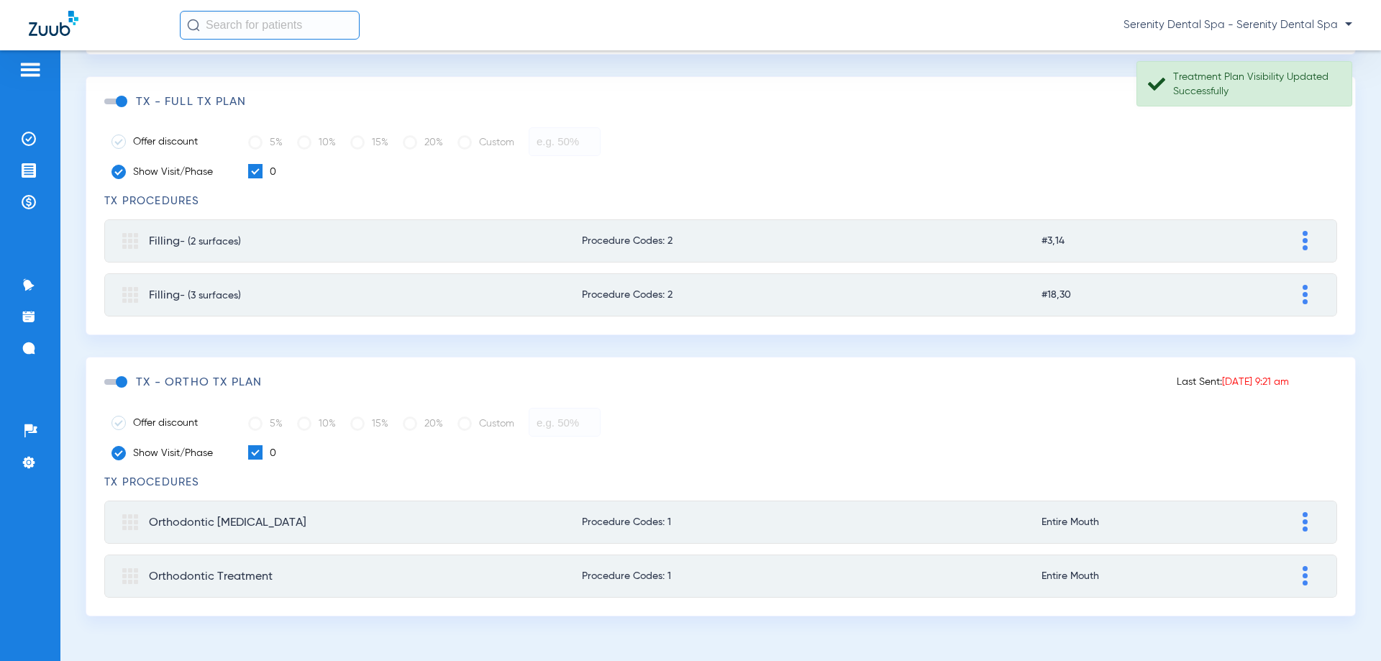
click at [121, 382] on span at bounding box center [115, 382] width 22 height 6
click at [107, 389] on input "checkbox" at bounding box center [107, 389] width 0 height 0
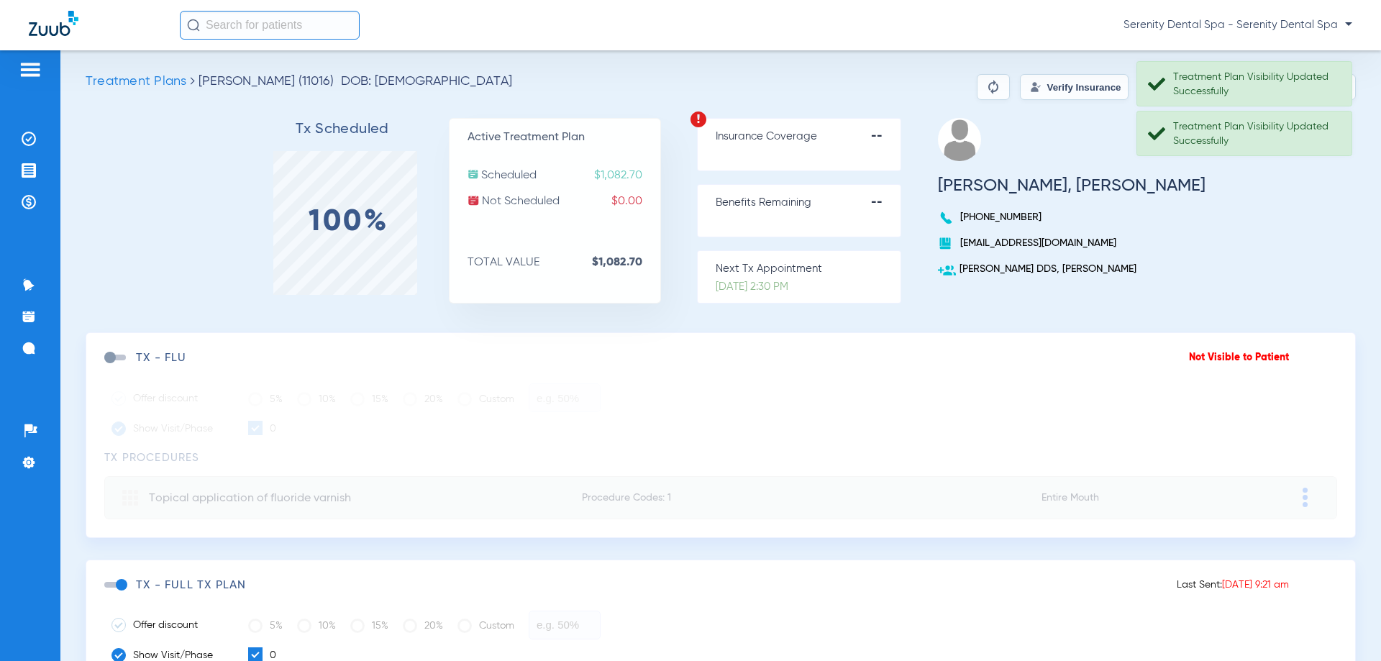
scroll to position [0, 0]
click at [1271, 97] on div "Treatment Plan Visibility Updated Successfully" at bounding box center [1256, 84] width 166 height 29
click at [1257, 135] on app-root "Treatment Plan Visibility Updated Successfully Treatment Plan Visibility Update…" at bounding box center [690, 355] width 1381 height 711
click at [1271, 88] on div "Treatment Plan Visibility Updated Successfully" at bounding box center [1256, 84] width 166 height 29
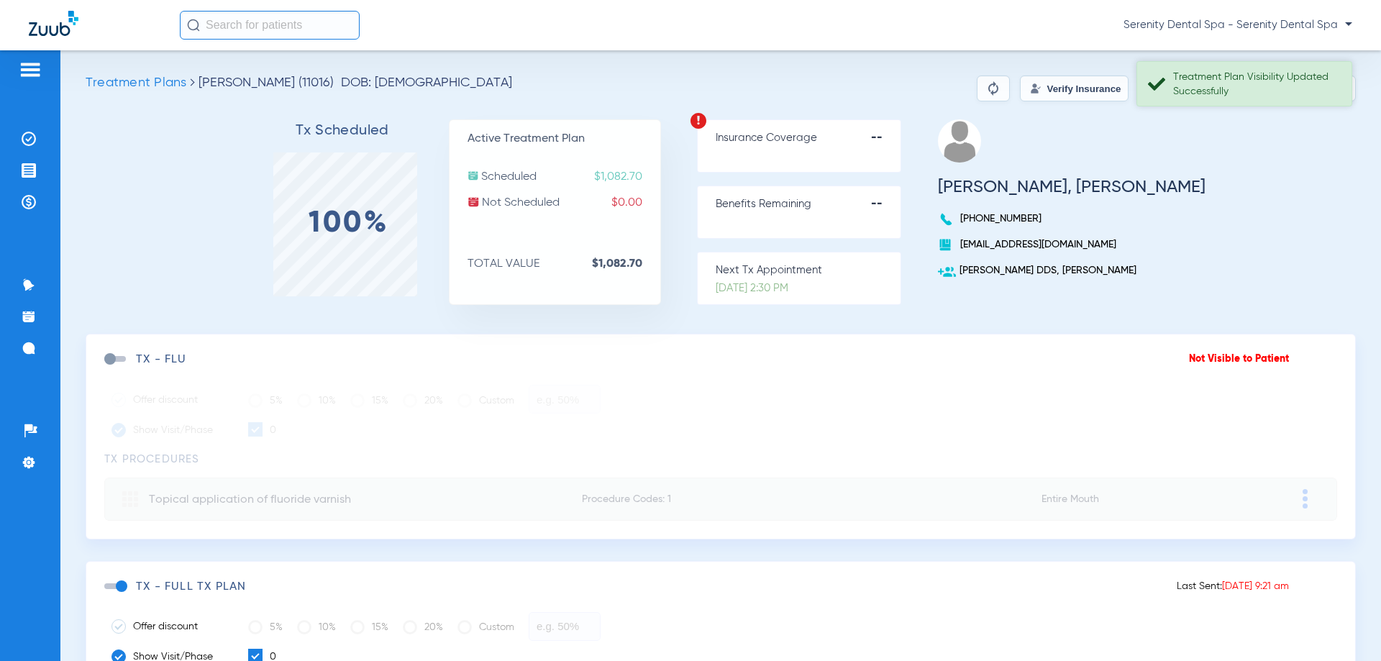
click at [1271, 88] on button "Send Tx" at bounding box center [1282, 89] width 72 height 26
click at [1185, 92] on button "Copy Tx Link" at bounding box center [1188, 89] width 98 height 26
click at [12, 205] on li "Payments & A/R" at bounding box center [30, 202] width 39 height 24
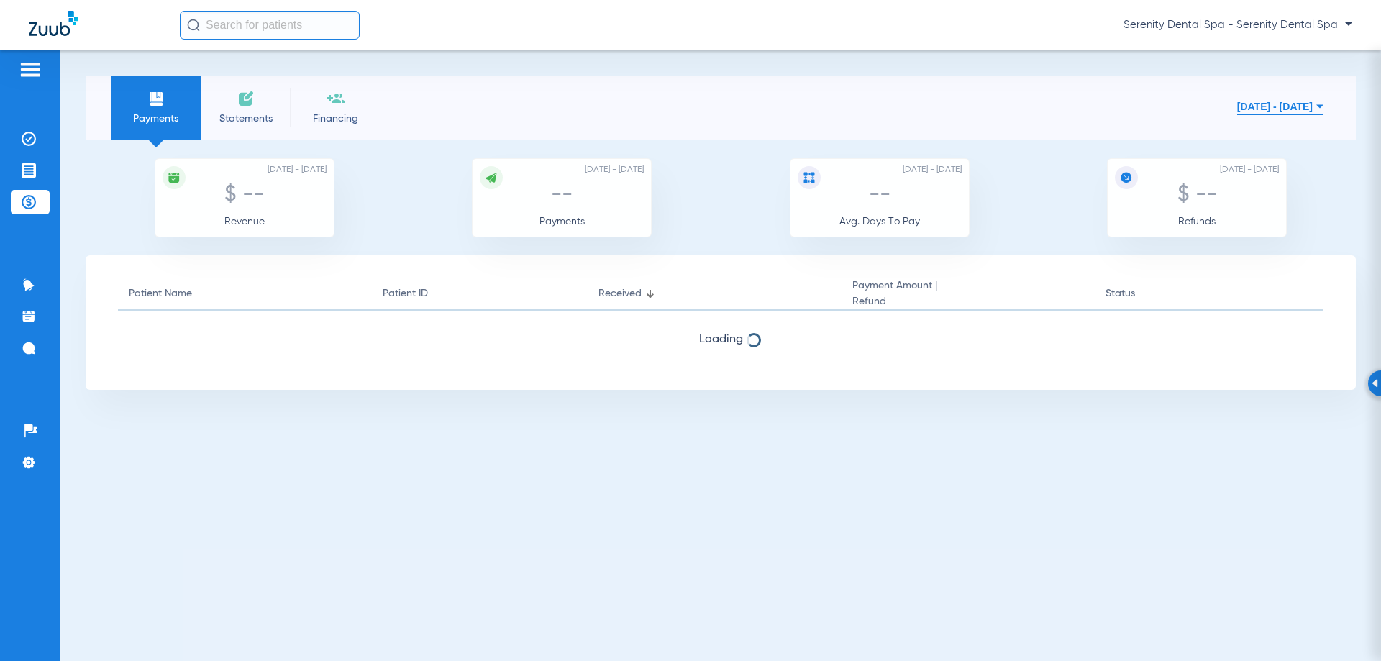
drag, startPoint x: 1223, startPoint y: 106, endPoint x: 886, endPoint y: 224, distance: 357.4
click at [1237, 109] on button "[DATE] - [DATE]" at bounding box center [1280, 106] width 86 height 29
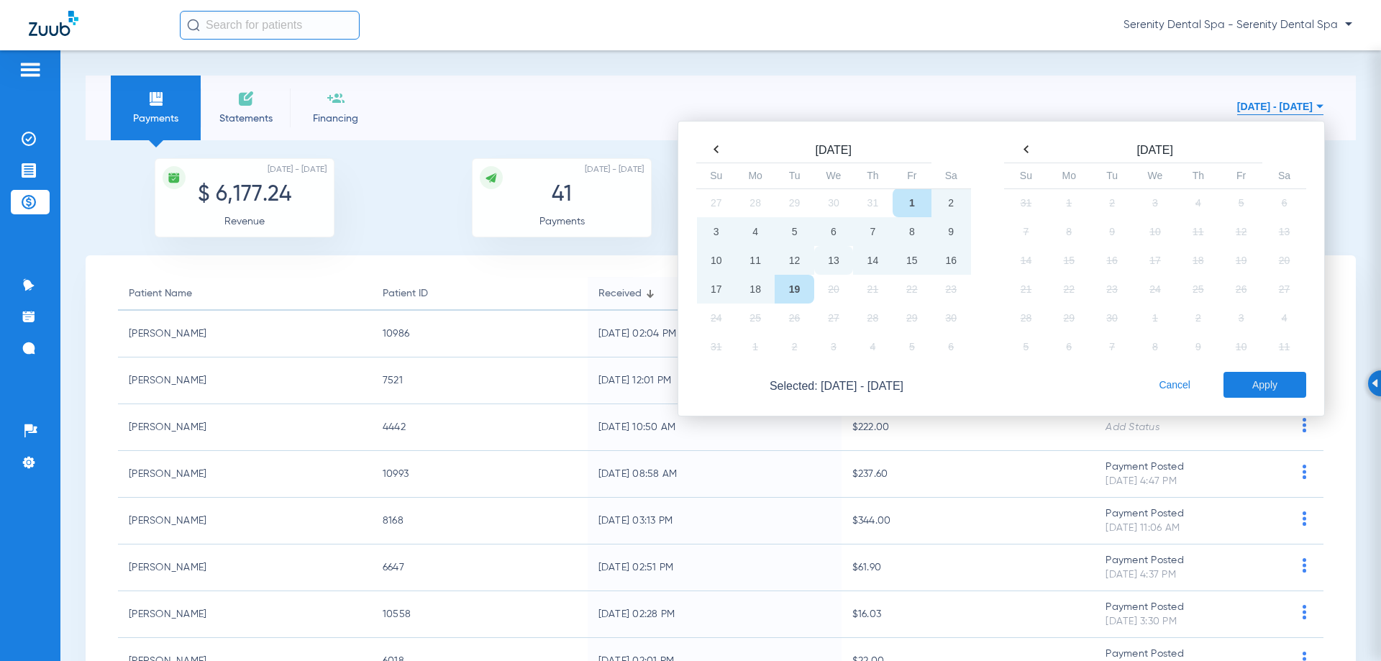
click at [814, 257] on td "13" at bounding box center [833, 260] width 39 height 29
click at [814, 256] on td "13" at bounding box center [833, 260] width 39 height 29
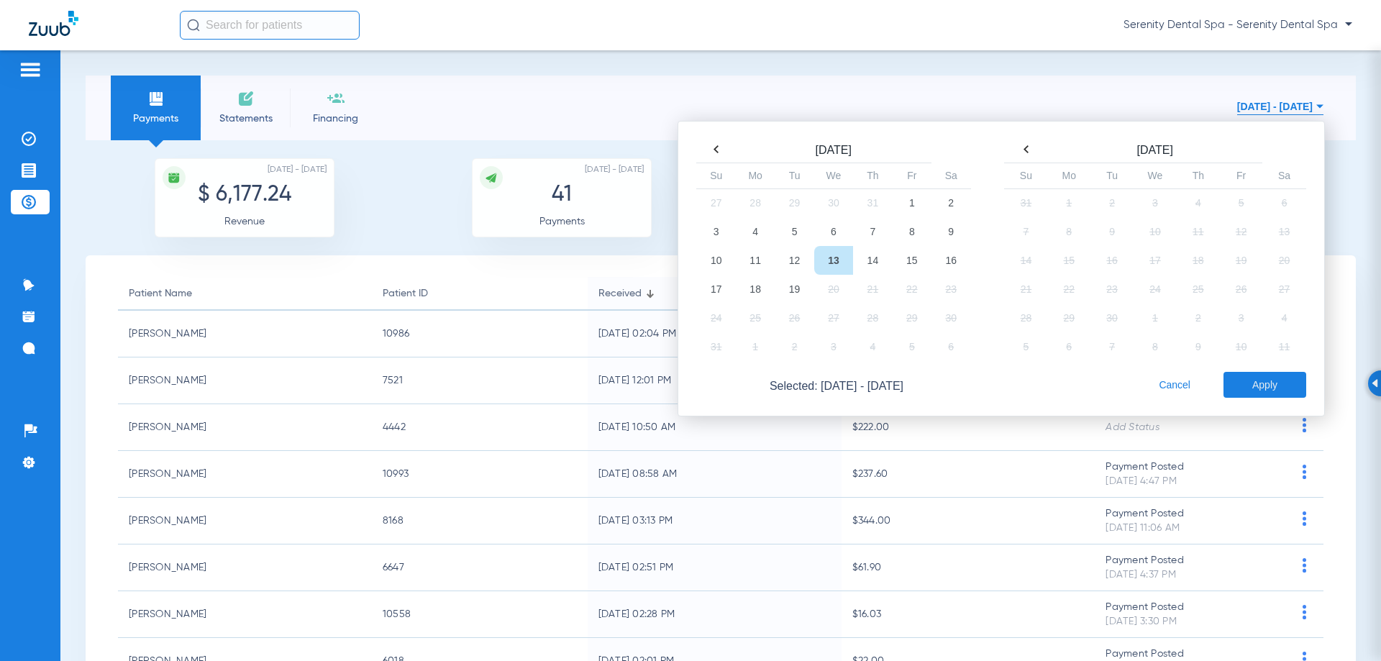
click at [1246, 388] on button "Apply" at bounding box center [1264, 385] width 83 height 26
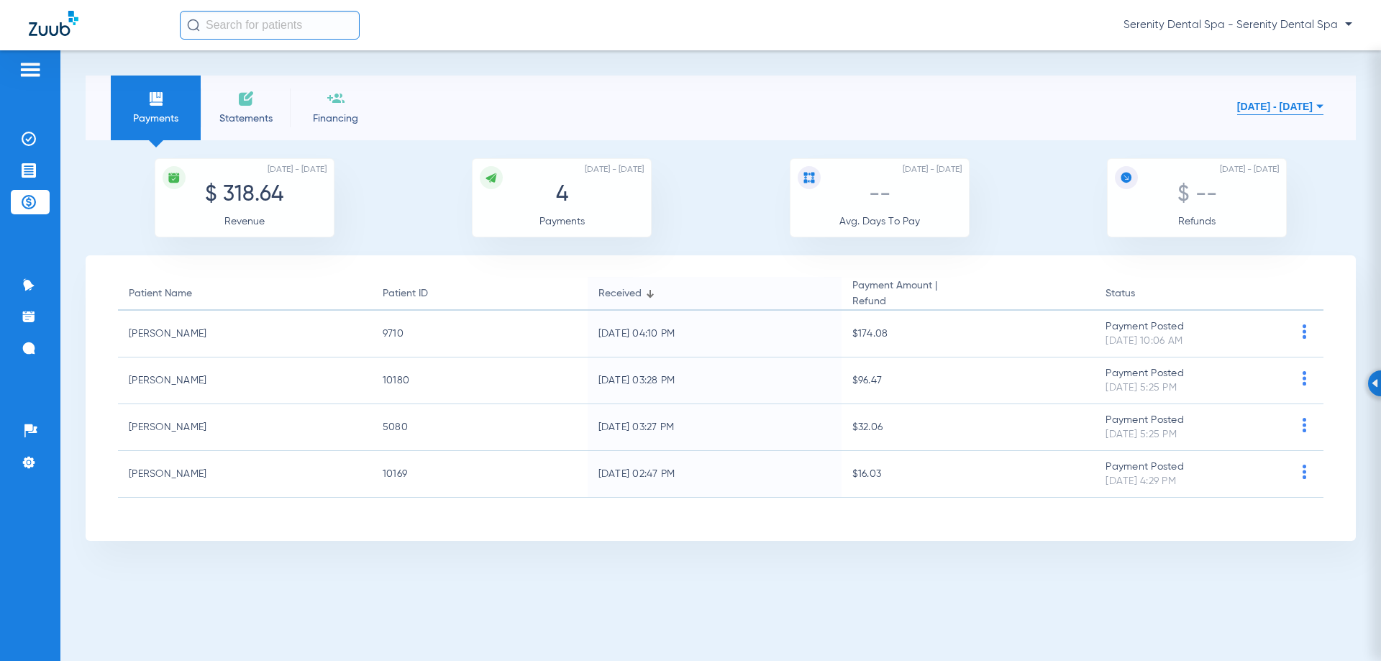
drag, startPoint x: 42, startPoint y: 168, endPoint x: 25, endPoint y: 213, distance: 48.5
click at [42, 168] on li "Treatment Acceptance" at bounding box center [30, 170] width 39 height 24
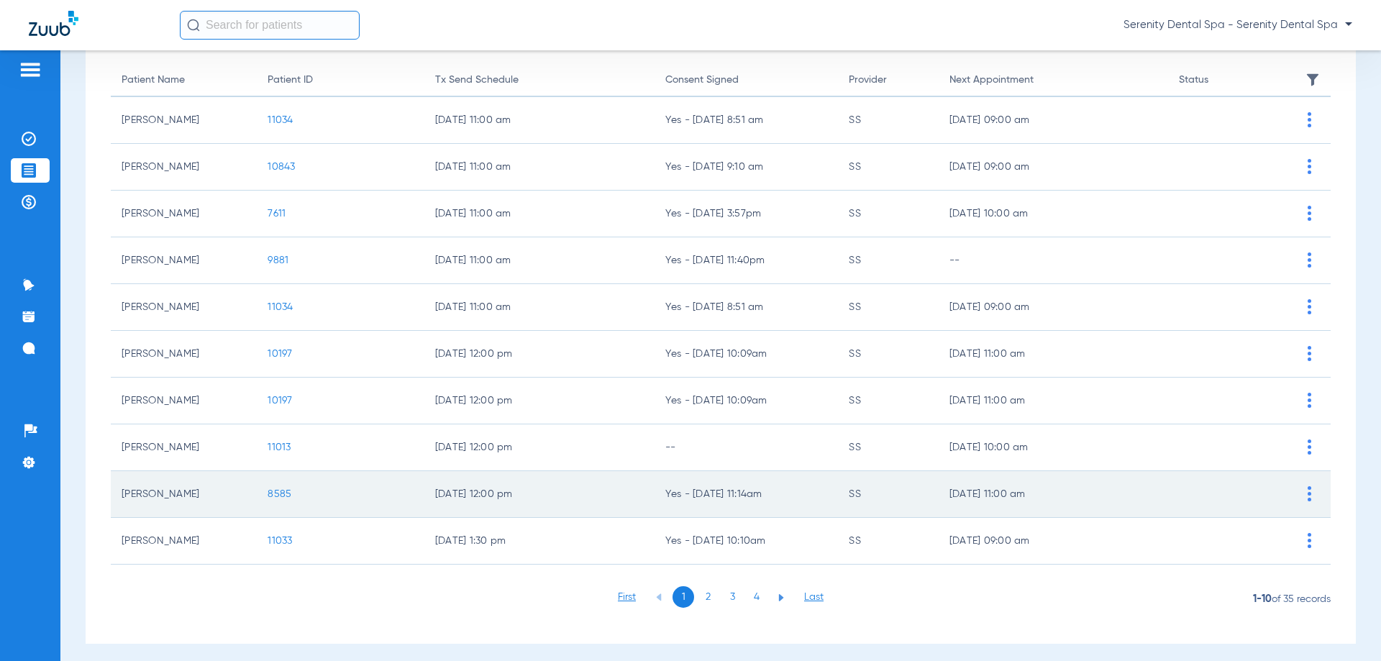
scroll to position [144, 0]
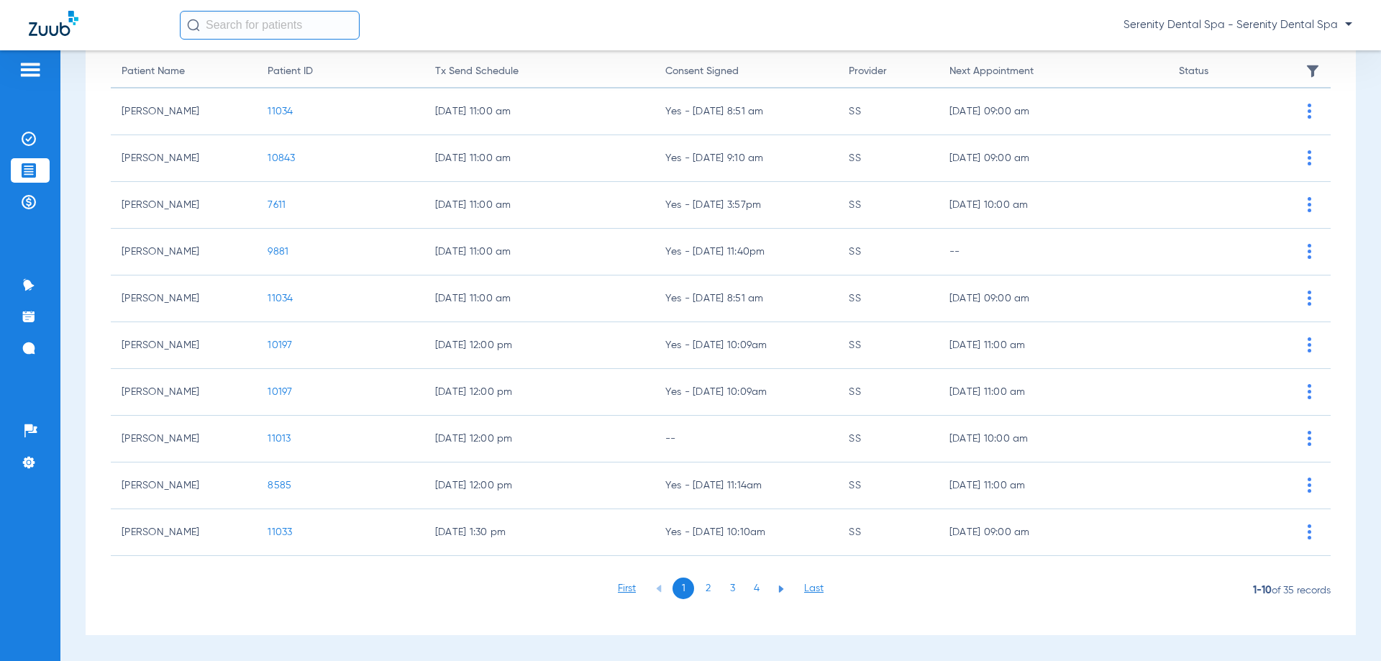
click at [752, 593] on li "4" at bounding box center [757, 589] width 22 height 22
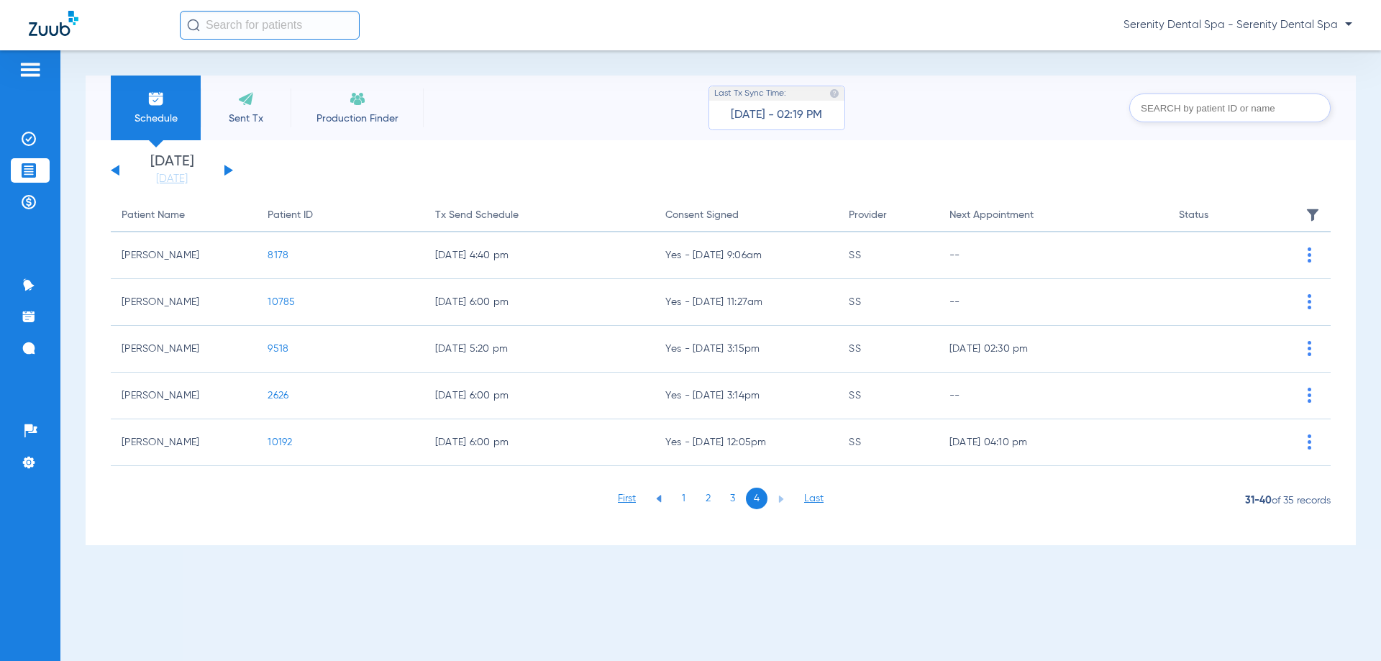
scroll to position [0, 0]
click at [724, 495] on li "3" at bounding box center [732, 499] width 22 height 22
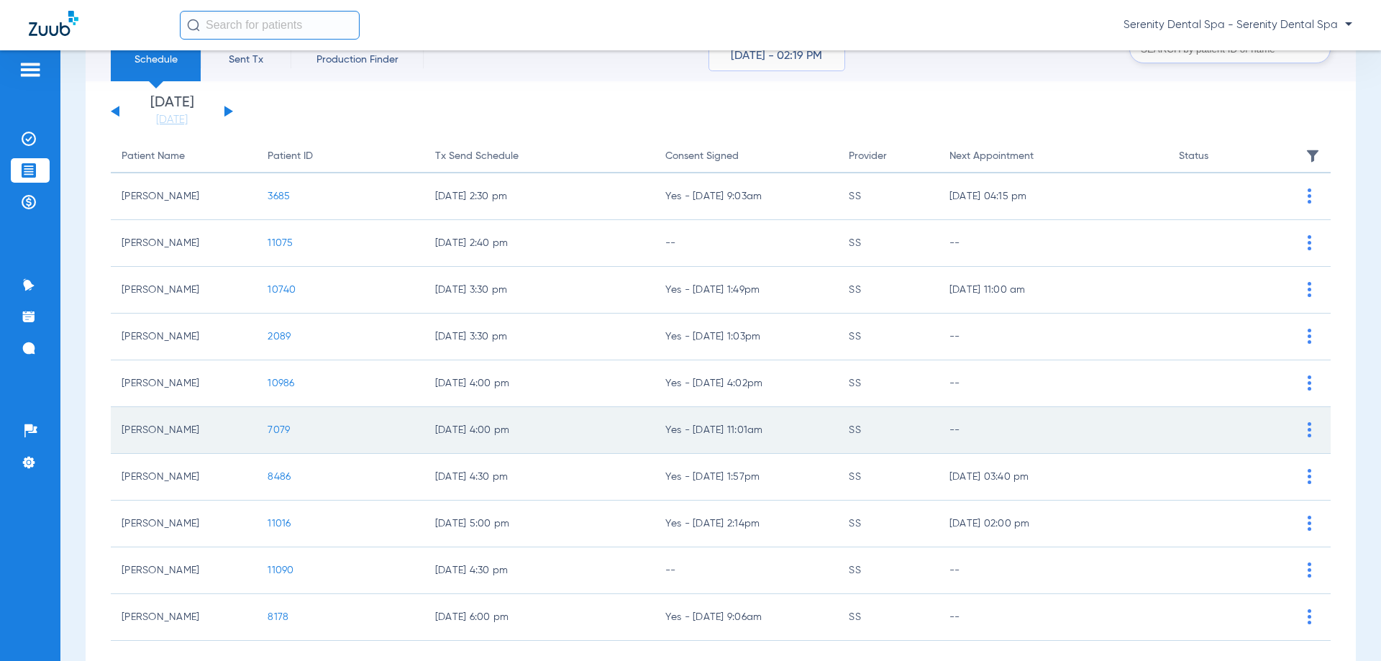
scroll to position [144, 0]
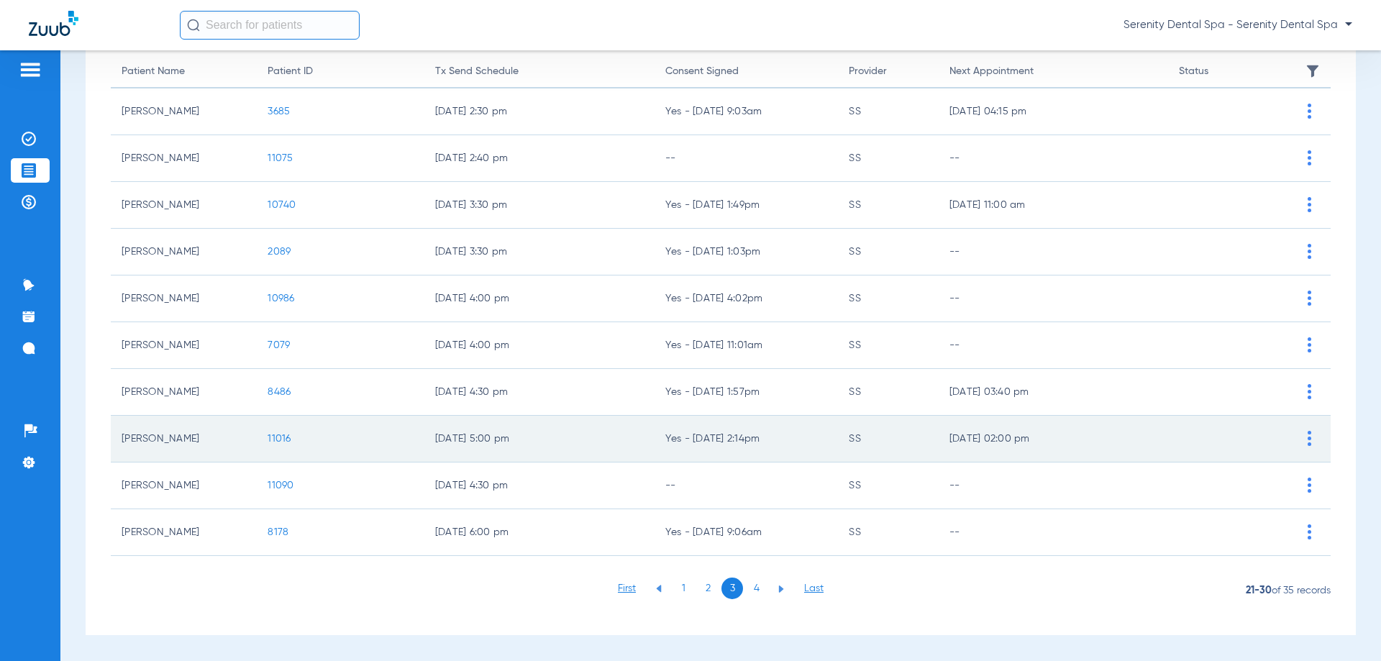
click at [285, 432] on td "11016" at bounding box center [340, 439] width 167 height 47
click at [281, 435] on span "11016" at bounding box center [279, 439] width 23 height 10
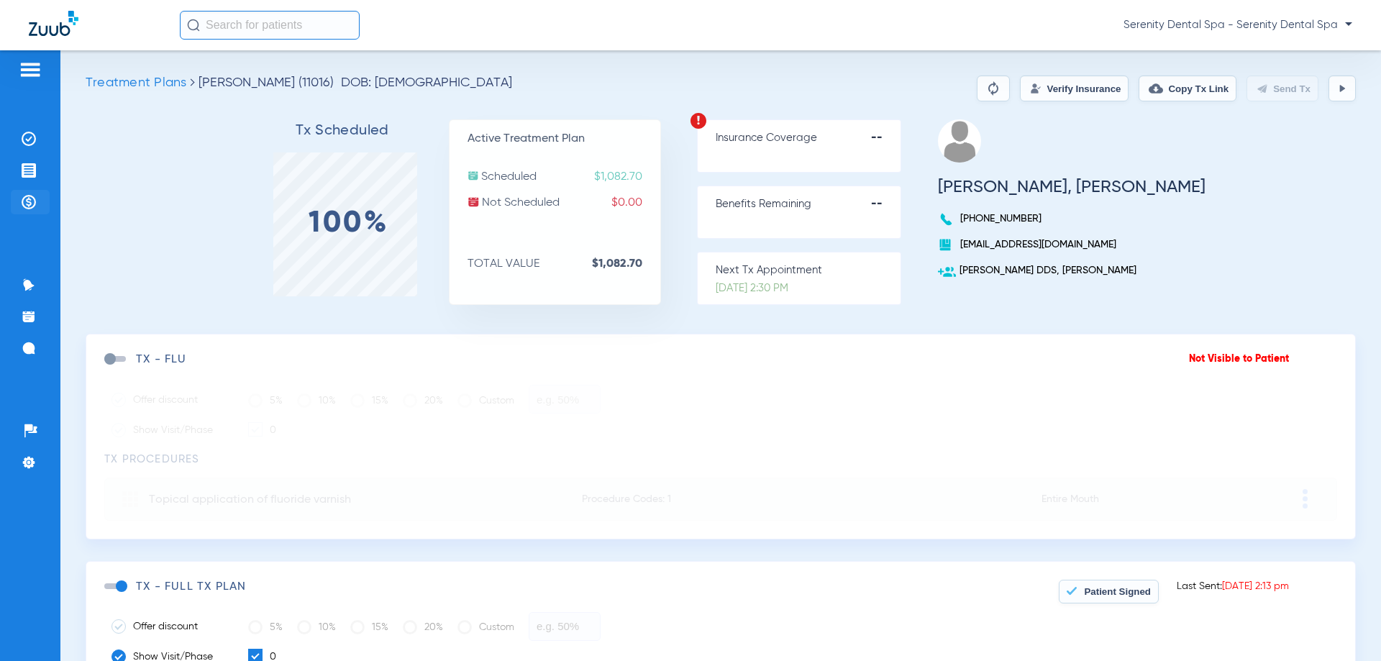
click at [29, 202] on img at bounding box center [29, 202] width 14 height 14
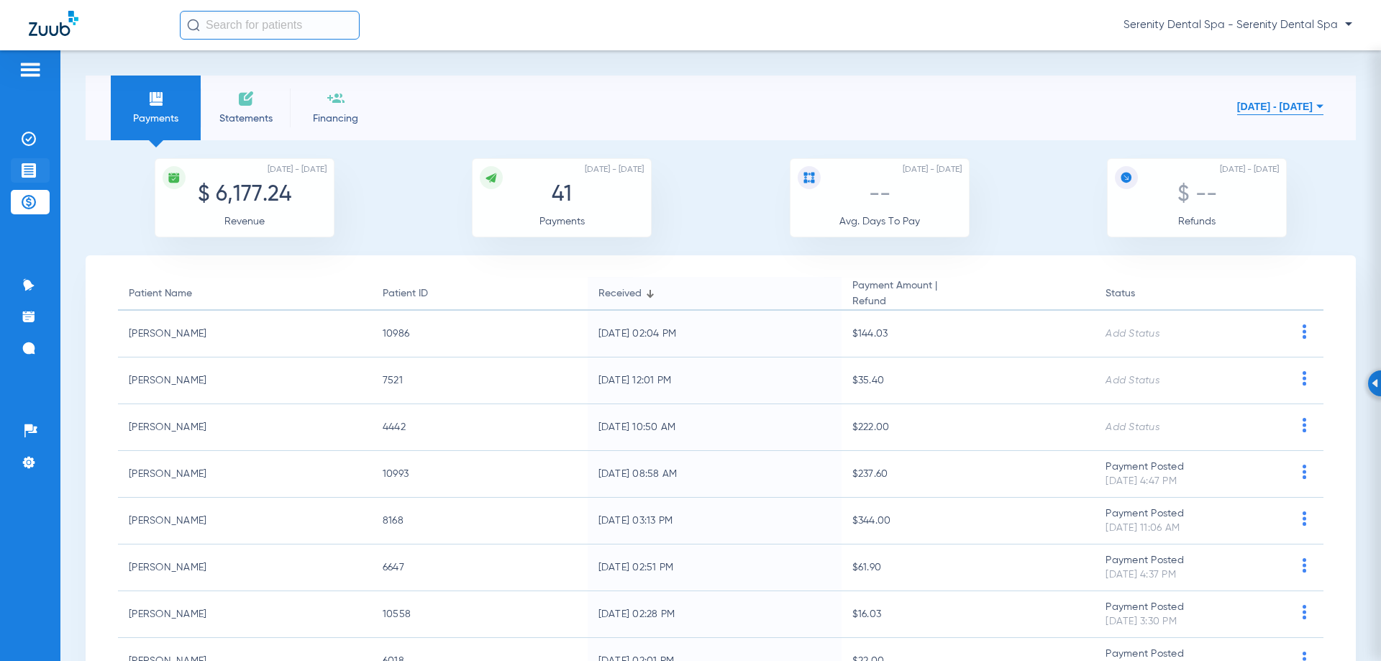
click at [35, 179] on li "Treatment Acceptance" at bounding box center [30, 170] width 39 height 24
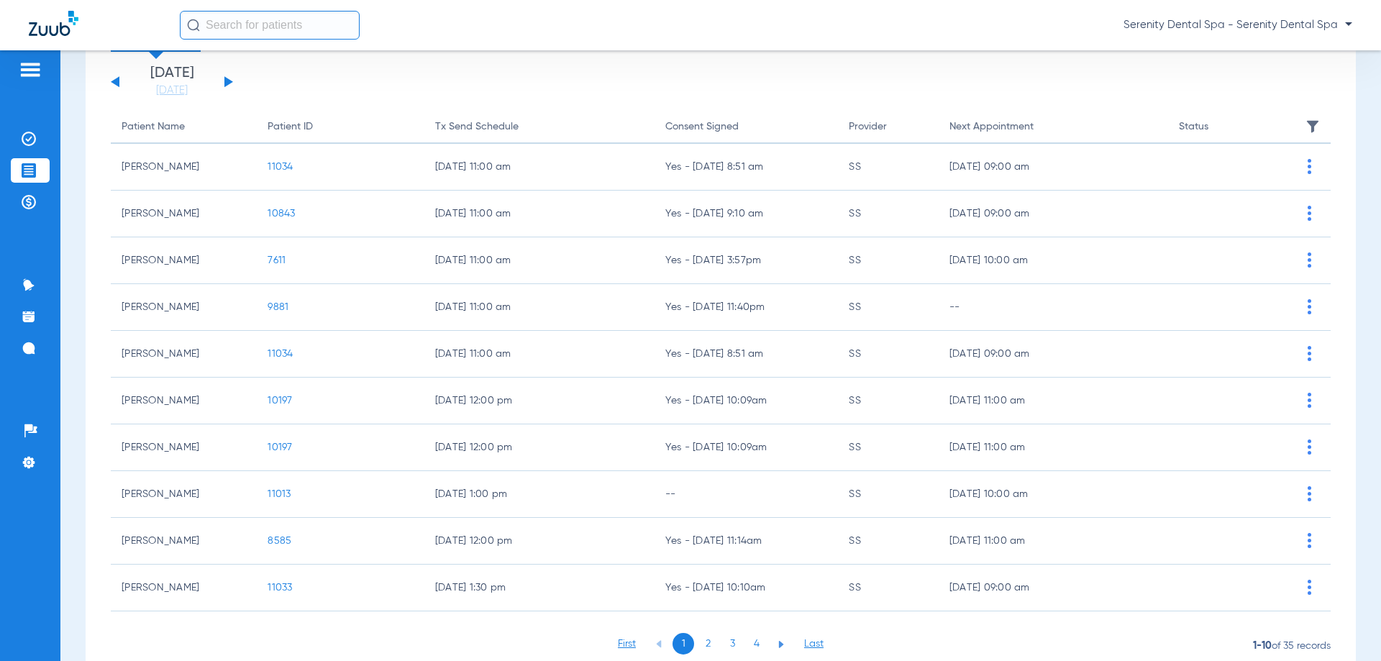
scroll to position [144, 0]
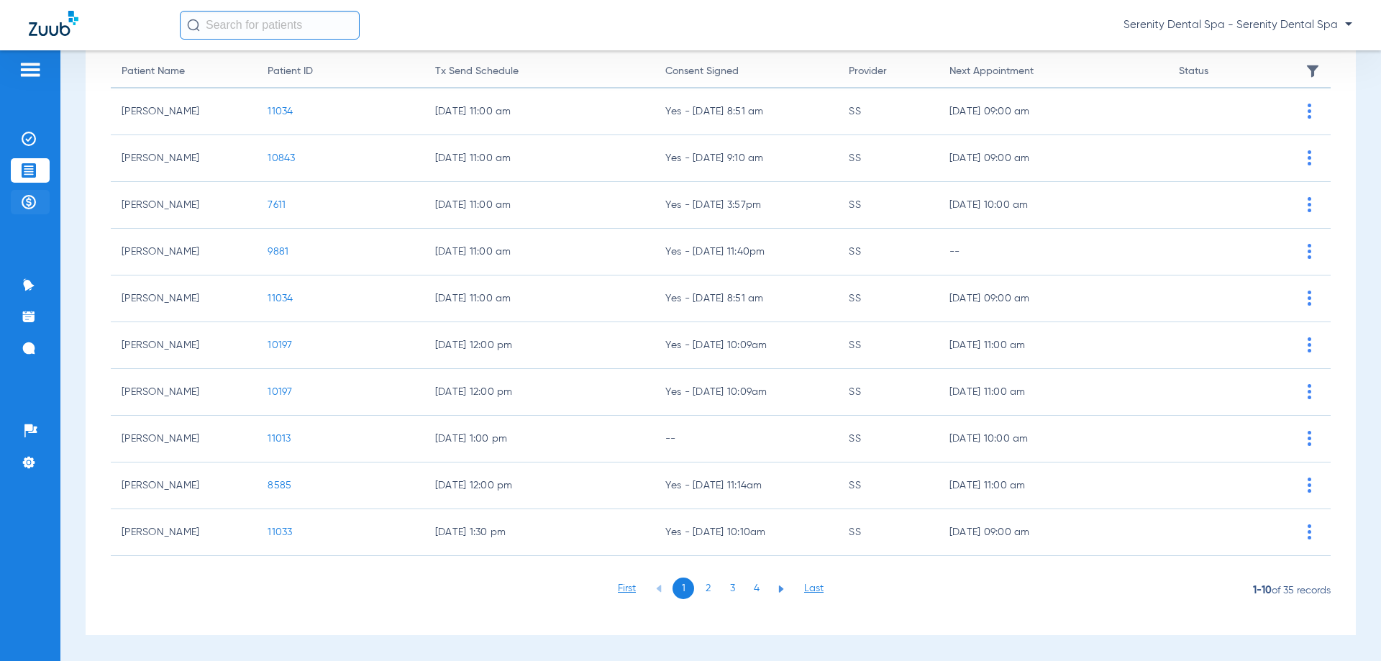
click at [29, 201] on img at bounding box center [29, 202] width 14 height 14
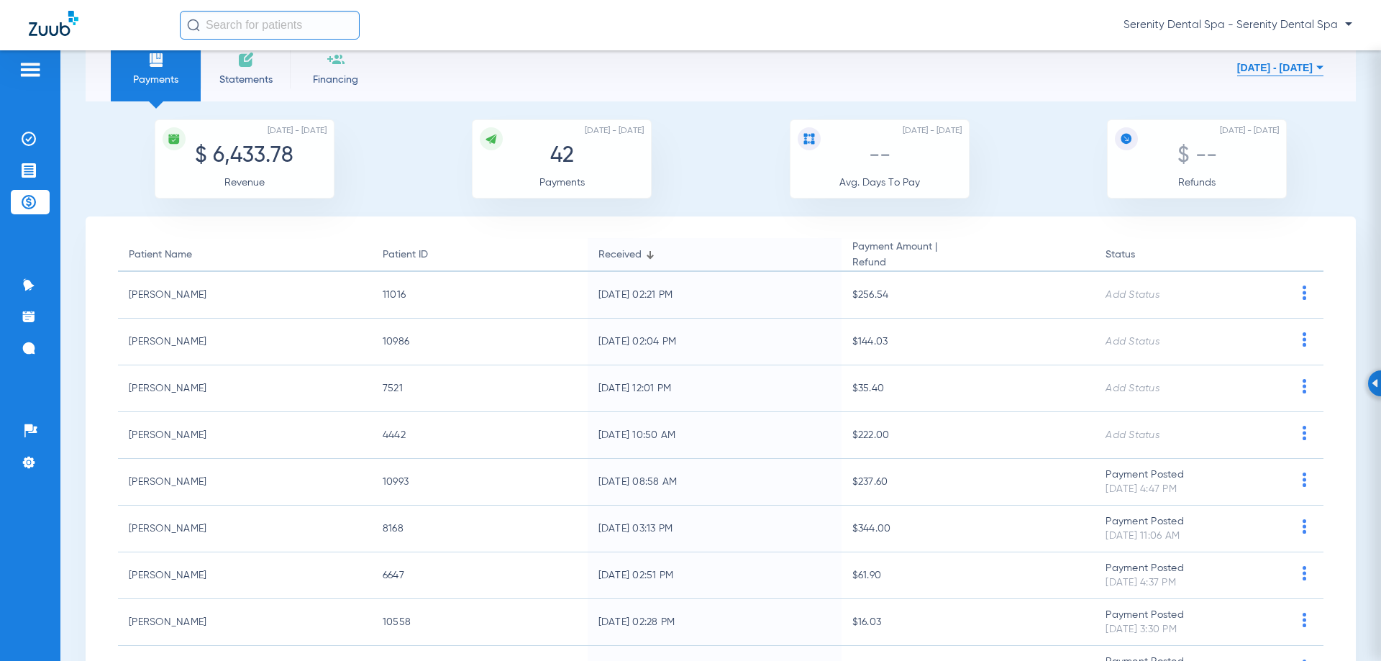
scroll to position [72, 0]
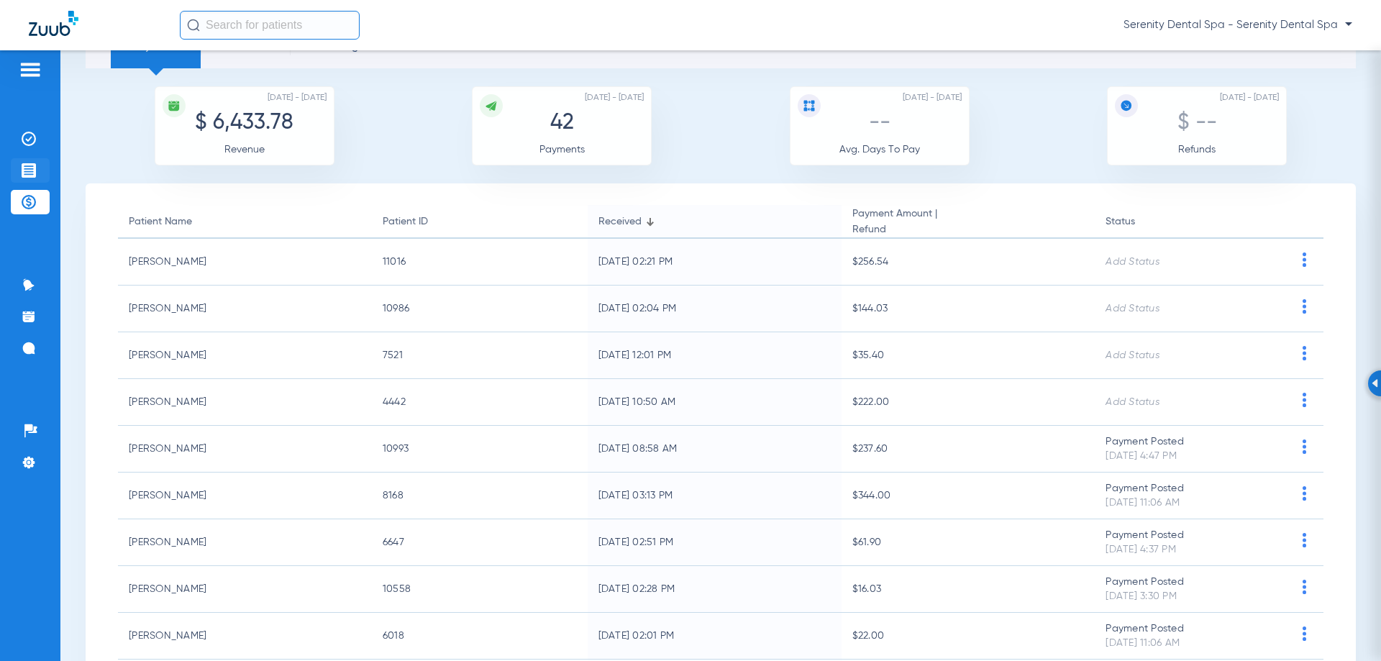
click at [27, 167] on img at bounding box center [29, 170] width 14 height 14
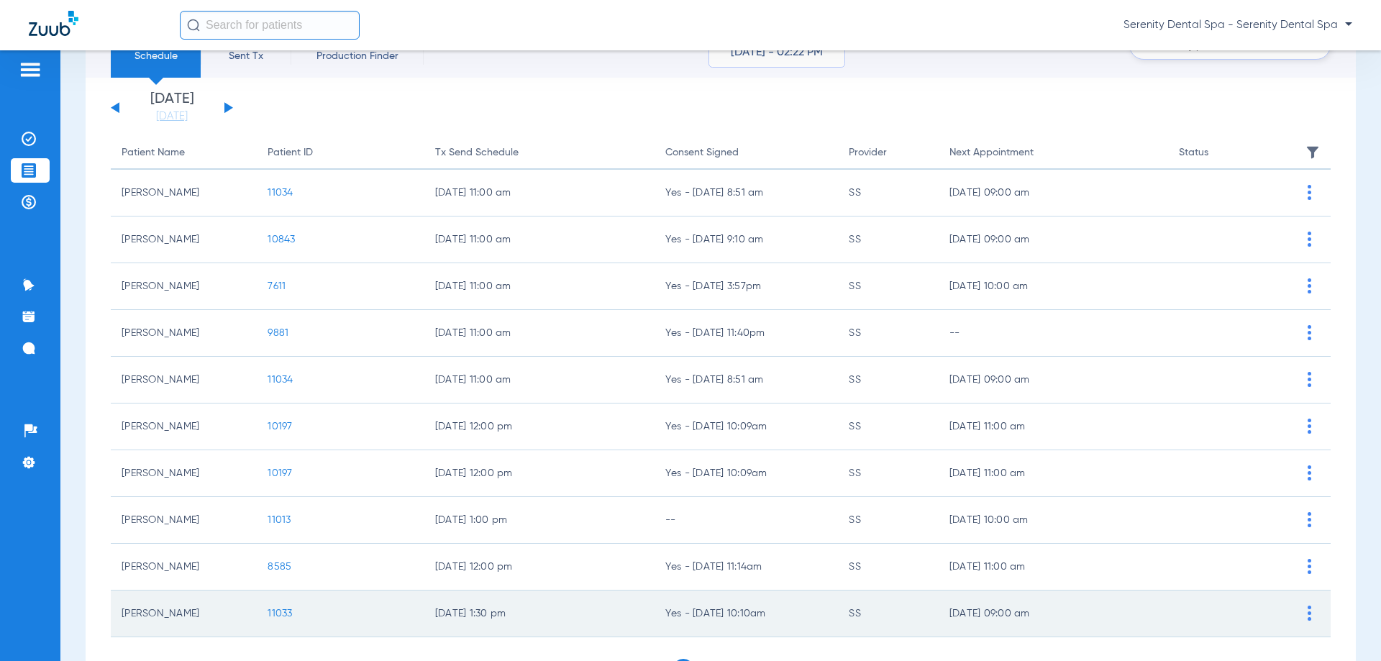
scroll to position [144, 0]
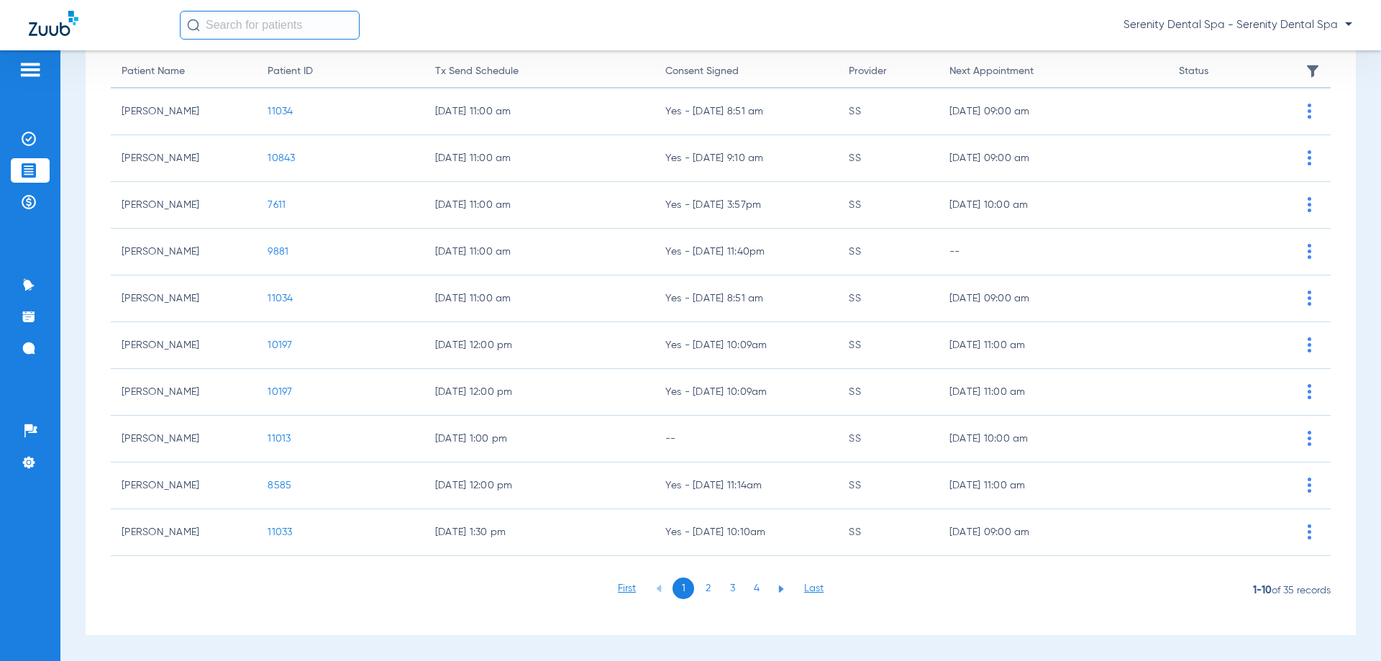
click at [701, 592] on li "2" at bounding box center [708, 589] width 22 height 22
click at [730, 590] on li "3" at bounding box center [732, 589] width 22 height 22
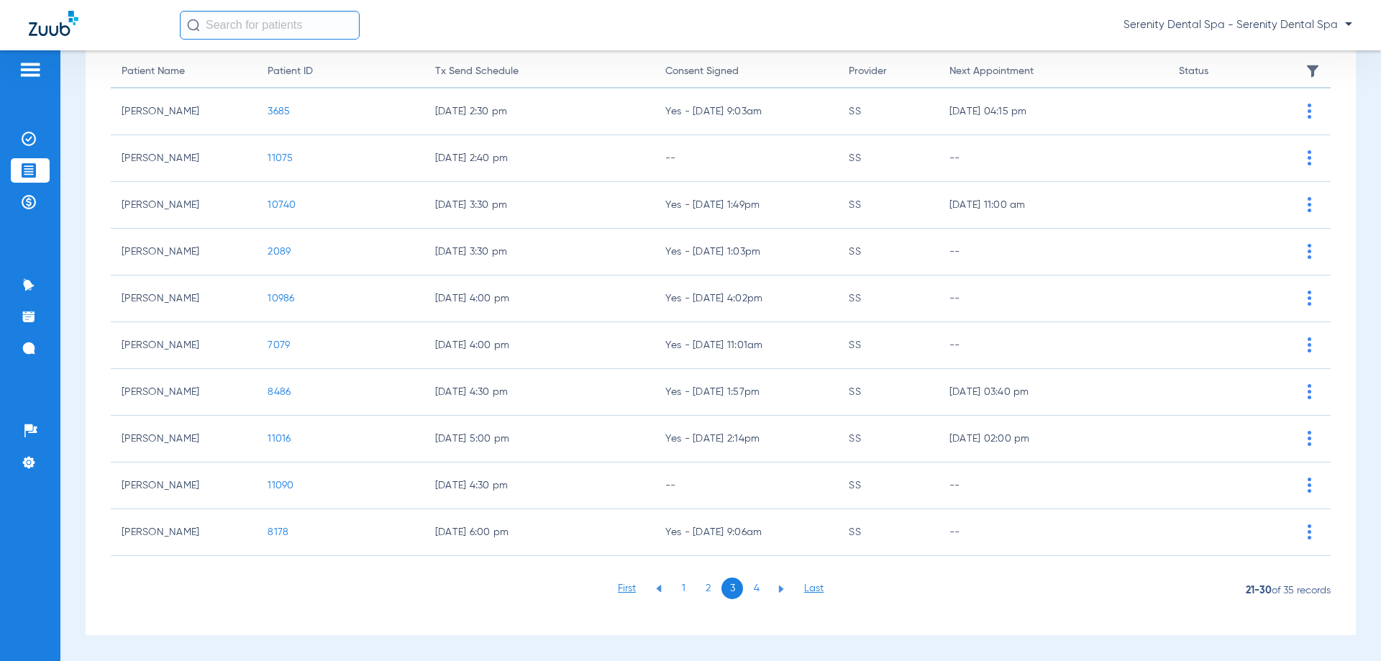
click at [701, 592] on li "2" at bounding box center [708, 589] width 22 height 22
click at [686, 587] on li "1" at bounding box center [683, 589] width 22 height 22
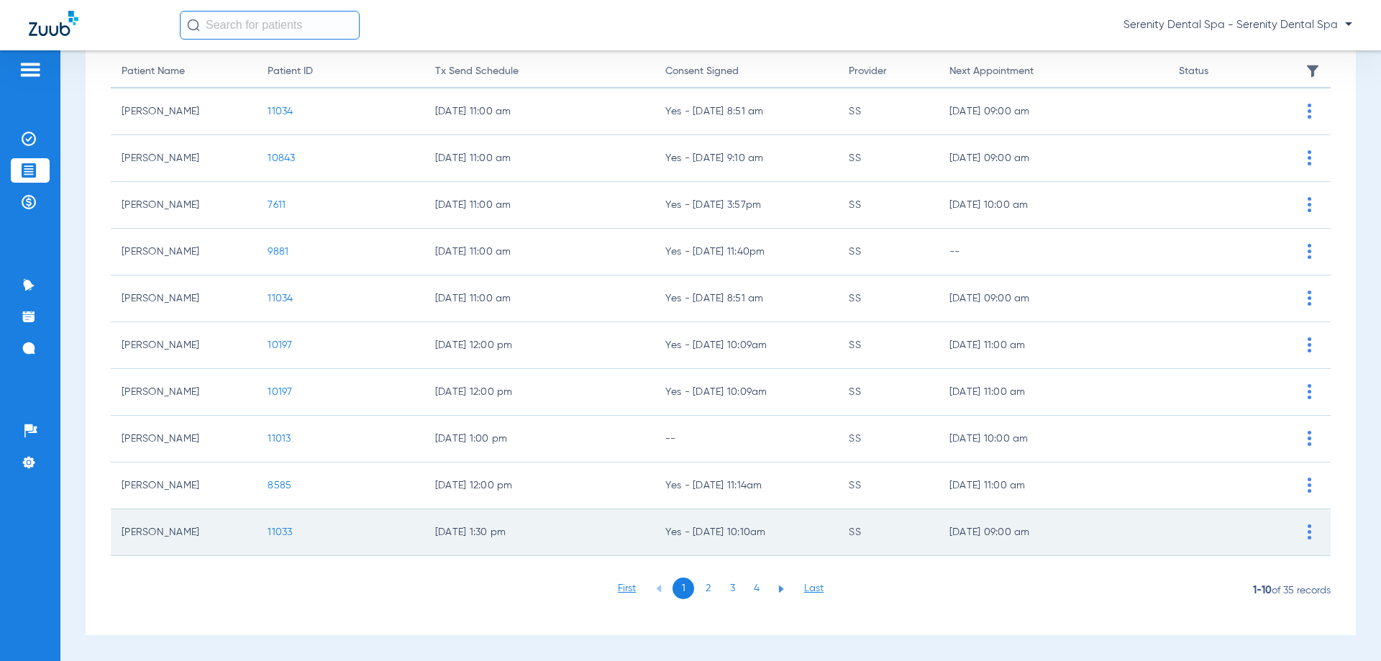
drag, startPoint x: 280, startPoint y: 535, endPoint x: 289, endPoint y: 566, distance: 32.3
click at [280, 536] on span "11033" at bounding box center [280, 532] width 24 height 10
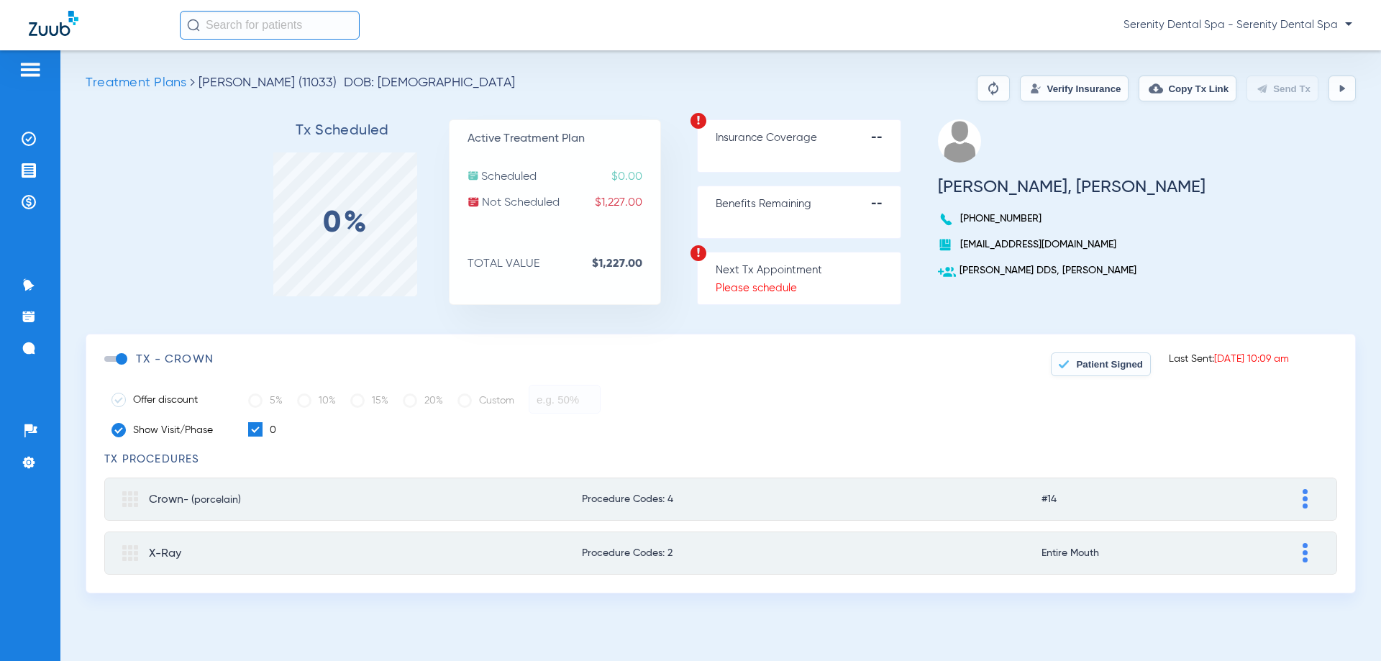
click at [1132, 366] on button "Patient Signed" at bounding box center [1101, 364] width 100 height 24
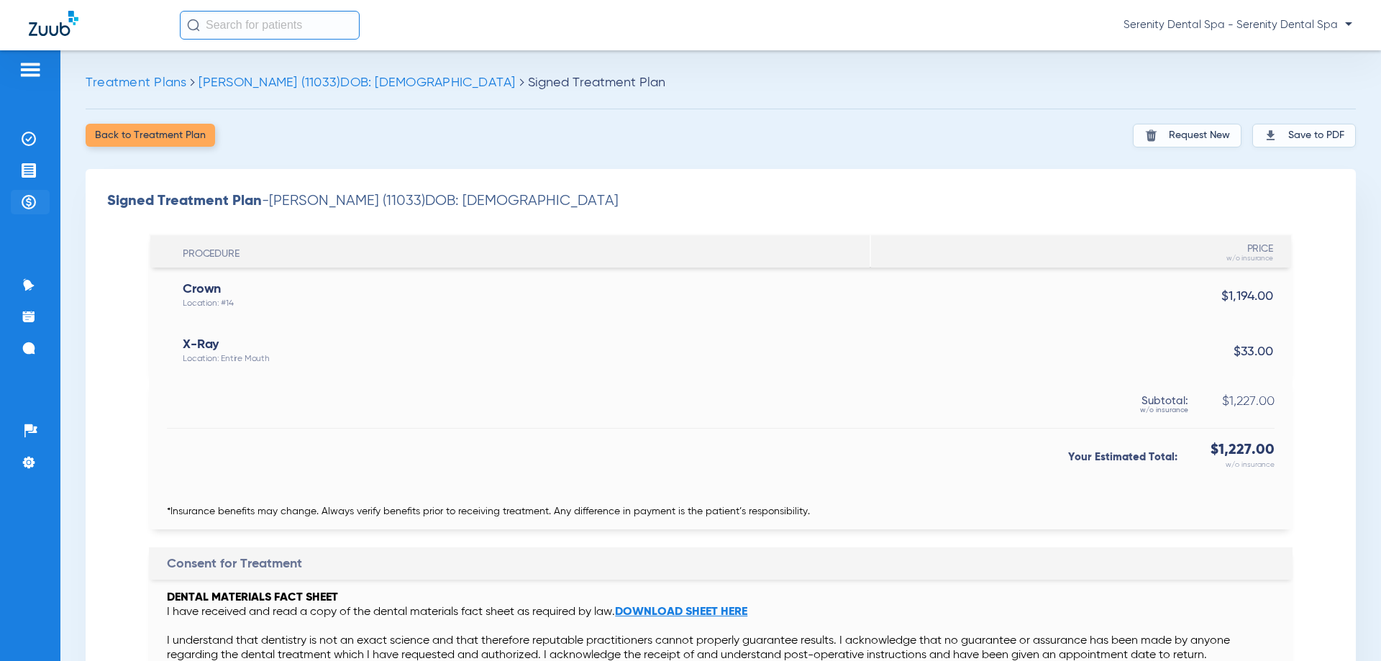
click at [25, 197] on img at bounding box center [29, 202] width 14 height 14
